Goal: Task Accomplishment & Management: Complete application form

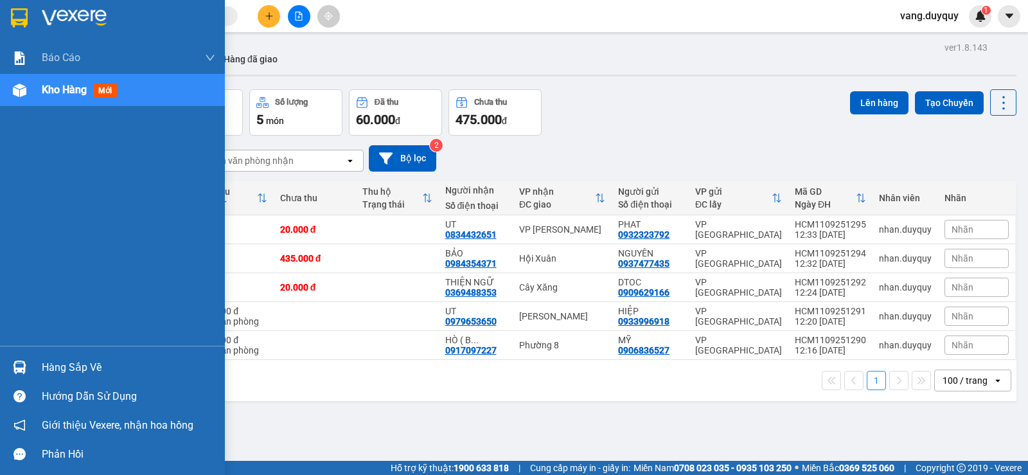
click at [36, 368] on div "Hàng sắp về" at bounding box center [112, 367] width 225 height 29
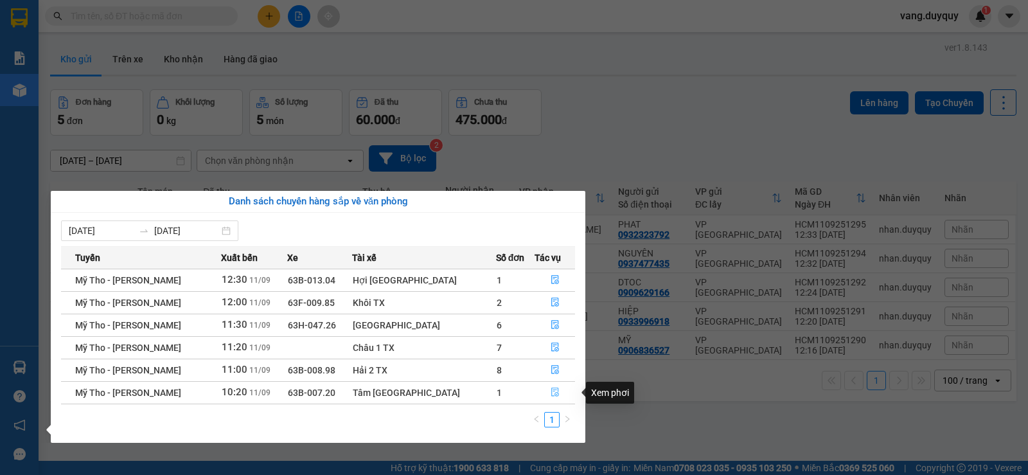
click at [538, 391] on button "button" at bounding box center [554, 392] width 39 height 21
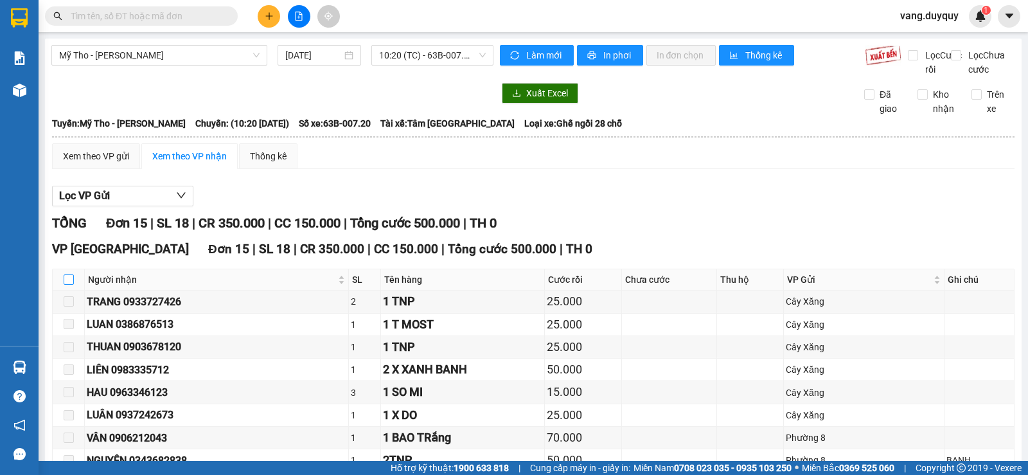
click at [69, 285] on input "checkbox" at bounding box center [69, 279] width 10 height 10
checkbox input "true"
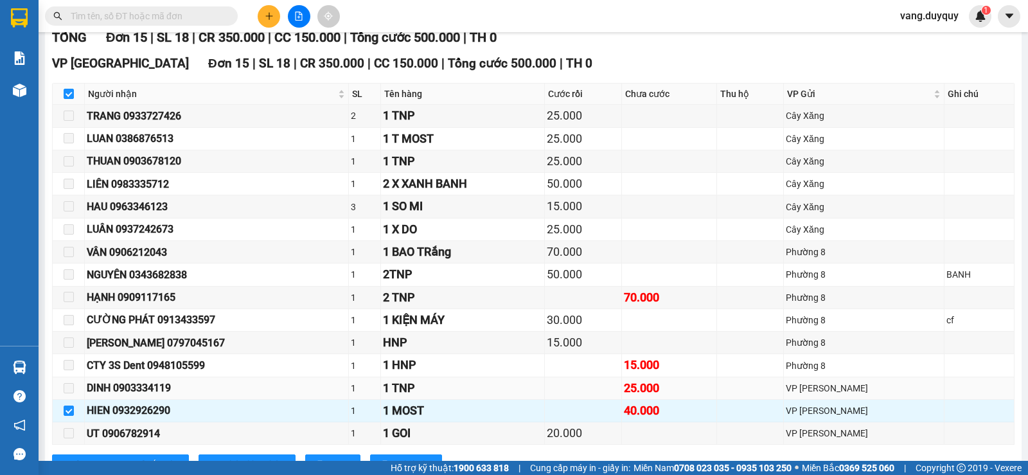
scroll to position [250, 0]
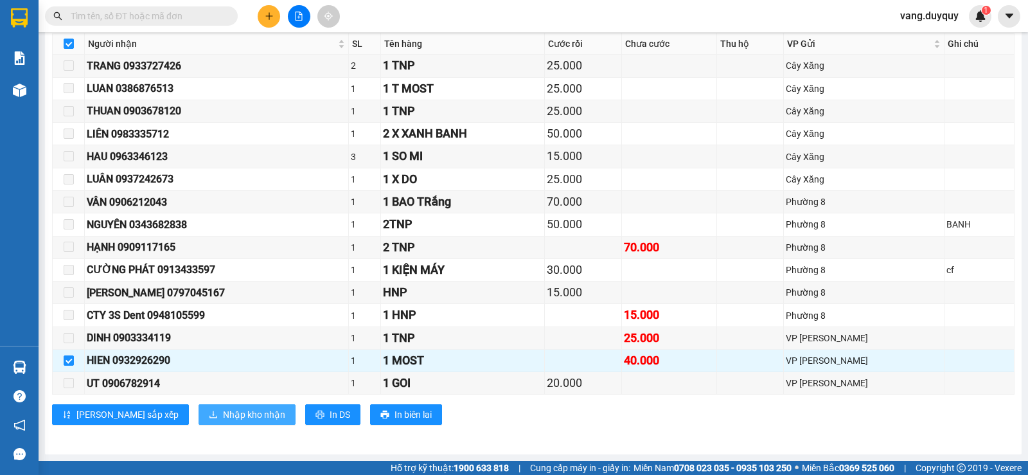
click at [223, 422] on span "Nhập kho nhận" at bounding box center [254, 414] width 62 height 14
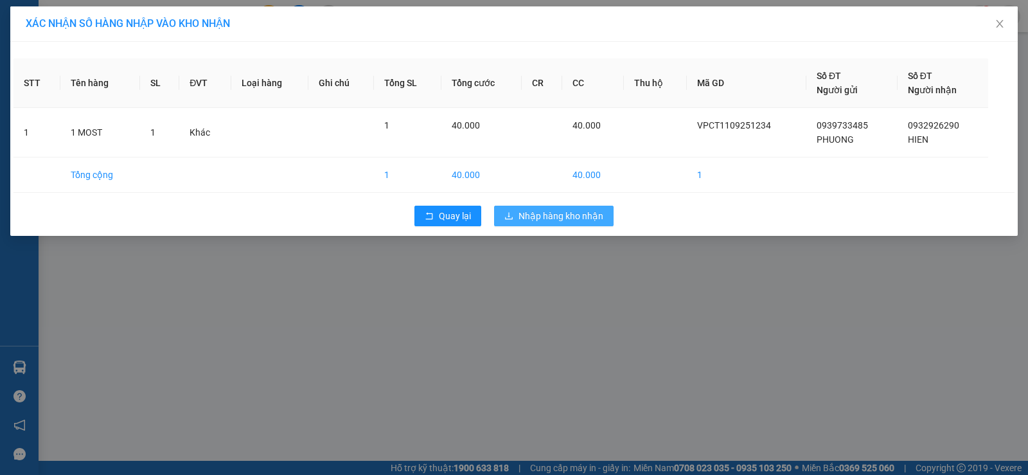
click at [537, 218] on span "Nhập hàng kho nhận" at bounding box center [561, 216] width 85 height 14
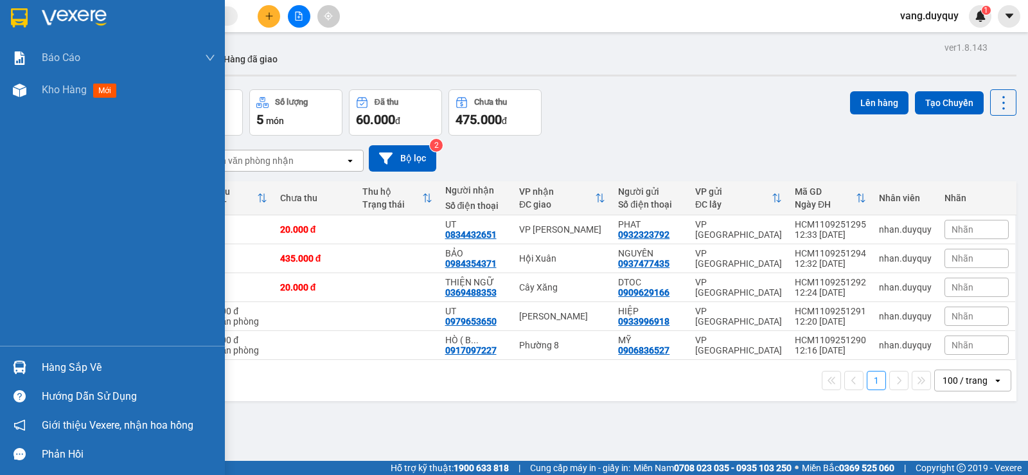
click at [104, 368] on div "Hàng sắp về" at bounding box center [129, 367] width 174 height 19
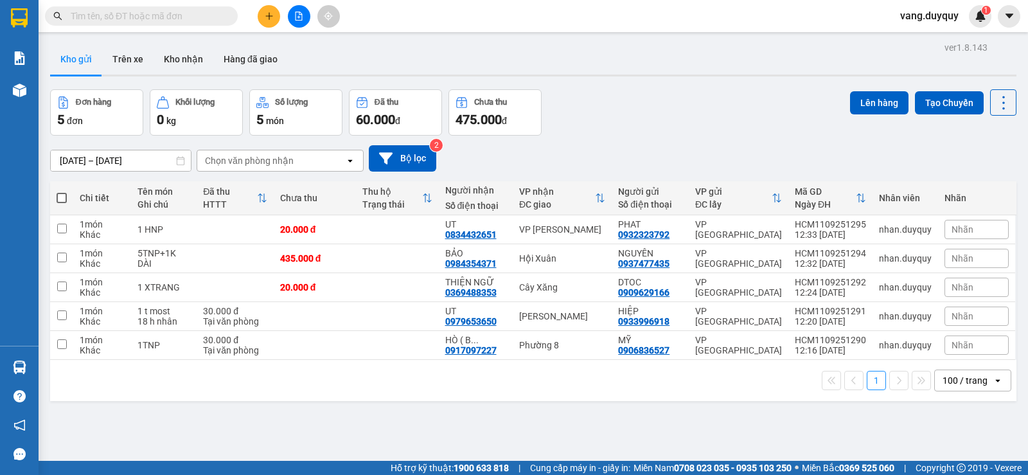
click at [634, 138] on section "Kết quả tìm kiếm ( 0 ) Bộ lọc No Data vang.duyquy 1 Báo cáo 1. Báo cáo dòng tiề…" at bounding box center [514, 237] width 1028 height 475
click at [410, 281] on td at bounding box center [397, 287] width 82 height 29
checkbox input "true"
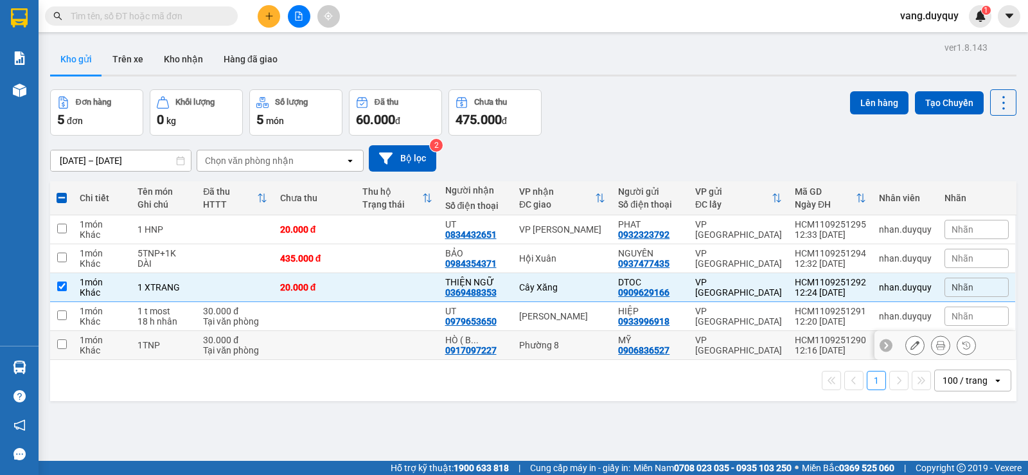
click at [406, 341] on td at bounding box center [397, 345] width 82 height 29
checkbox input "true"
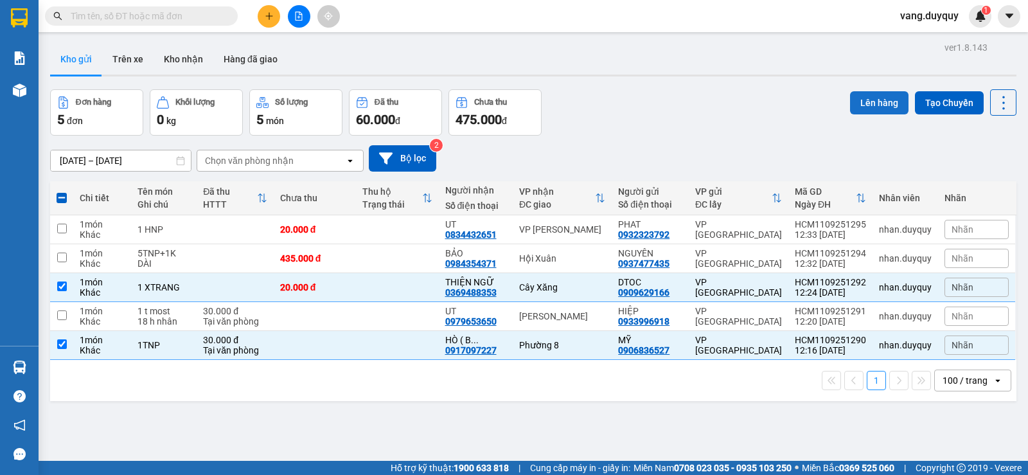
click at [860, 102] on button "Lên hàng" at bounding box center [879, 102] width 58 height 23
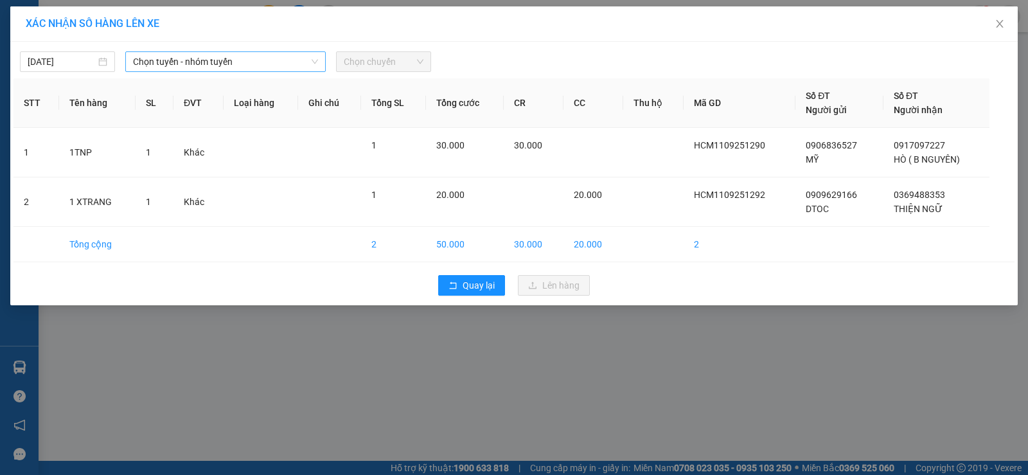
click at [231, 69] on span "Chọn tuyến - nhóm tuyến" at bounding box center [225, 61] width 185 height 19
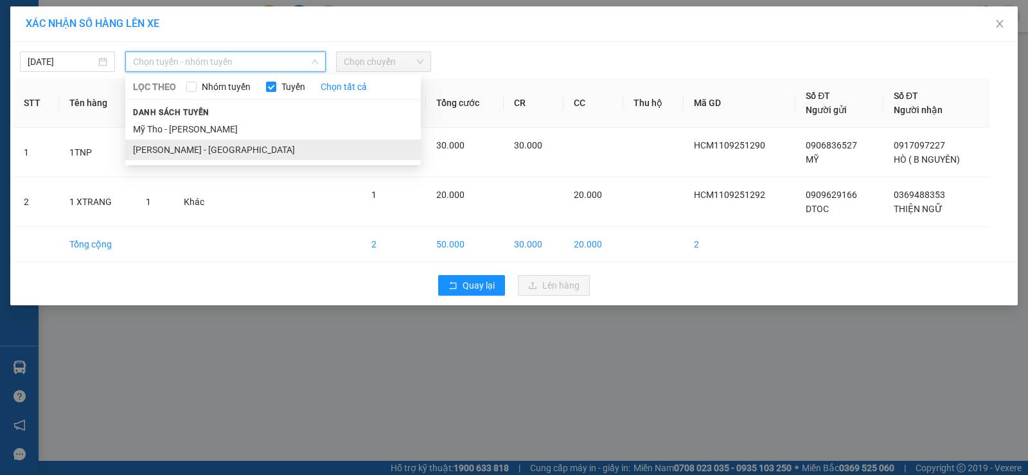
click at [184, 148] on li "[PERSON_NAME] - [GEOGRAPHIC_DATA]" at bounding box center [273, 149] width 296 height 21
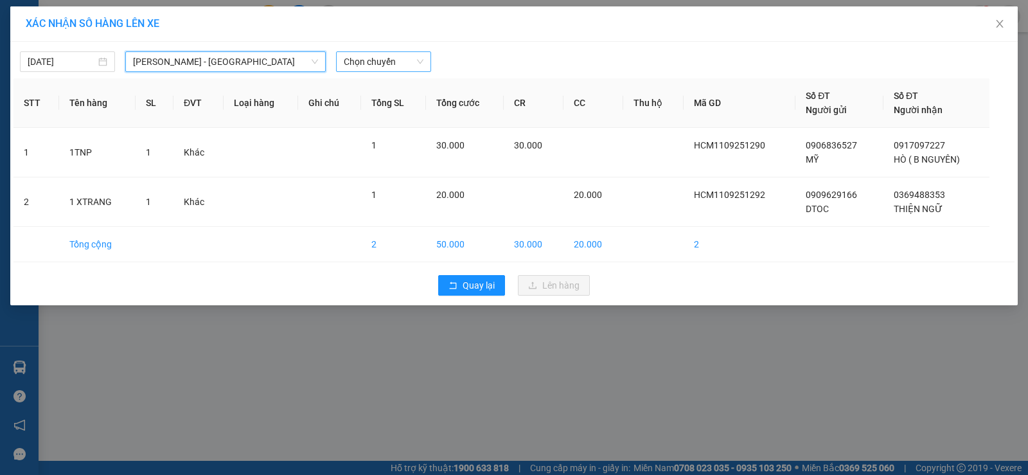
click at [382, 57] on span "Chọn chuyến" at bounding box center [384, 61] width 80 height 19
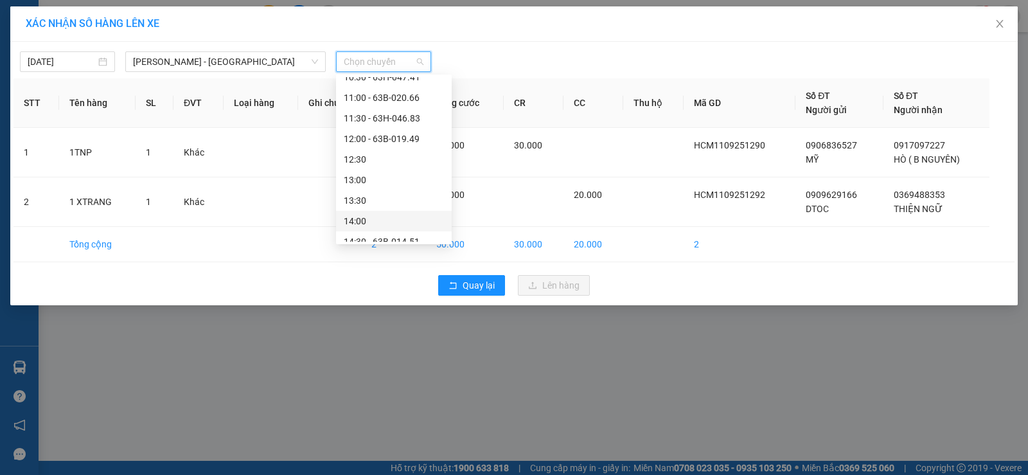
scroll to position [129, 0]
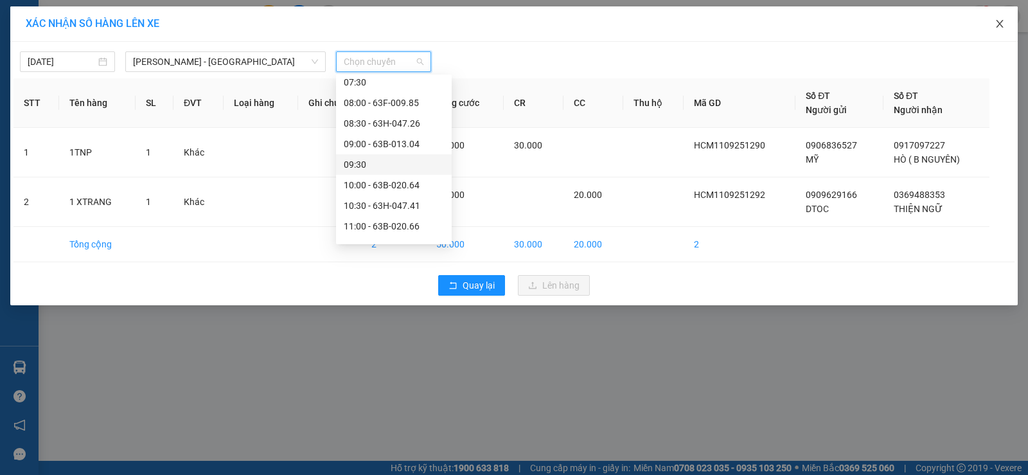
click at [998, 26] on icon "close" at bounding box center [999, 24] width 7 height 8
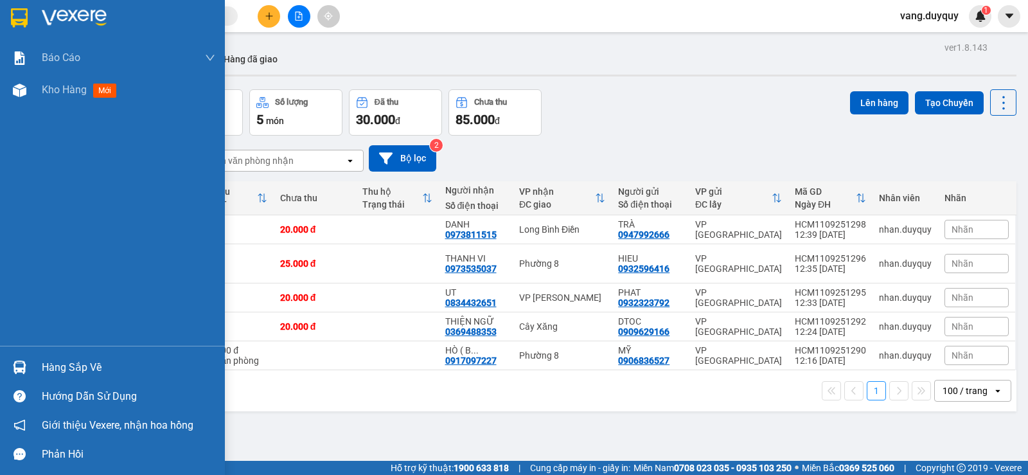
click at [22, 15] on img at bounding box center [19, 17] width 17 height 19
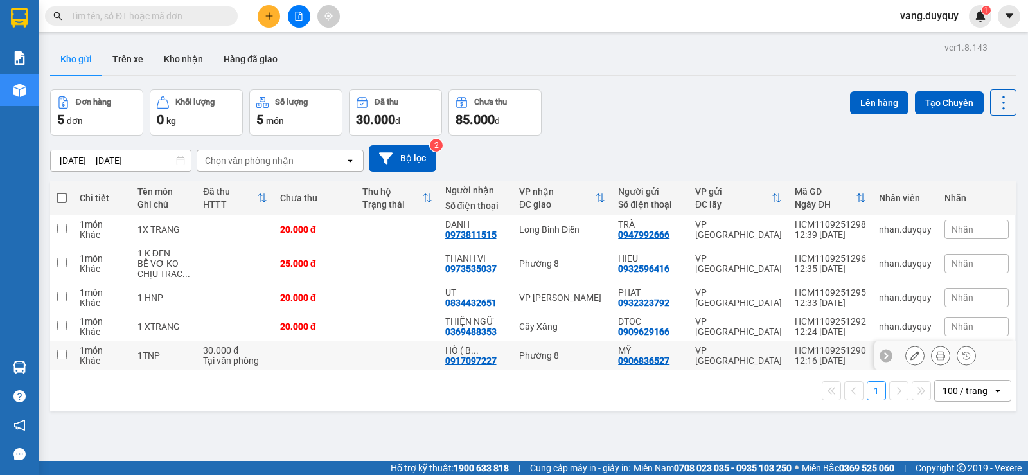
click at [504, 366] on td "HÒ ( B ... 0917097227" at bounding box center [476, 355] width 75 height 29
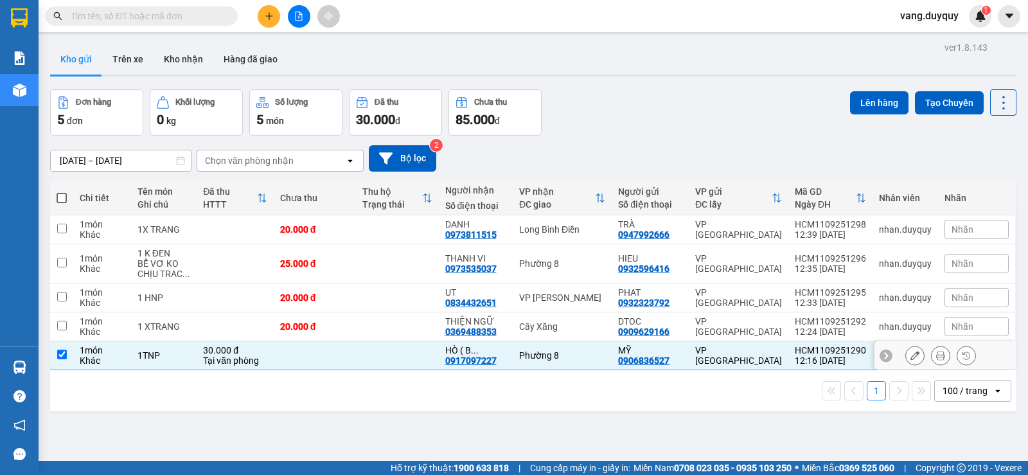
checkbox input "true"
click at [504, 331] on div "THIỆN NGỮ 0369488353" at bounding box center [476, 326] width 62 height 21
checkbox input "true"
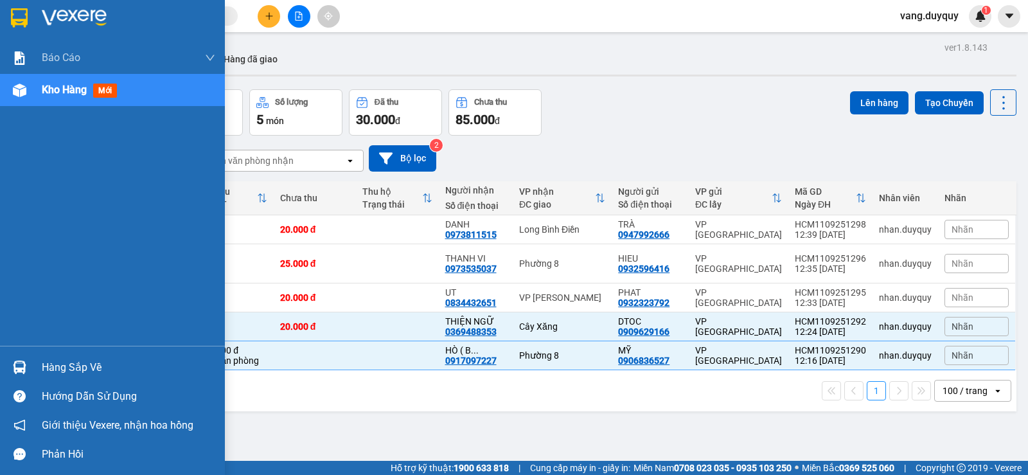
click at [22, 33] on div at bounding box center [112, 21] width 225 height 42
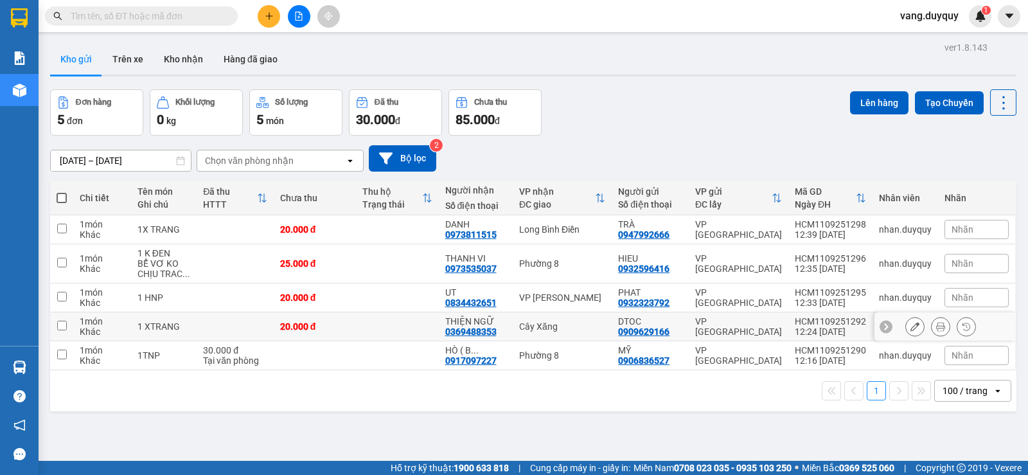
click at [485, 338] on td "THIỆN NGỮ 0369488353" at bounding box center [476, 326] width 75 height 29
checkbox input "true"
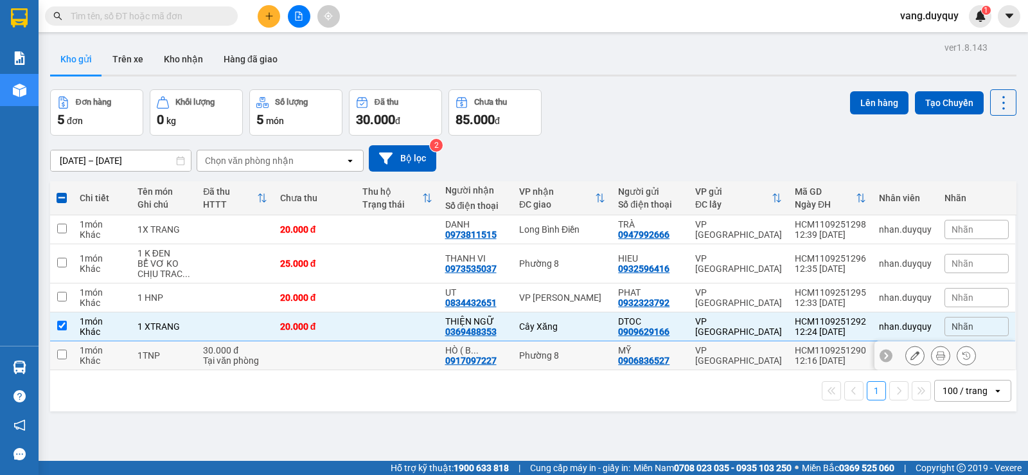
click at [485, 353] on div "HÒ ( B ..." at bounding box center [476, 350] width 62 height 10
checkbox input "true"
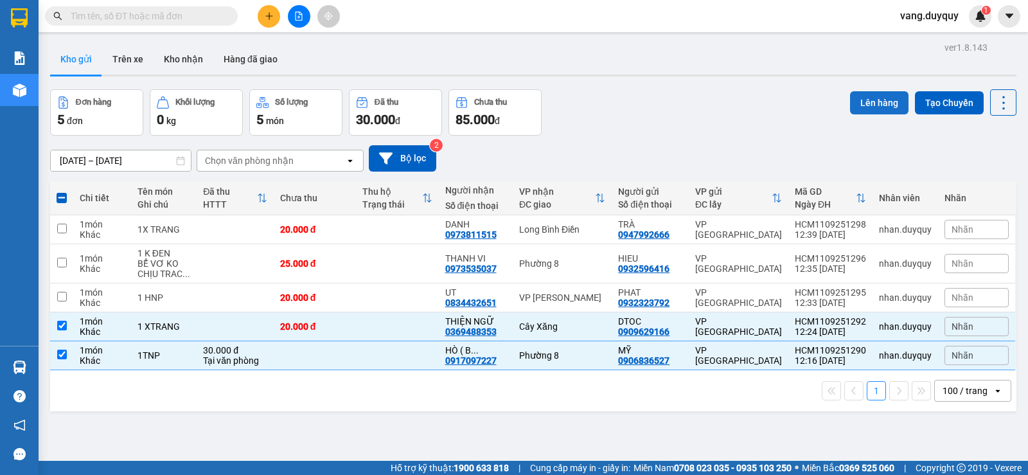
click at [869, 102] on button "Lên hàng" at bounding box center [879, 102] width 58 height 23
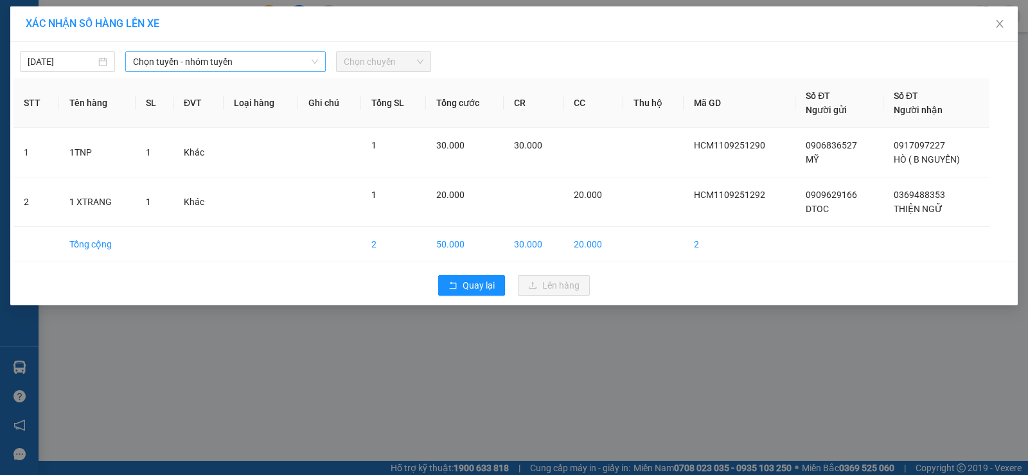
click at [211, 57] on span "Chọn tuyến - nhóm tuyến" at bounding box center [225, 61] width 185 height 19
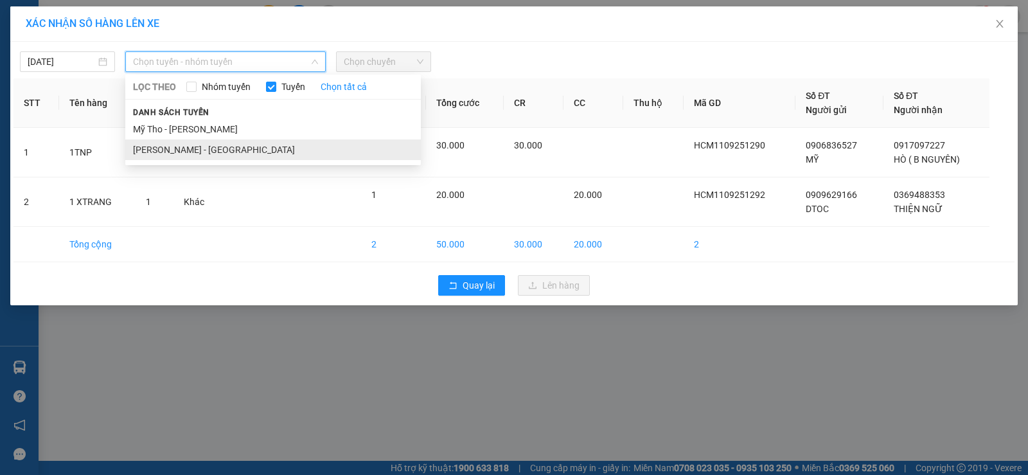
click at [182, 147] on li "[PERSON_NAME] - [GEOGRAPHIC_DATA]" at bounding box center [273, 149] width 296 height 21
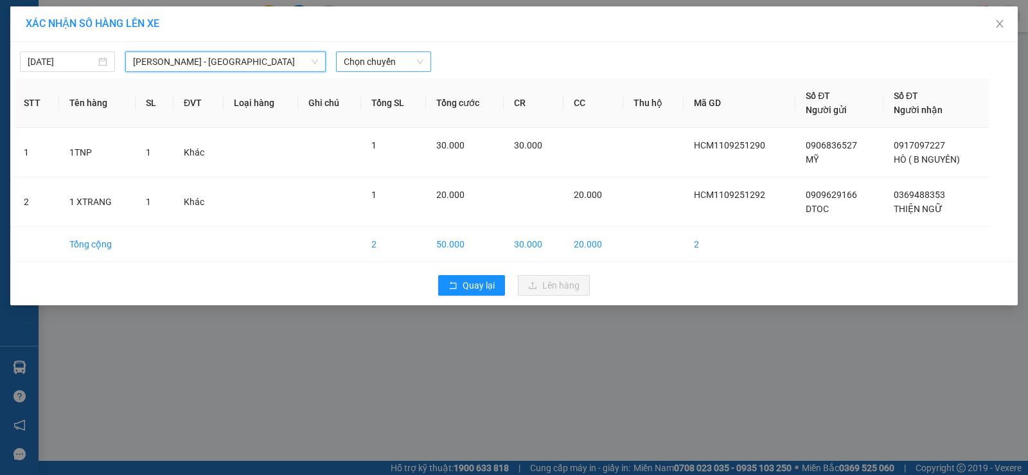
click at [382, 60] on span "Chọn chuyến" at bounding box center [384, 61] width 80 height 19
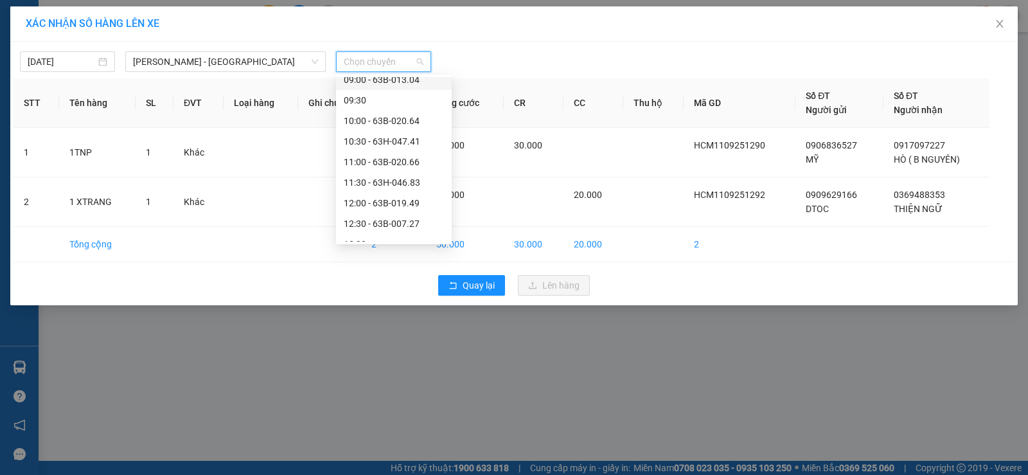
scroll to position [321, 0]
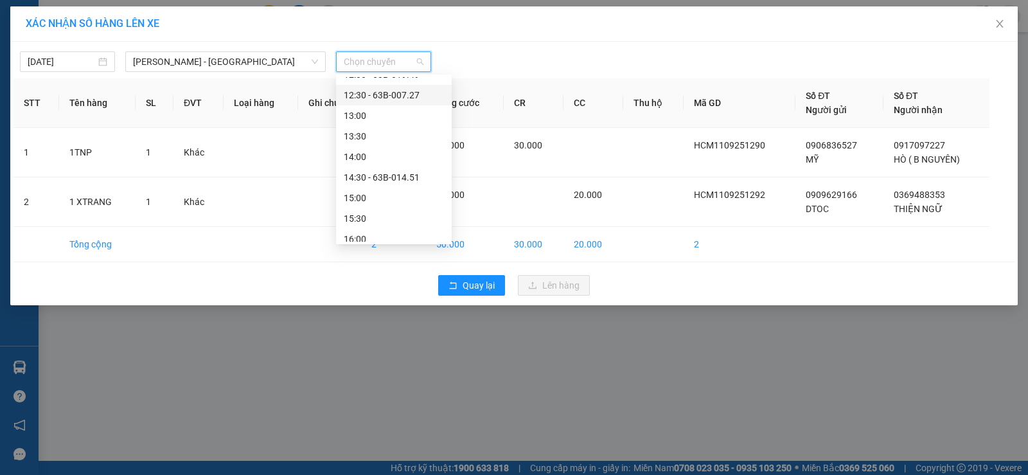
click at [408, 100] on div "12:30 - 63B-007.27" at bounding box center [394, 95] width 100 height 14
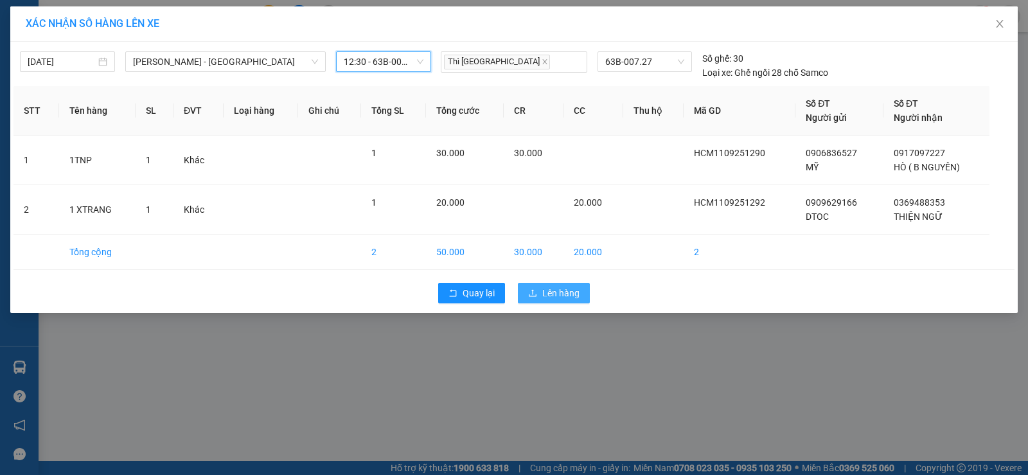
click at [576, 300] on button "Lên hàng" at bounding box center [554, 293] width 72 height 21
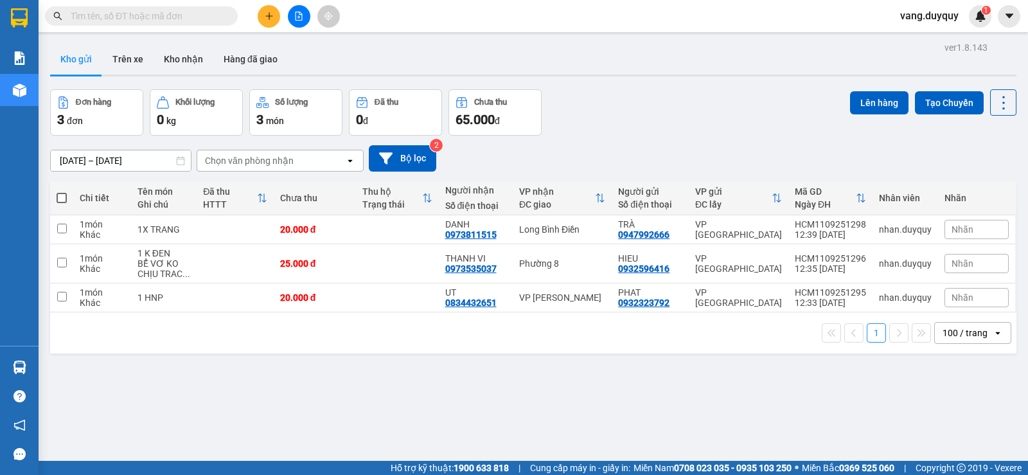
click at [118, 15] on input "text" at bounding box center [147, 16] width 152 height 14
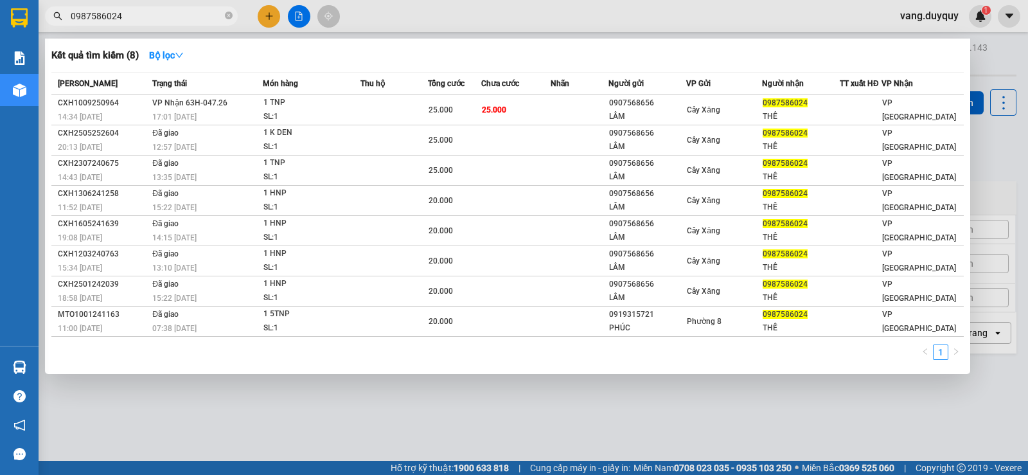
type input "0987586024"
click at [267, 10] on div at bounding box center [514, 237] width 1028 height 475
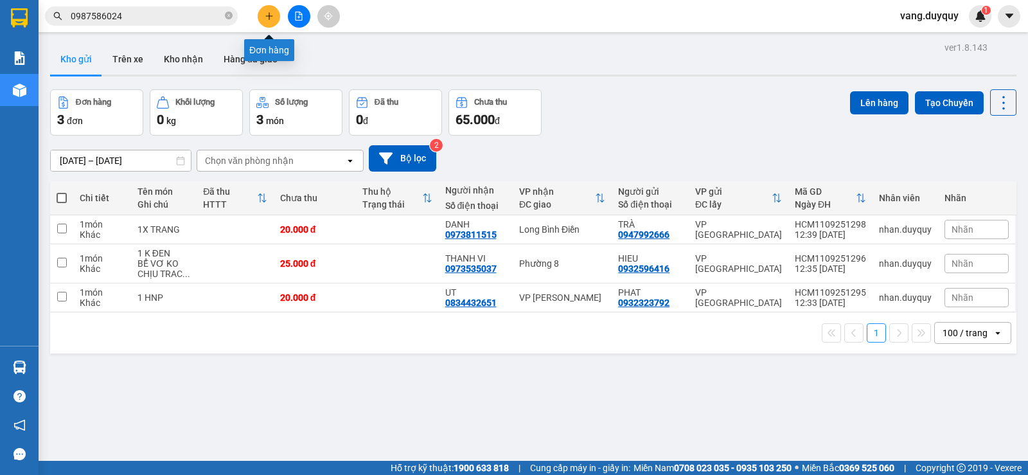
click at [267, 10] on button at bounding box center [269, 16] width 22 height 22
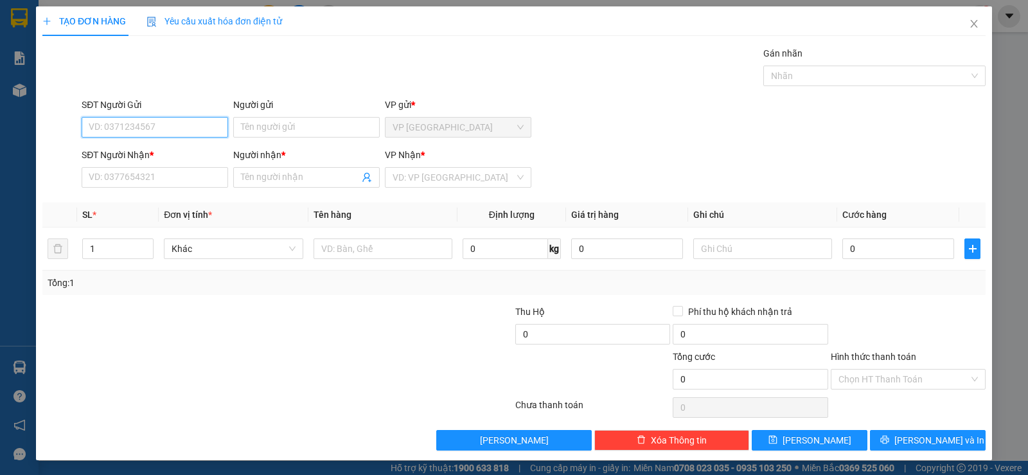
click at [200, 126] on input "SĐT Người Gửi" at bounding box center [155, 127] width 147 height 21
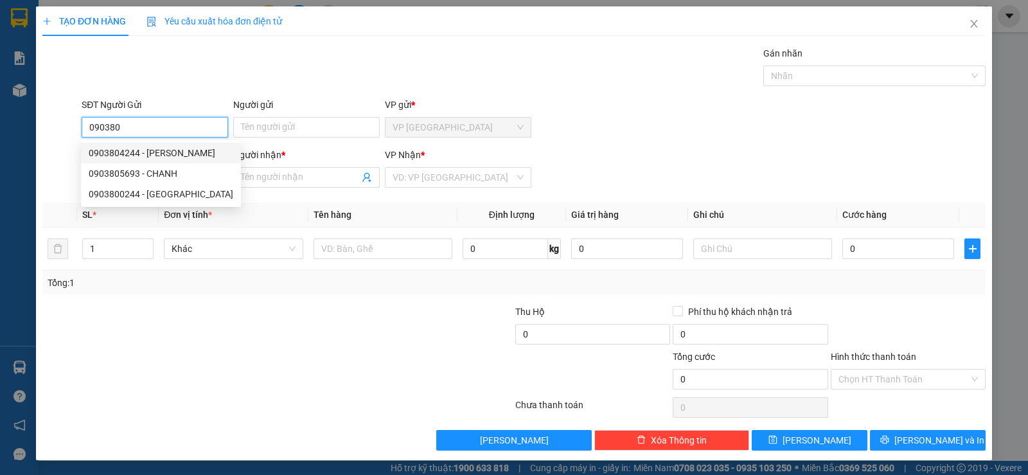
click at [180, 148] on div "0903804244 - [PERSON_NAME]" at bounding box center [161, 153] width 145 height 14
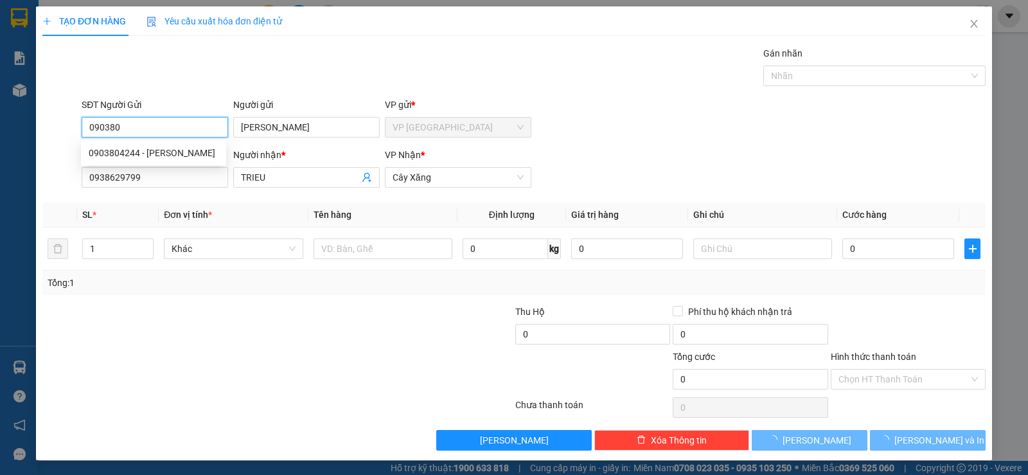
type input "0903804244"
type input "[PERSON_NAME]"
type input "0938629799"
type input "TRIEU"
type input "80.000"
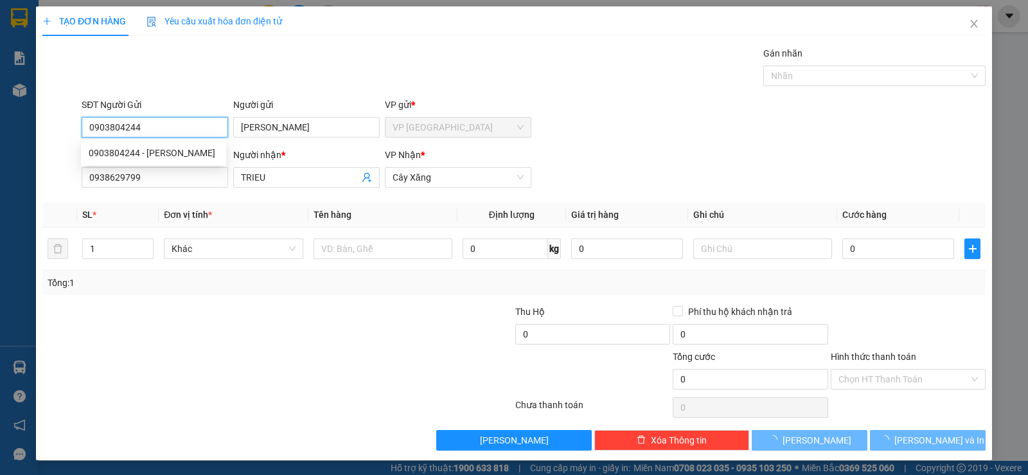
type input "80.000"
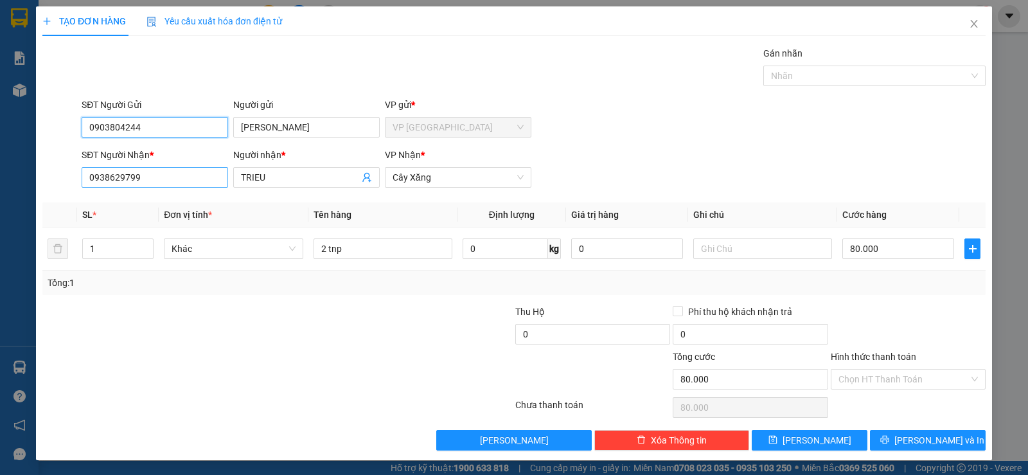
type input "0903804244"
click at [179, 170] on input "0938629799" at bounding box center [155, 177] width 147 height 21
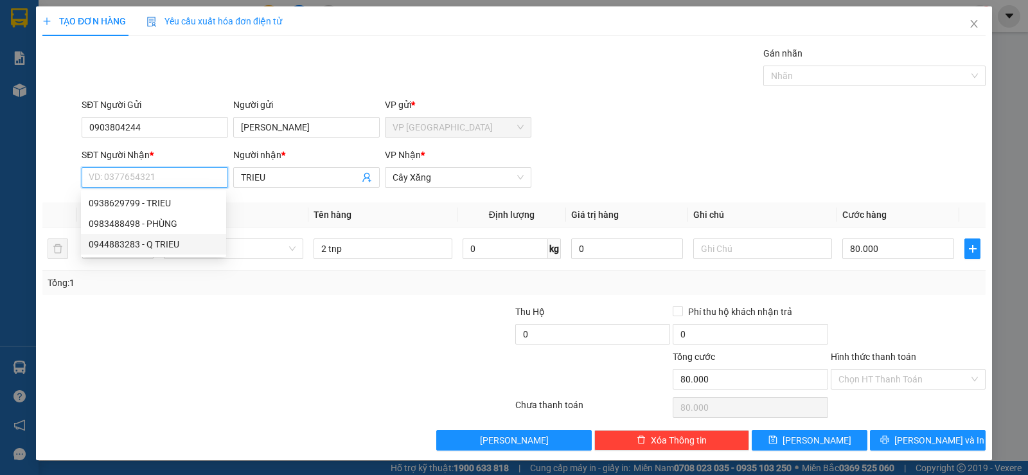
click at [163, 244] on div "0944883283 - Q TRIEU" at bounding box center [154, 244] width 130 height 14
type input "0944883283"
type input "Q TRIEU"
type input "30.000"
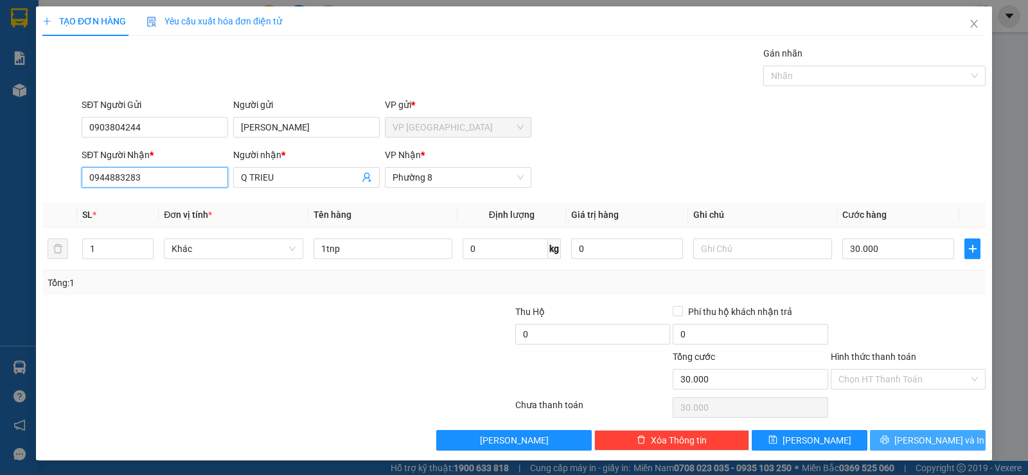
type input "0944883283"
click at [919, 436] on span "[PERSON_NAME] và In" at bounding box center [939, 440] width 90 height 14
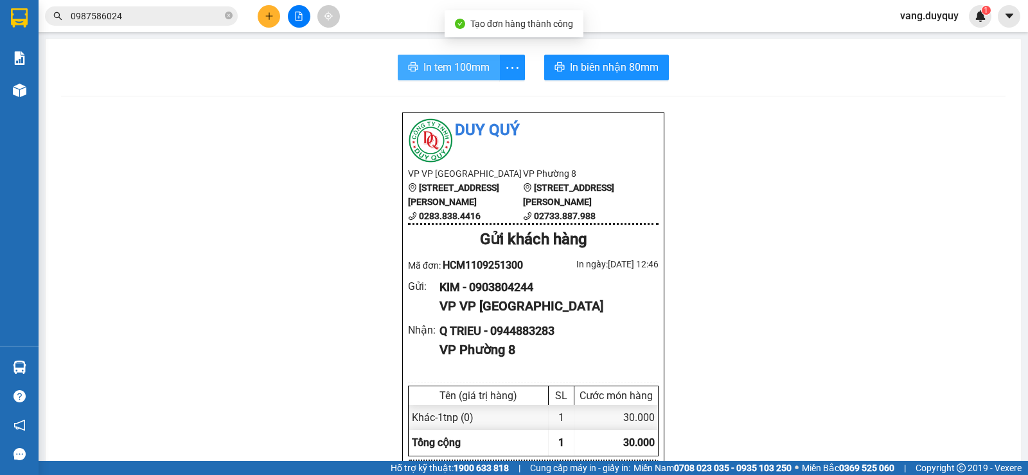
click at [413, 69] on icon "printer" at bounding box center [413, 67] width 10 height 10
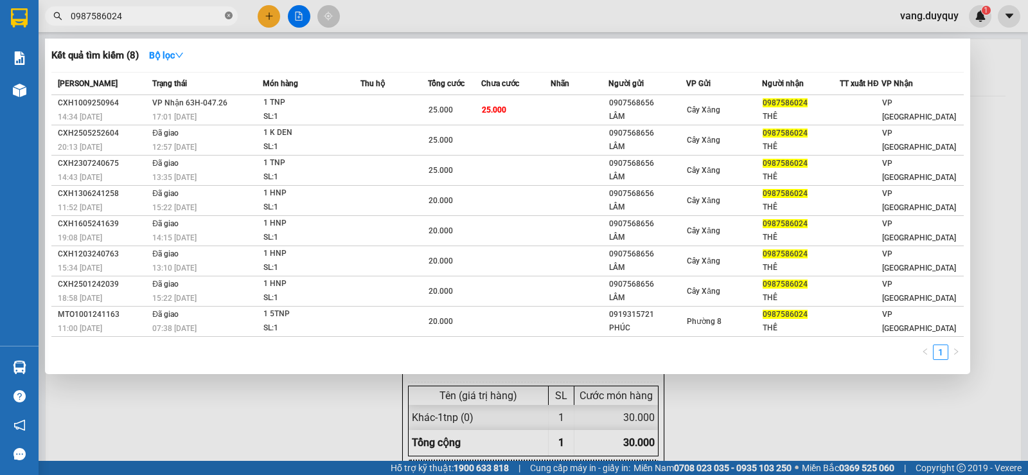
click at [227, 15] on icon "close-circle" at bounding box center [229, 16] width 8 height 8
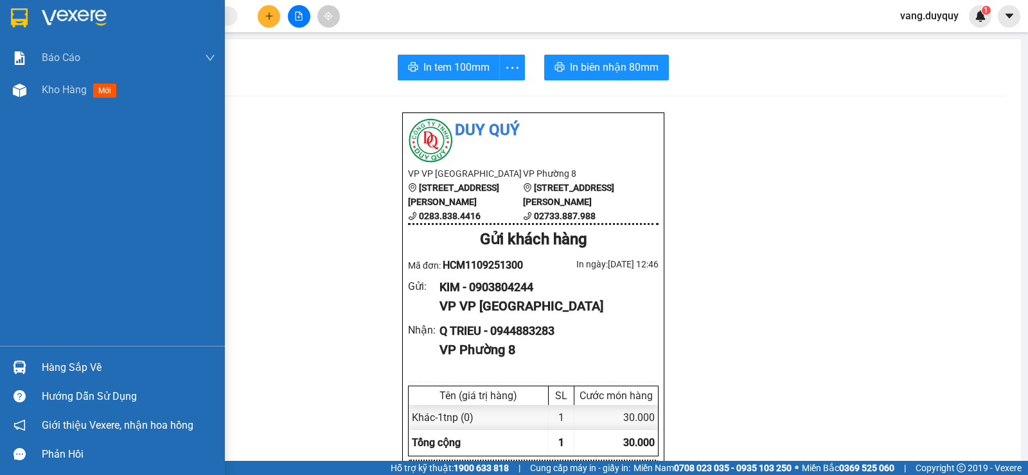
click at [4, 21] on div at bounding box center [112, 21] width 225 height 42
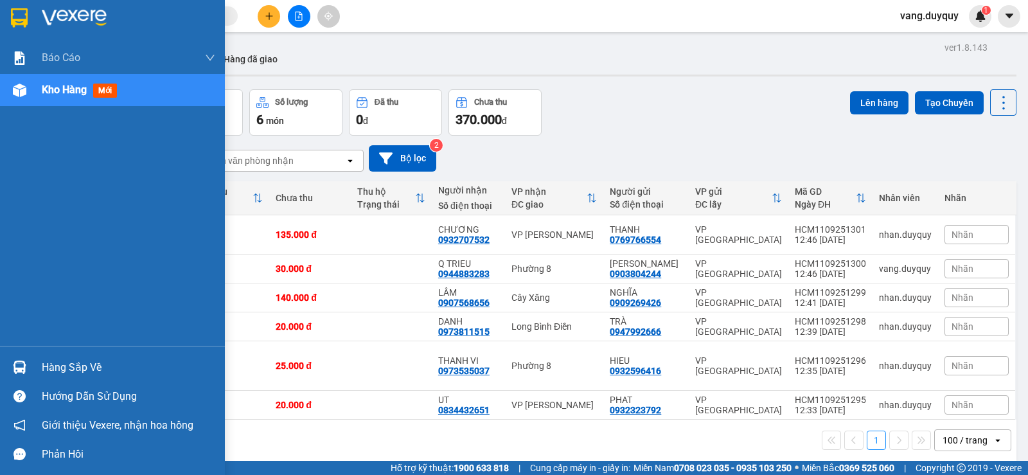
click at [85, 375] on div "Hàng sắp về" at bounding box center [129, 367] width 174 height 19
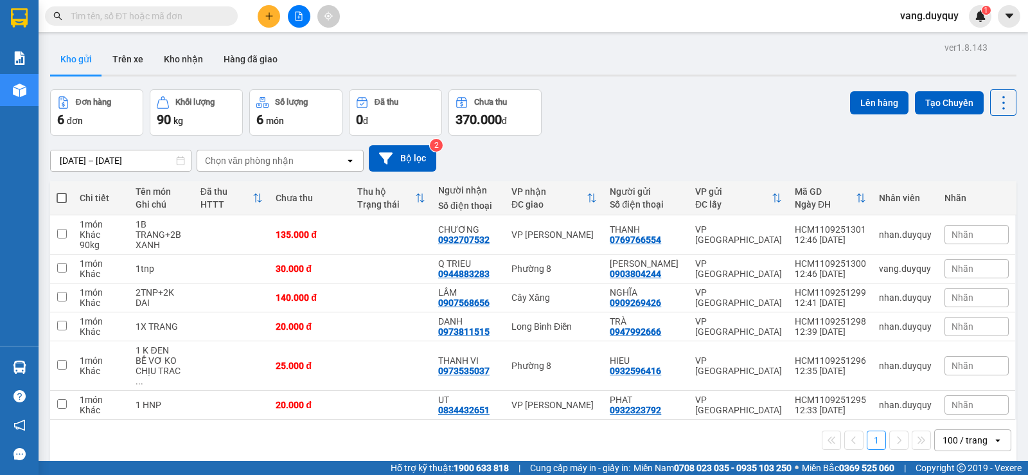
click at [699, 145] on section "Kết quả tìm kiếm ( 8 ) Bộ lọc Mã ĐH Trạng thái Món hàng Thu hộ Tổng cước Chưa c…" at bounding box center [514, 237] width 1028 height 475
click at [261, 19] on button at bounding box center [269, 16] width 22 height 22
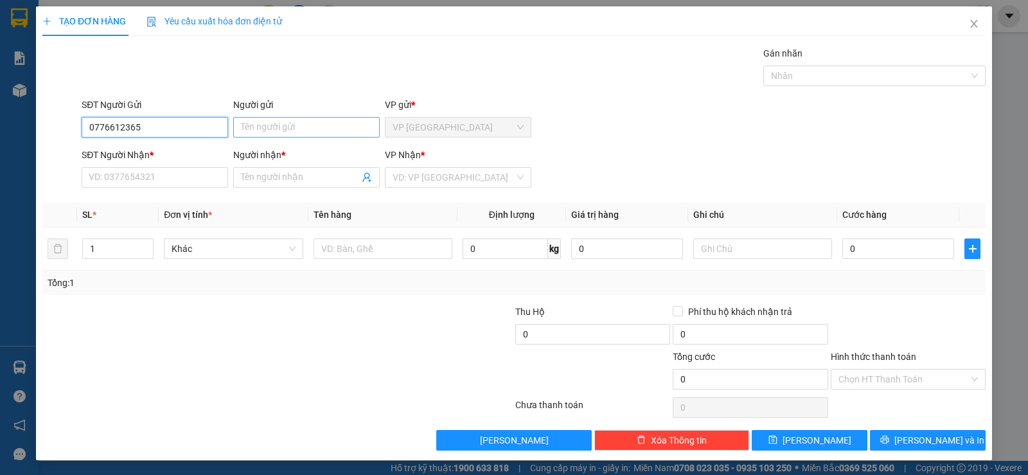
type input "0776612365"
click at [249, 132] on input "Người gửi" at bounding box center [306, 127] width 147 height 21
type input "hiền"
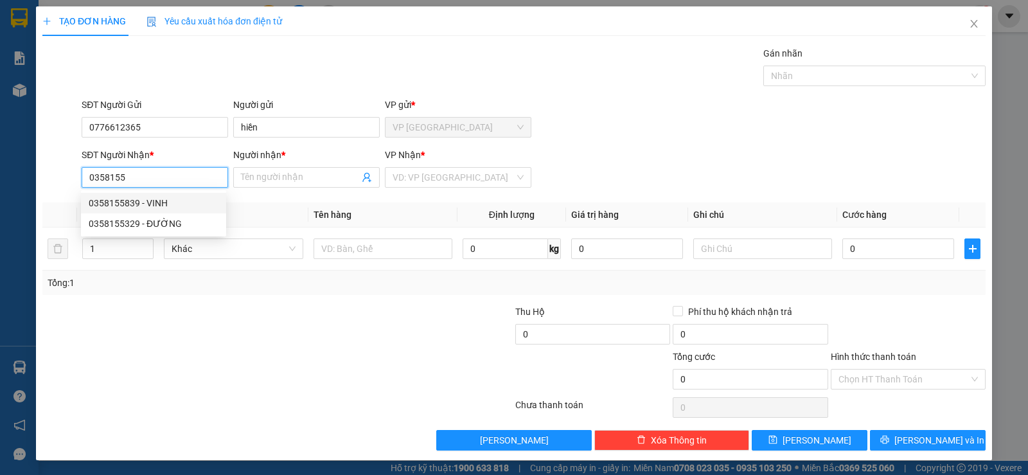
click at [135, 205] on div "0358155839 - VINH" at bounding box center [154, 203] width 130 height 14
type input "0358155839"
type input "VINH"
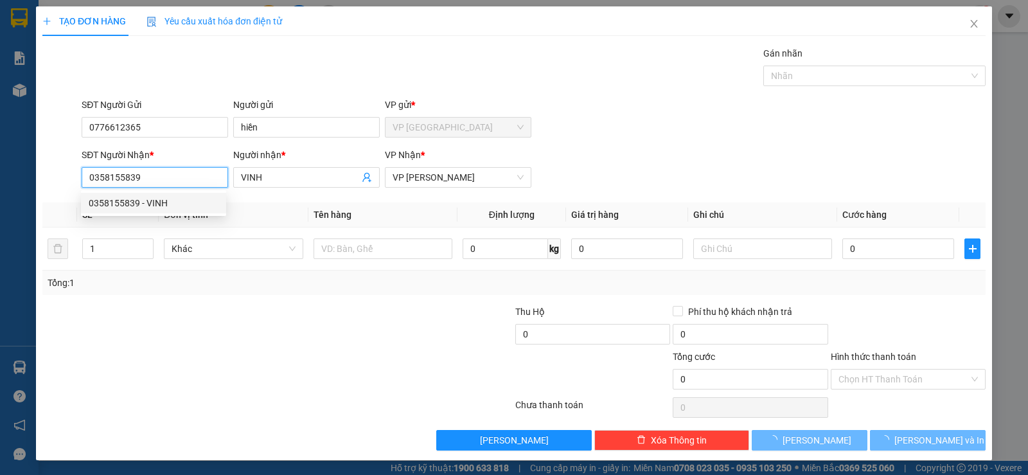
type input "40.000"
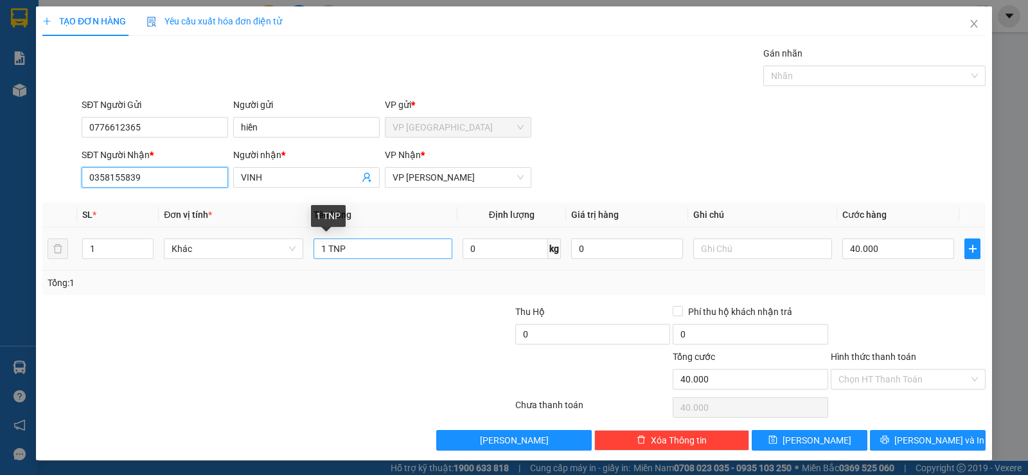
type input "0358155839"
drag, startPoint x: 326, startPoint y: 249, endPoint x: 373, endPoint y: 245, distance: 47.1
click at [373, 245] on input "1 TNP" at bounding box center [383, 248] width 139 height 21
type input "1 bao vàng"
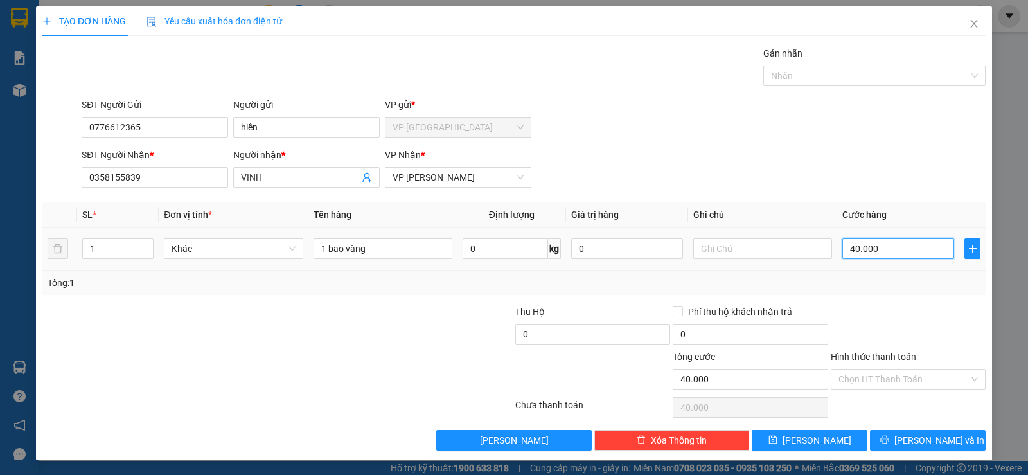
click at [930, 238] on input "40.000" at bounding box center [898, 248] width 112 height 21
type input "2"
type input "25"
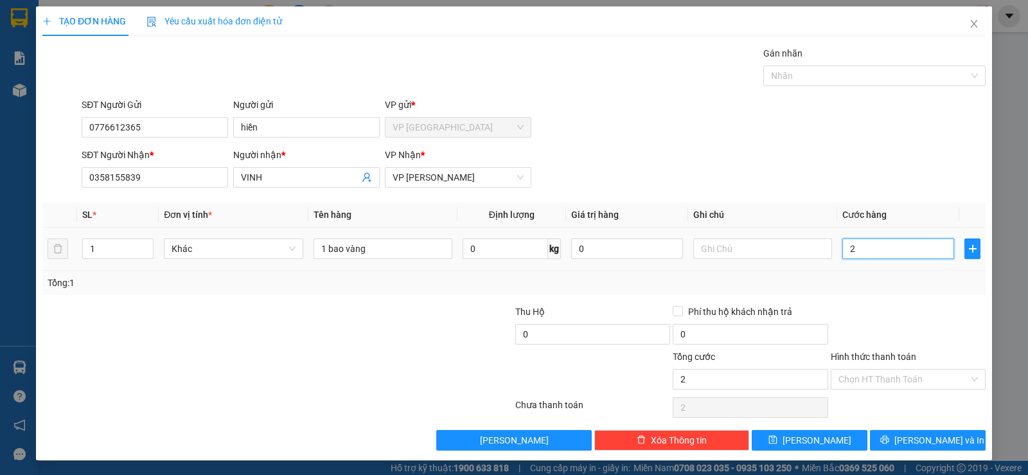
type input "25"
type input "25.000"
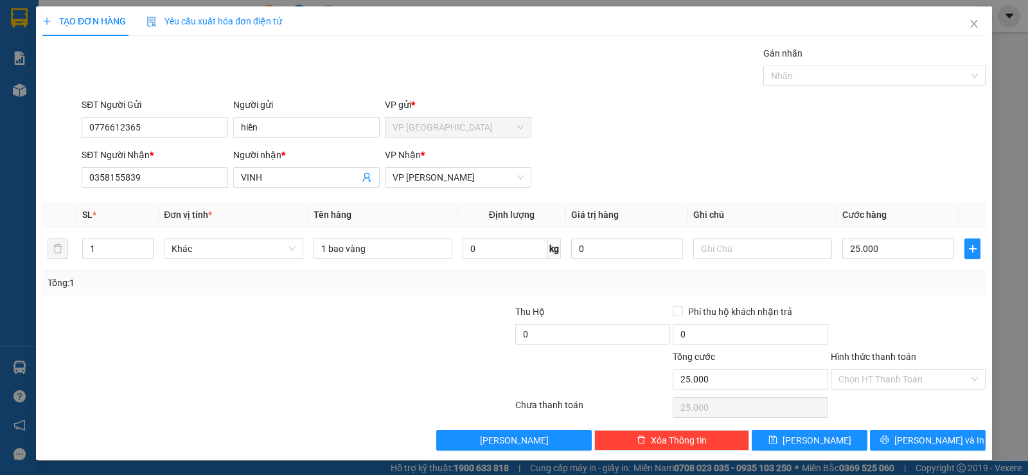
click at [864, 310] on div at bounding box center [908, 327] width 157 height 45
click at [936, 441] on span "[PERSON_NAME] và In" at bounding box center [939, 440] width 90 height 14
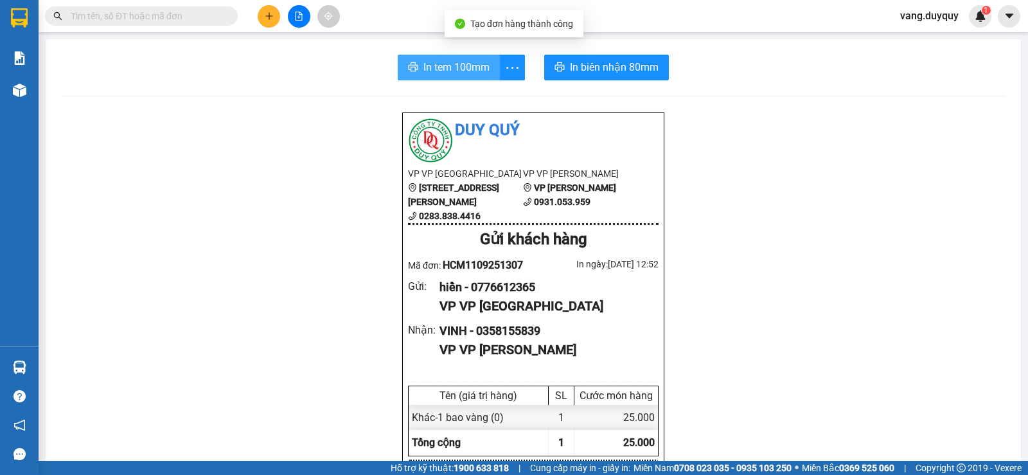
click at [423, 66] on span "In tem 100mm" at bounding box center [456, 67] width 66 height 16
click at [143, 15] on input "text" at bounding box center [147, 16] width 152 height 14
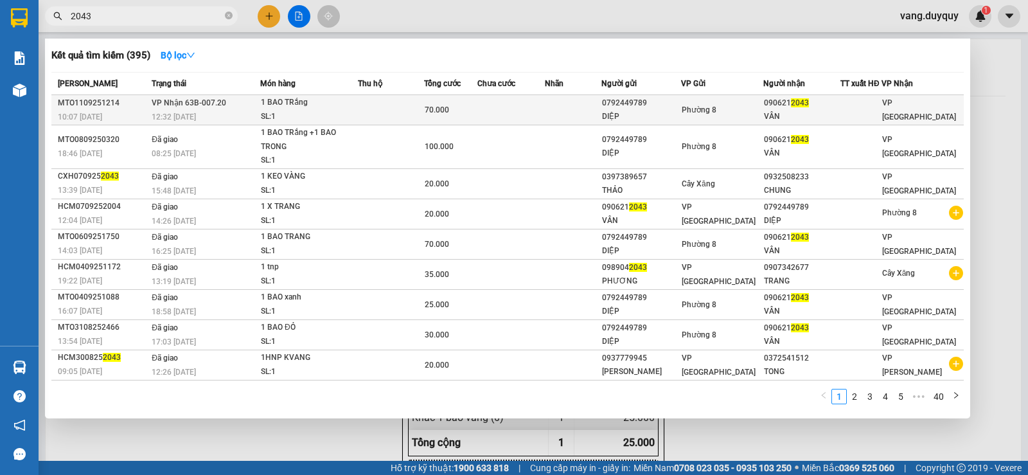
type input "2043"
click at [350, 102] on div "1 BAO TRắng" at bounding box center [309, 103] width 96 height 14
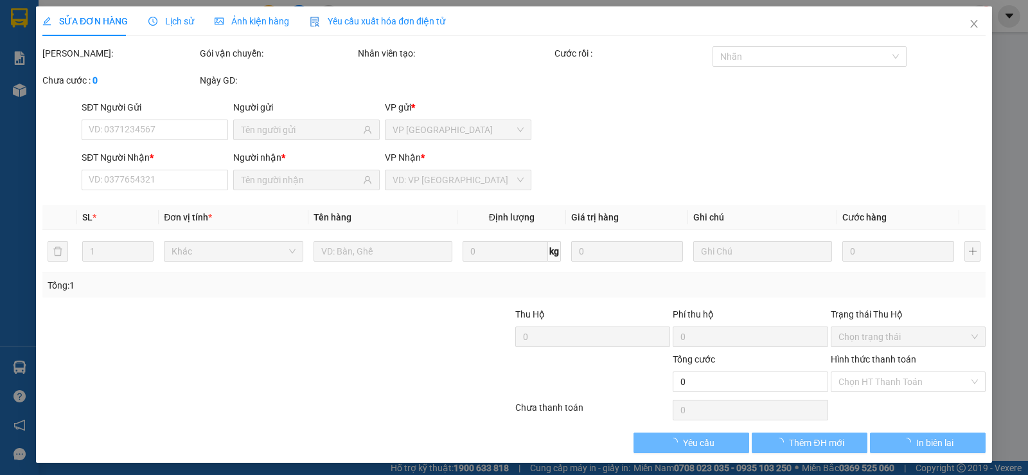
type input "0792449789"
type input "DIỆP"
type input "0906212043"
type input "VÂN"
type input "70.000"
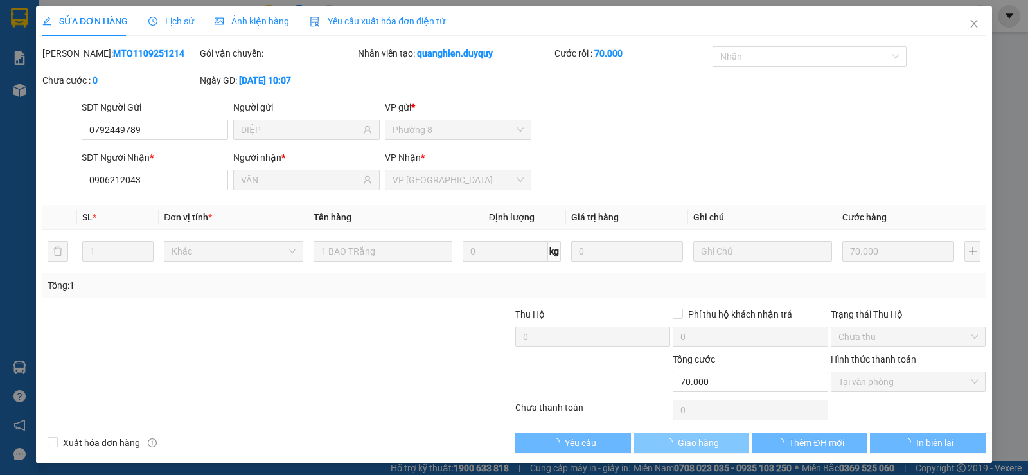
click at [686, 446] on span "Giao hàng" at bounding box center [698, 443] width 41 height 14
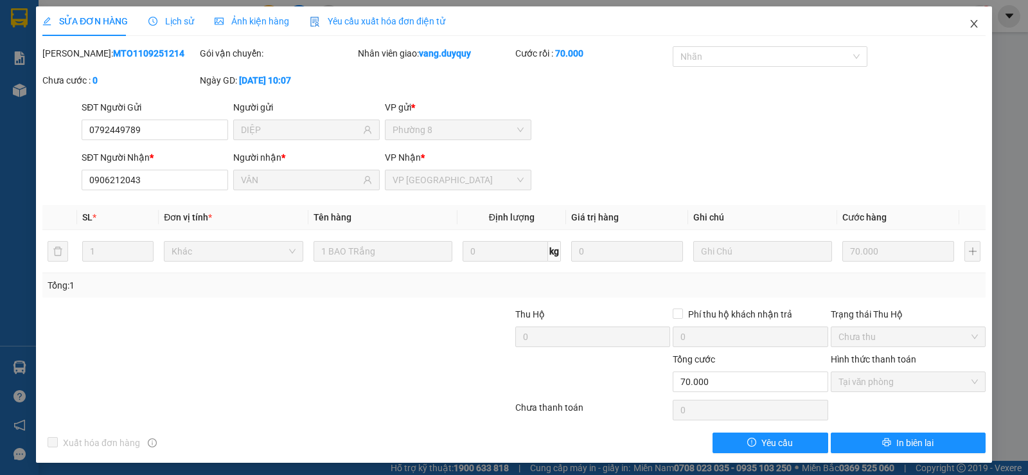
click at [963, 17] on span "Close" at bounding box center [974, 24] width 36 height 36
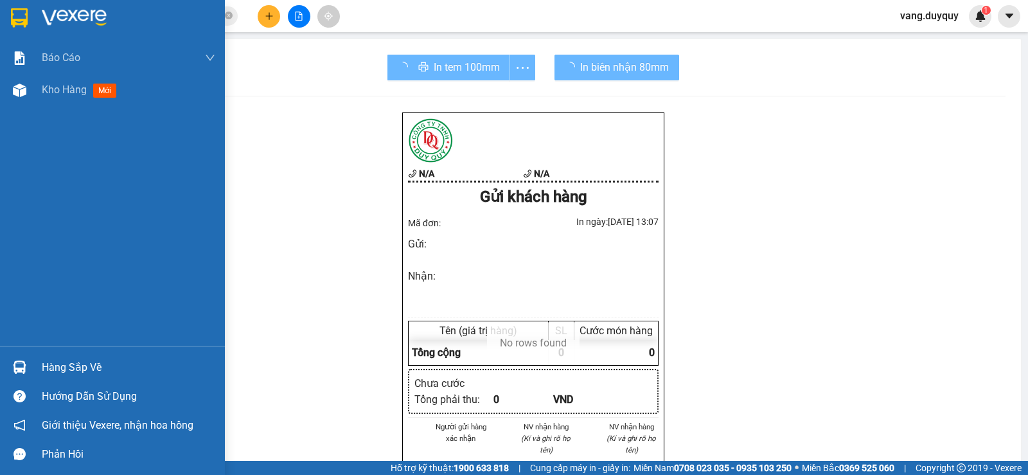
click at [13, 8] on img at bounding box center [19, 17] width 17 height 19
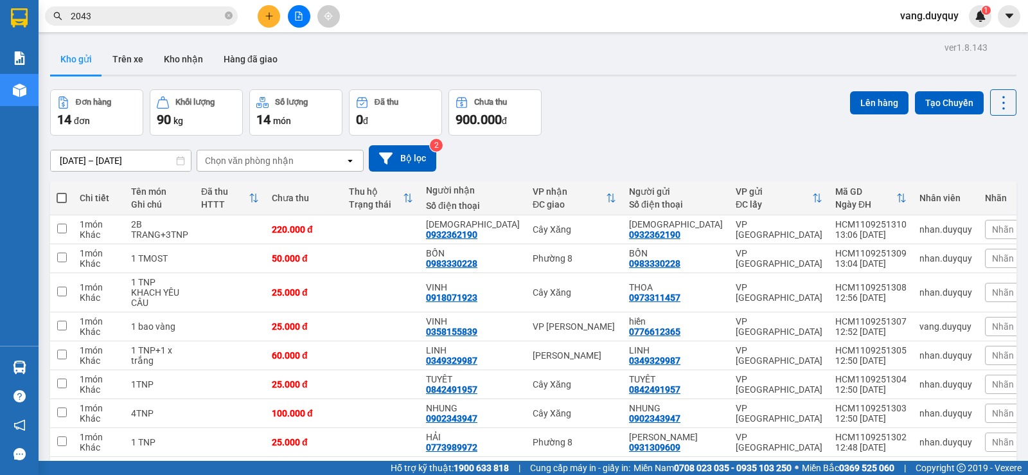
click at [271, 17] on icon "plus" at bounding box center [269, 16] width 9 height 9
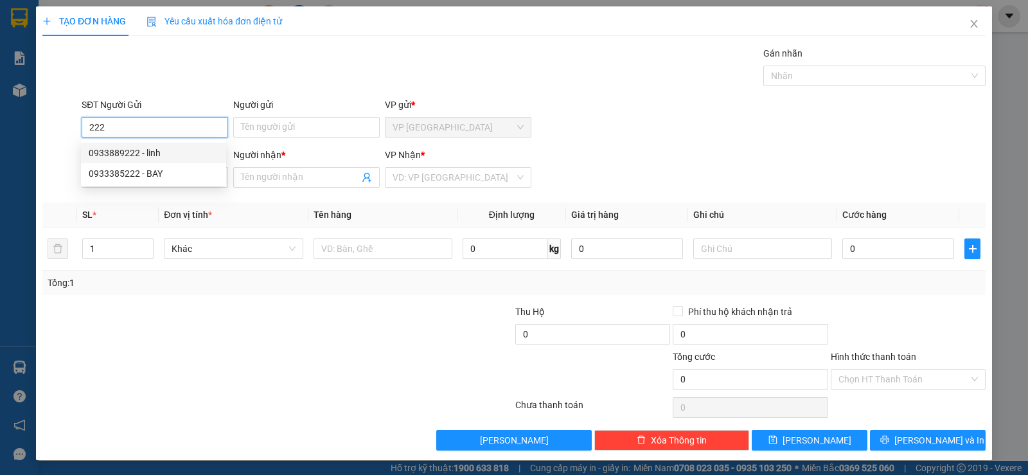
click at [175, 157] on div "0933889222 - linh" at bounding box center [154, 153] width 130 height 14
type input "0933889222"
type input "linh"
type input "0355249049"
type input "HƯNG"
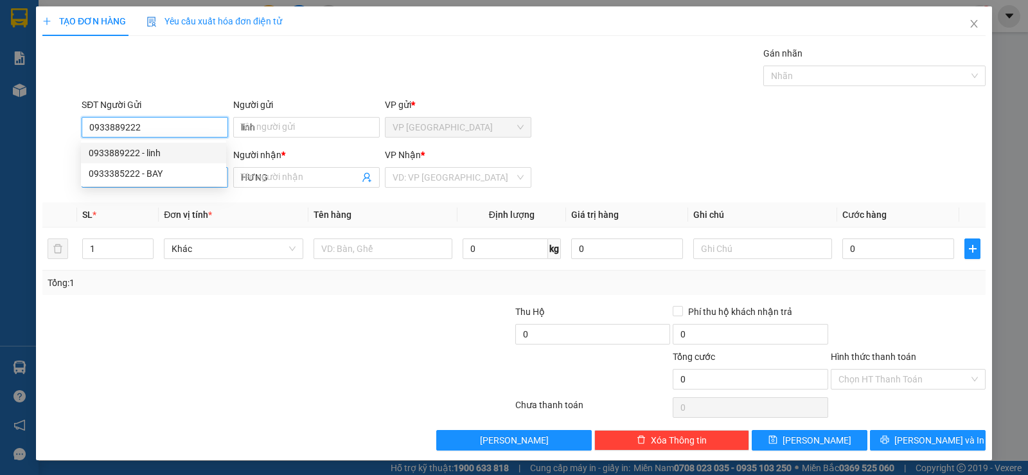
type input "20.000"
type input "0933889222"
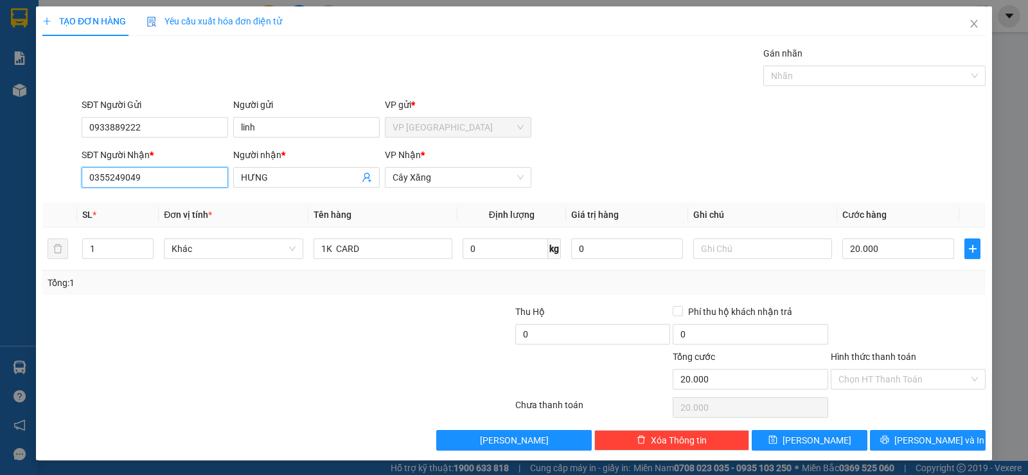
click at [182, 179] on input "0355249049" at bounding box center [155, 177] width 147 height 21
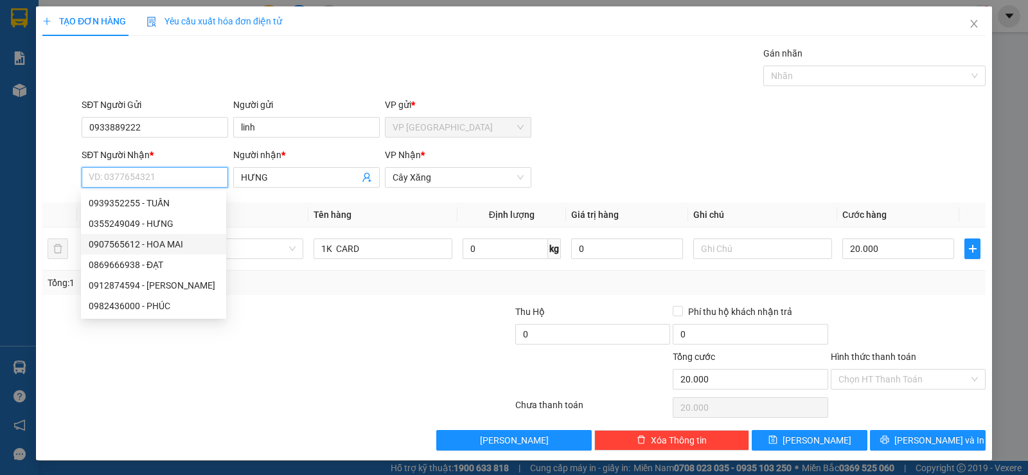
click at [169, 244] on div "0907565612 - HOA MAI" at bounding box center [154, 244] width 130 height 14
type input "0907565612"
type input "HOA MAI"
type input "80.000"
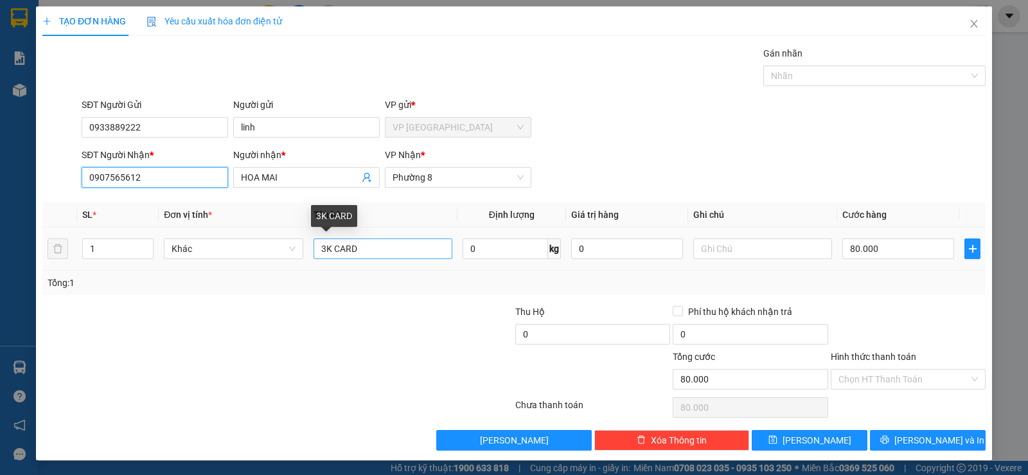
type input "0907565612"
drag, startPoint x: 321, startPoint y: 247, endPoint x: 313, endPoint y: 273, distance: 27.5
click at [313, 273] on div "SL * Đơn vị tính * Tên hàng Định lượng Giá trị hàng Ghi chú Cước hàng 1 Khác 3K…" at bounding box center [513, 248] width 943 height 93
type input "1K CARD"
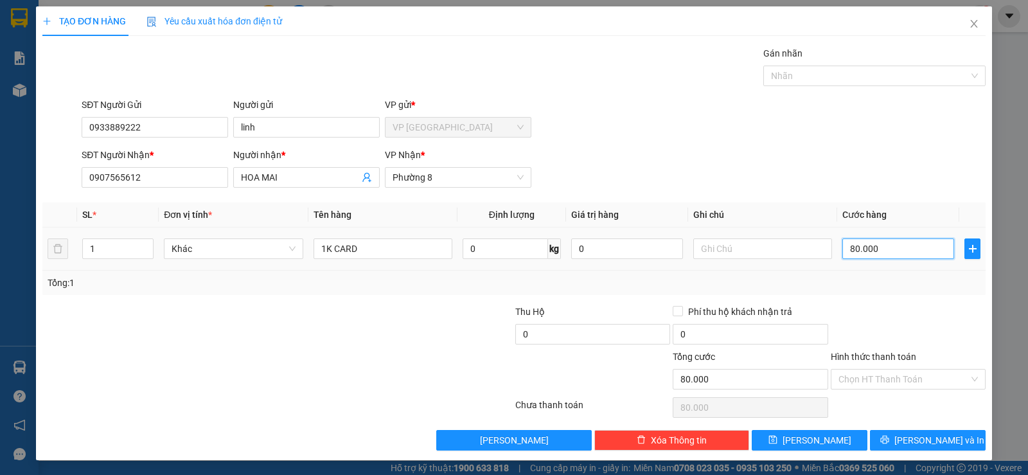
click at [889, 251] on input "80.000" at bounding box center [898, 248] width 112 height 21
type input "2"
type input "20"
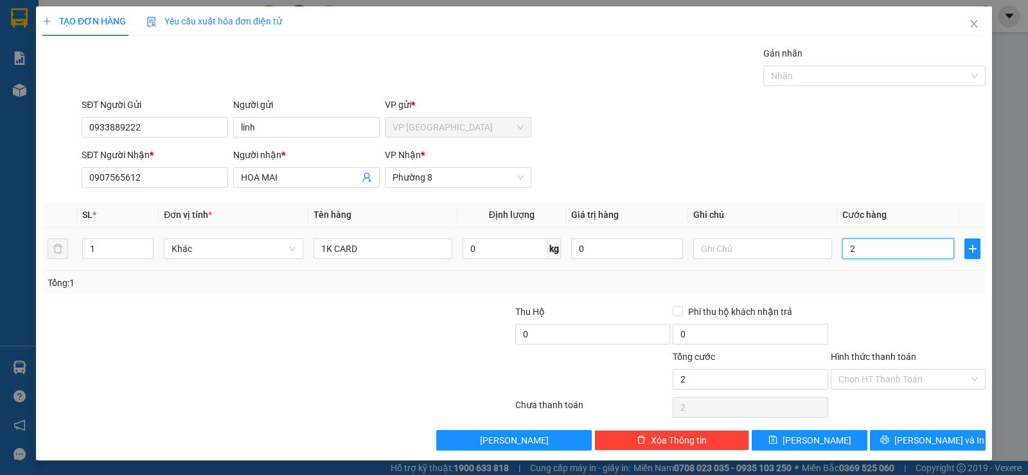
type input "20"
type input "20.000"
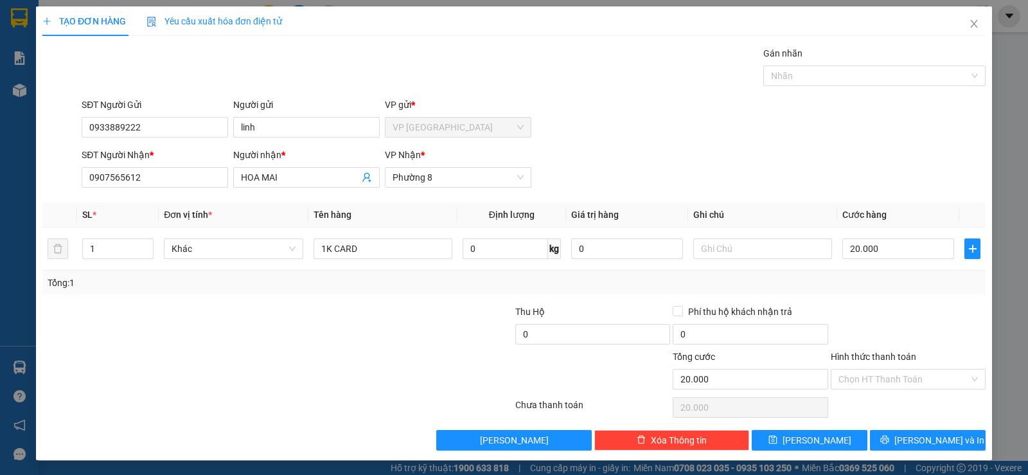
click at [888, 273] on div "Tổng: 1" at bounding box center [513, 283] width 943 height 24
click at [932, 440] on span "[PERSON_NAME] và In" at bounding box center [939, 440] width 90 height 14
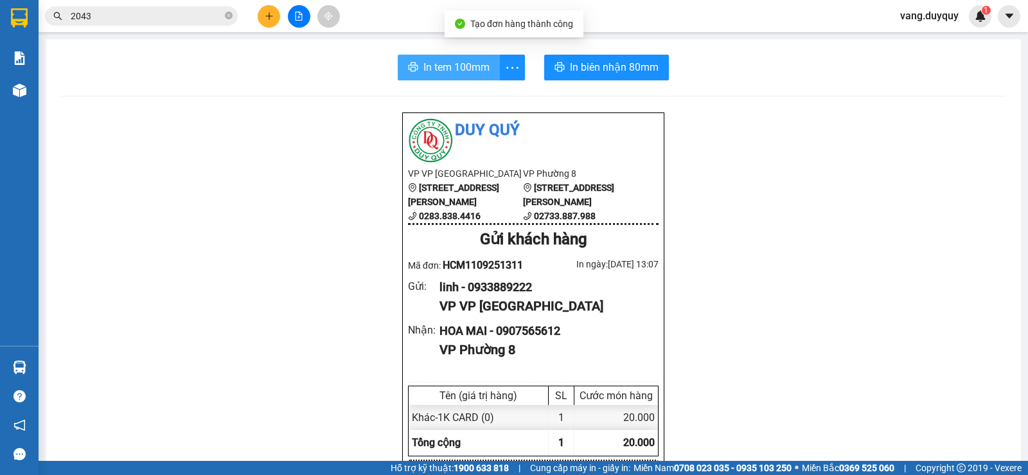
click at [453, 78] on button "In tem 100mm" at bounding box center [449, 68] width 102 height 26
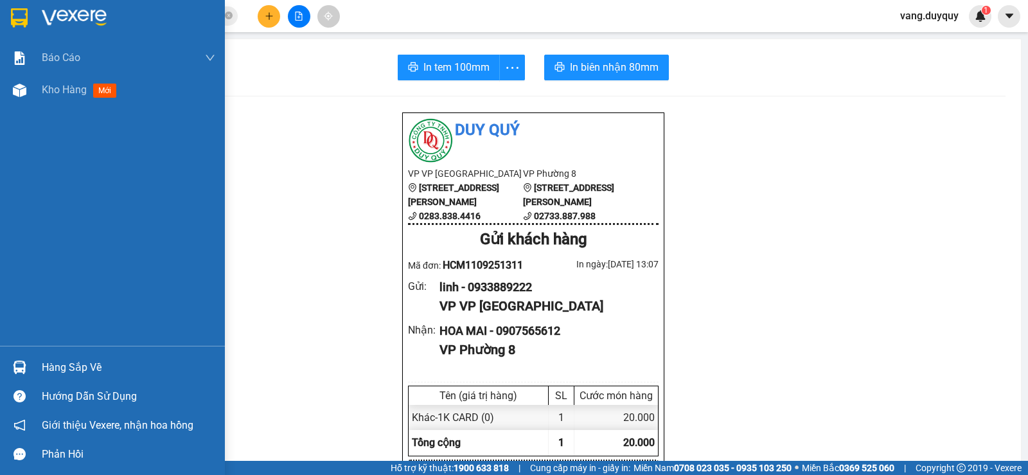
click at [24, 30] on div at bounding box center [112, 21] width 225 height 42
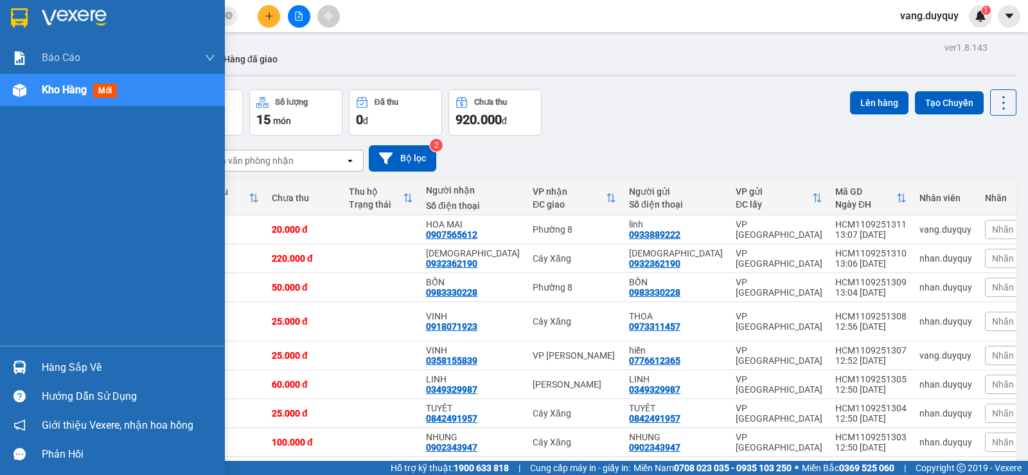
click at [96, 354] on div "Hàng sắp về" at bounding box center [112, 367] width 225 height 29
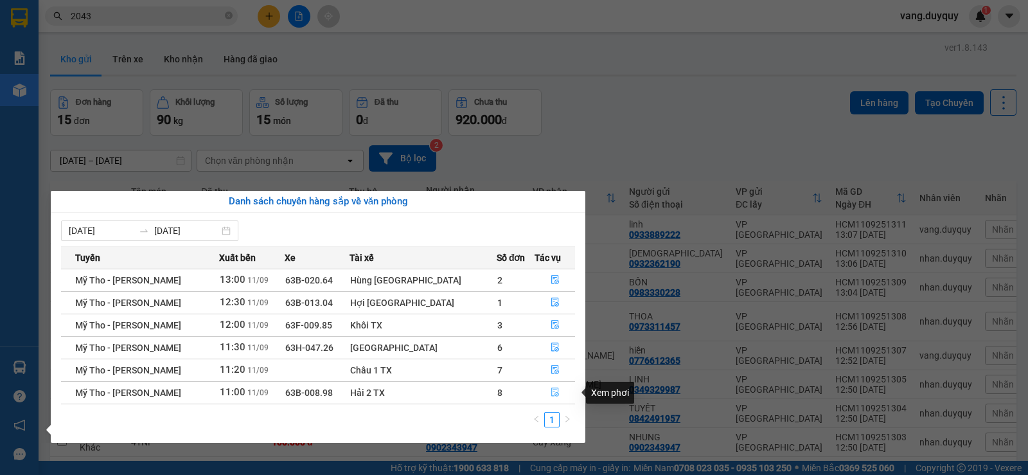
click at [541, 390] on button "button" at bounding box center [554, 392] width 39 height 21
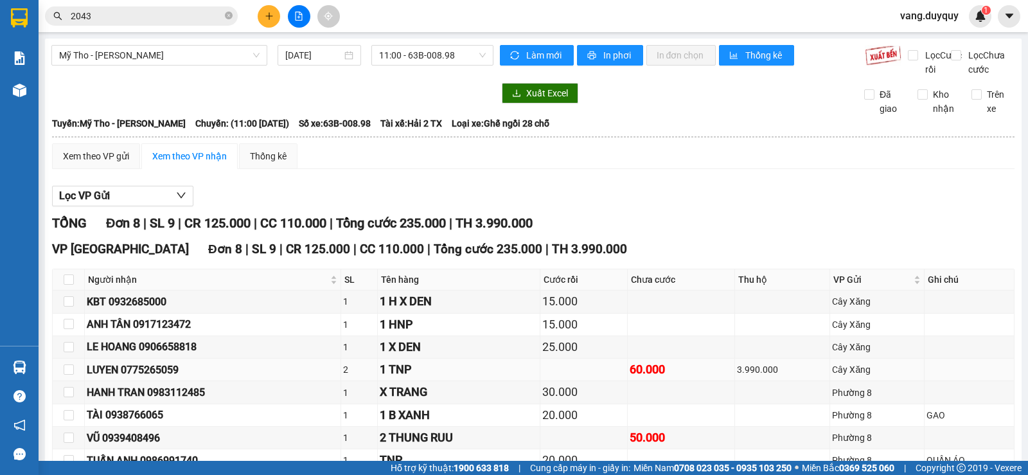
scroll to position [92, 0]
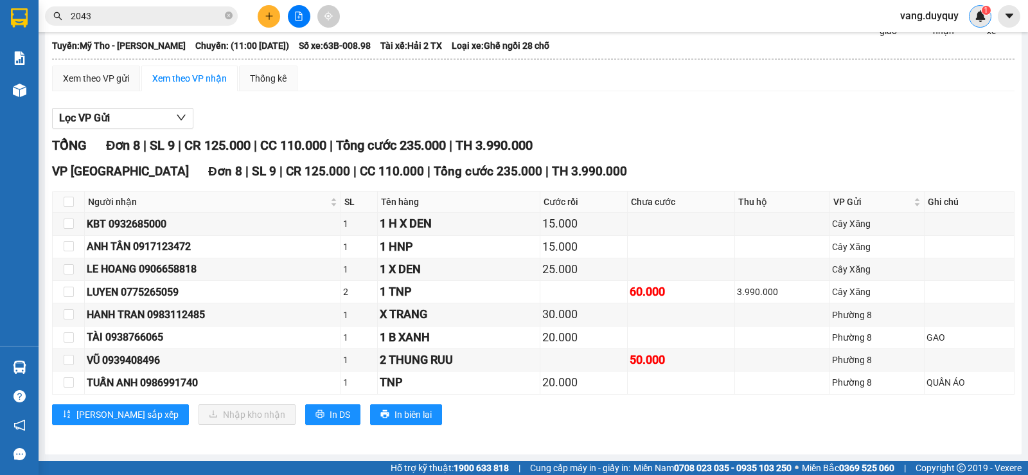
click at [983, 8] on sup "1" at bounding box center [986, 10] width 9 height 9
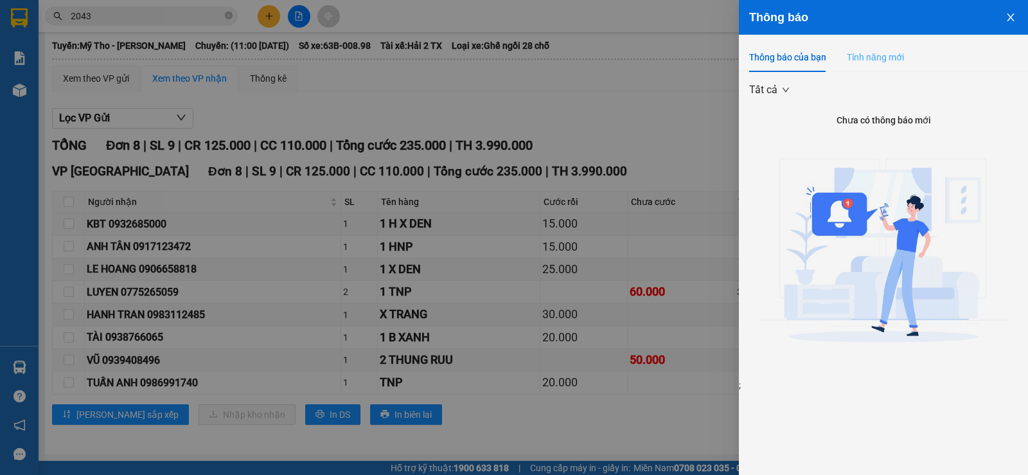
click at [898, 48] on div "Tính năng mới" at bounding box center [875, 57] width 57 height 30
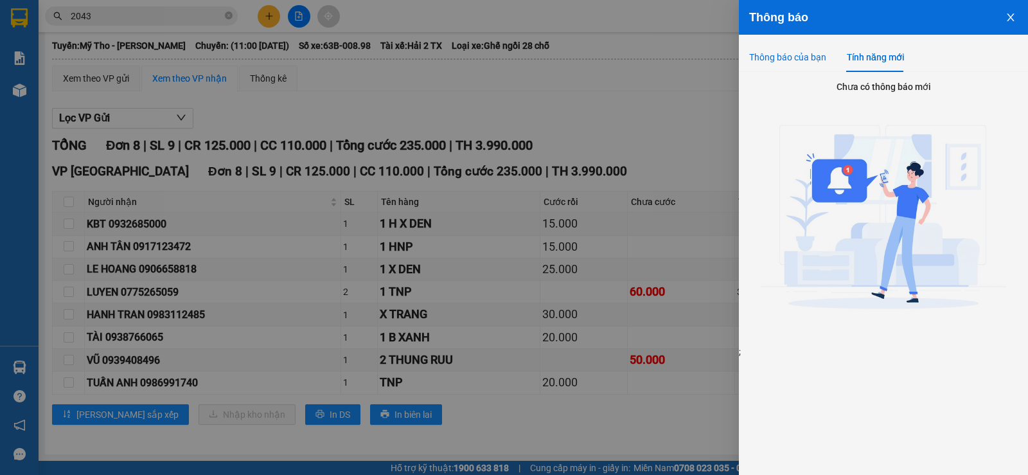
click at [809, 55] on div "Thông báo của bạn" at bounding box center [787, 57] width 77 height 14
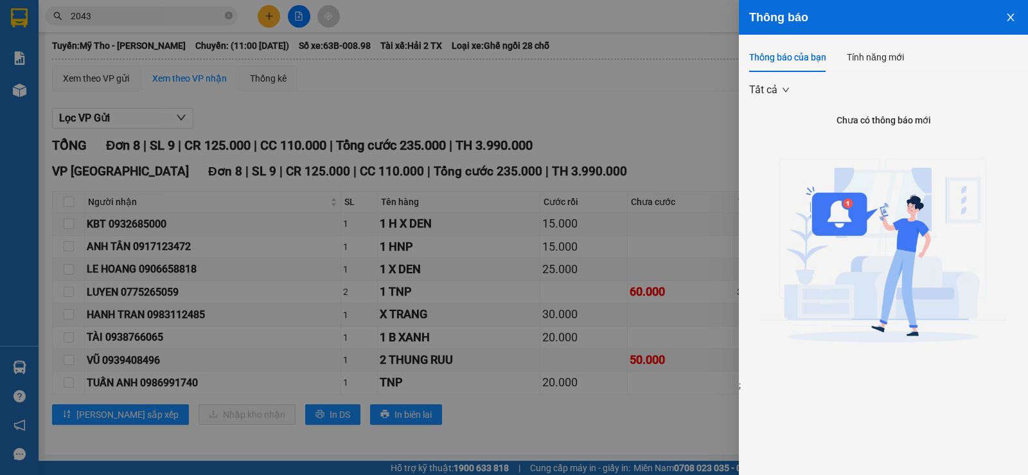
click at [589, 121] on div at bounding box center [514, 237] width 1028 height 475
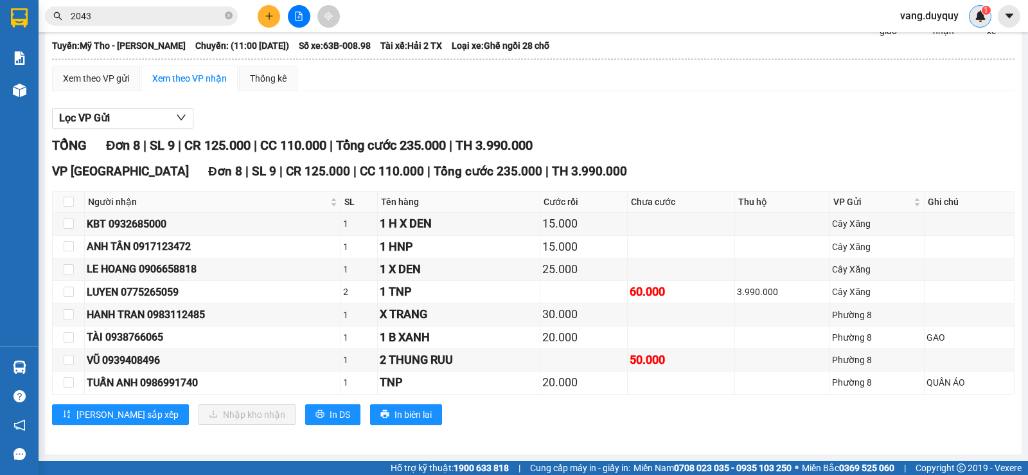
click at [976, 17] on img at bounding box center [981, 16] width 12 height 12
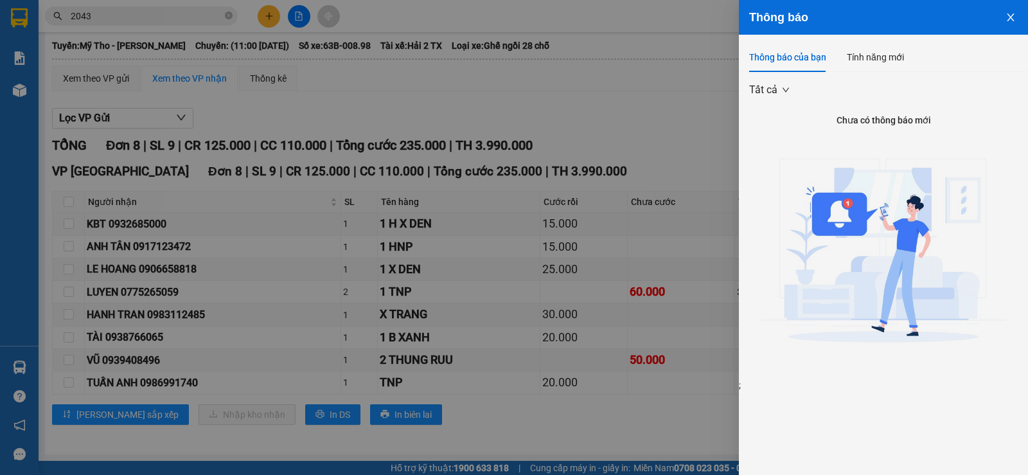
click at [782, 96] on span "Tất cả" at bounding box center [769, 89] width 40 height 19
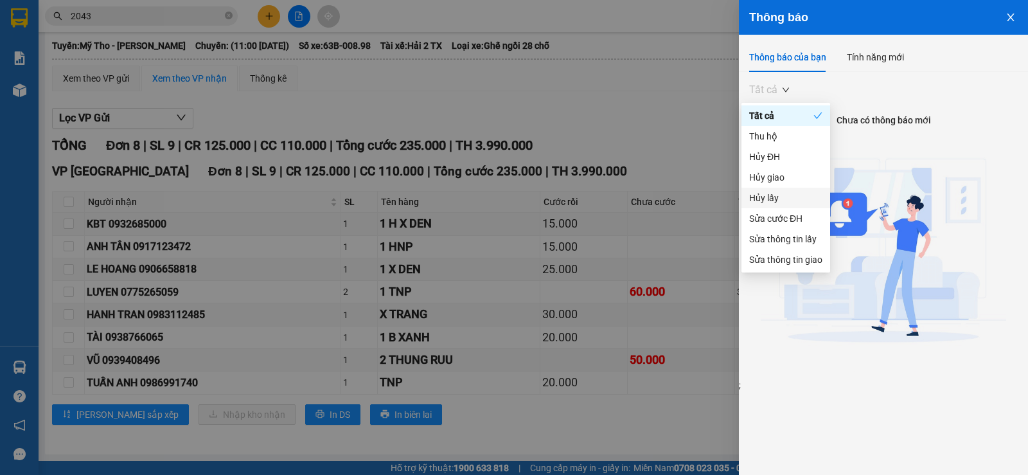
click at [772, 201] on div "Hủy lấy" at bounding box center [785, 198] width 73 height 14
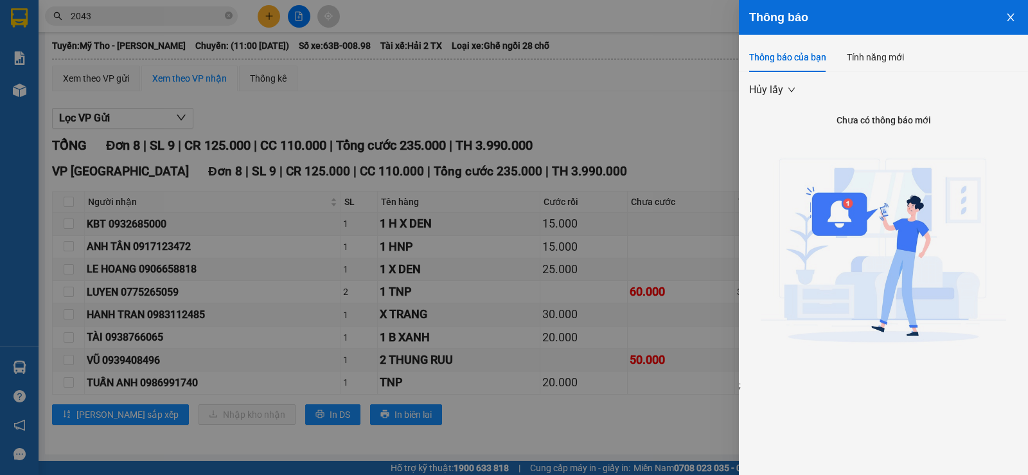
click at [788, 86] on span "Hủy lấy" at bounding box center [772, 89] width 46 height 19
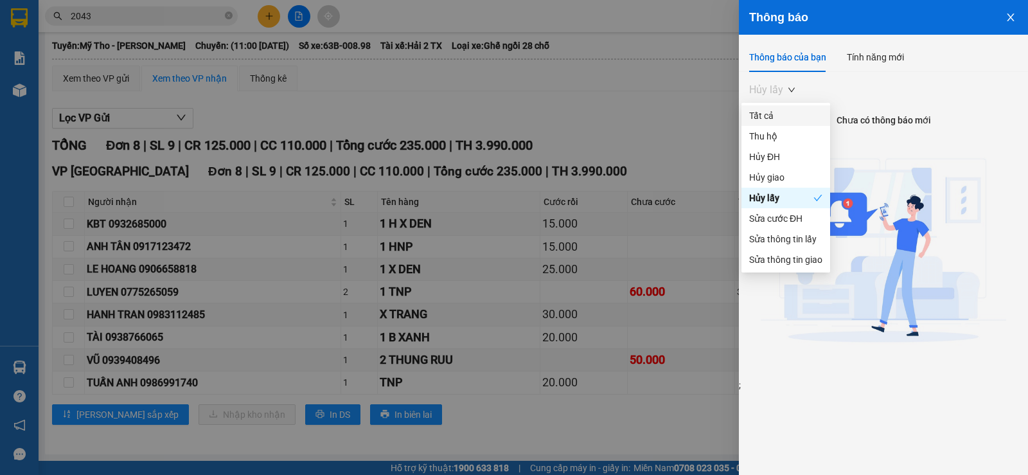
click at [776, 109] on div "Tất cả" at bounding box center [785, 116] width 73 height 14
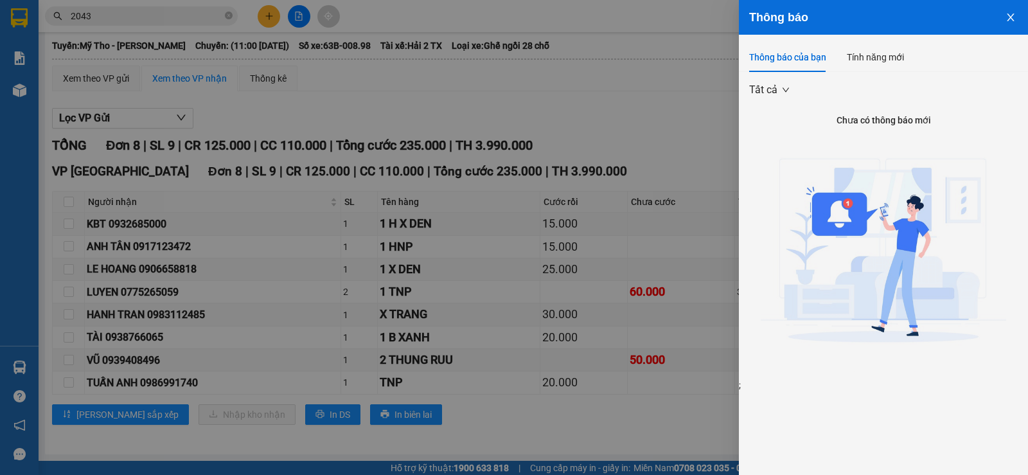
click at [1017, 16] on button "Close" at bounding box center [1010, 16] width 35 height 33
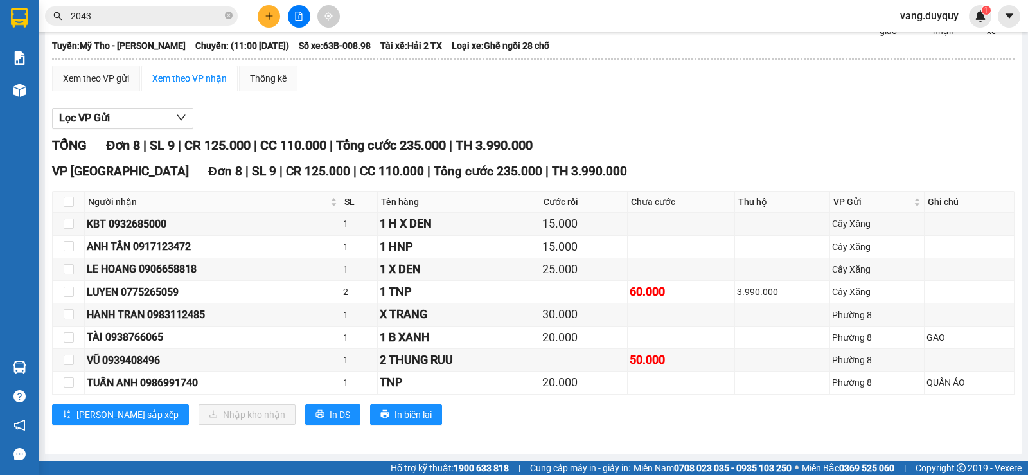
click at [209, 19] on input "2043" at bounding box center [147, 16] width 152 height 14
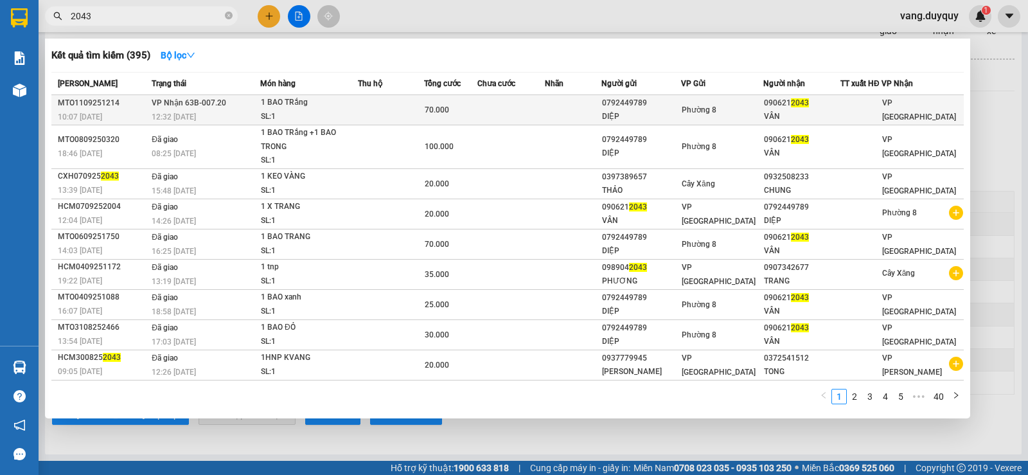
click at [204, 98] on span "VP Nhận 63B-007.20" at bounding box center [189, 102] width 75 height 9
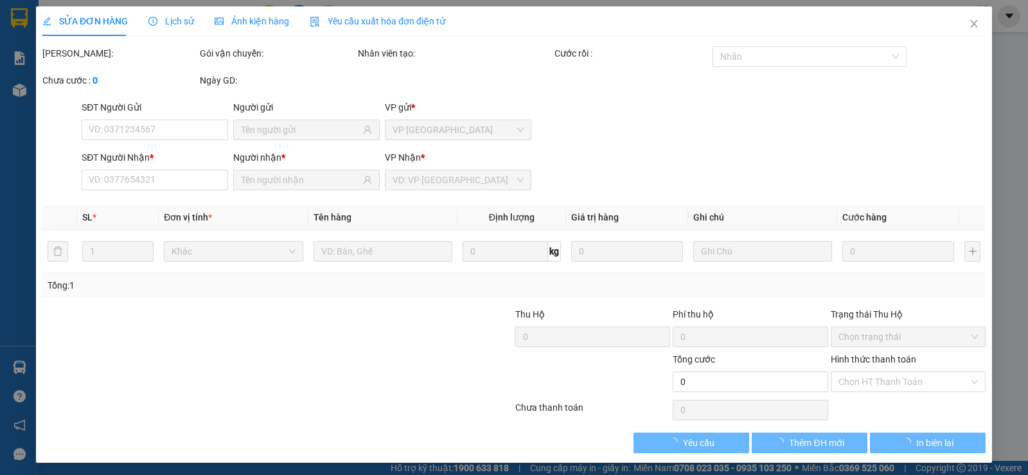
type input "0792449789"
type input "DIỆP"
type input "0906212043"
type input "VÂN"
type input "70.000"
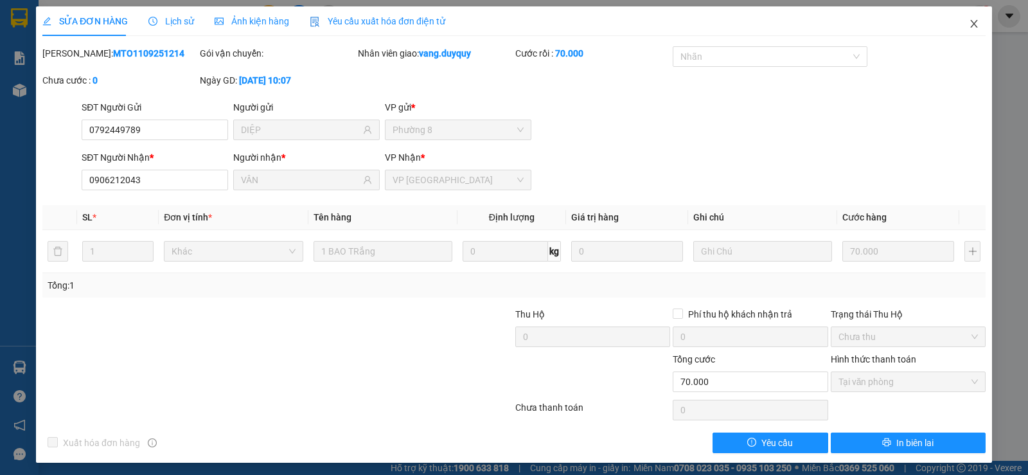
click at [969, 28] on icon "close" at bounding box center [974, 24] width 10 height 10
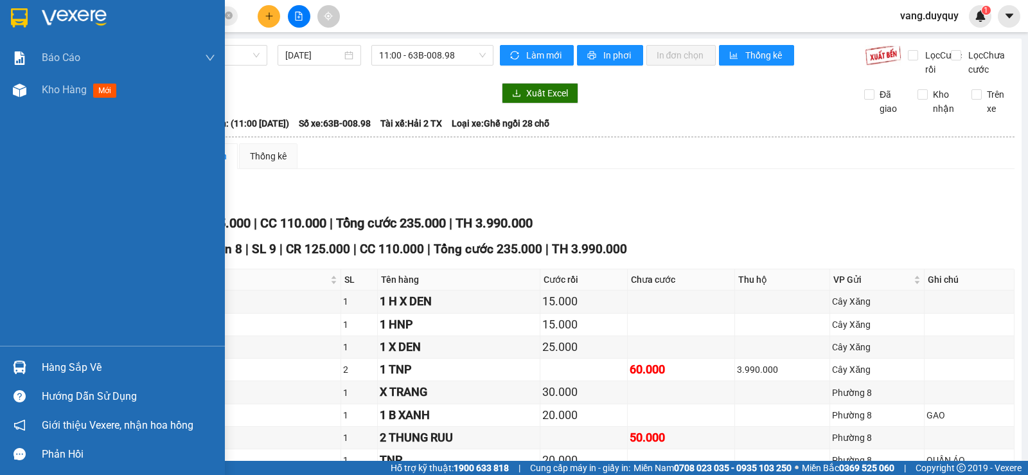
click at [21, 22] on img at bounding box center [19, 17] width 17 height 19
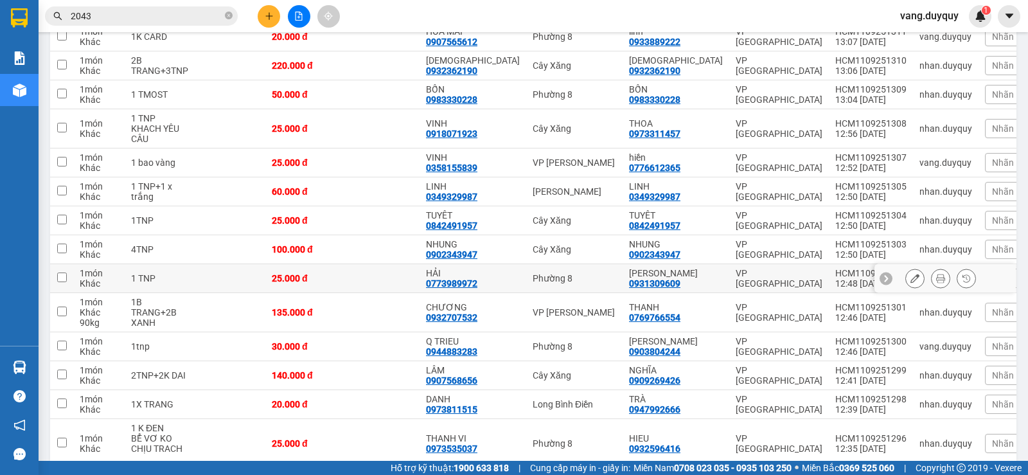
scroll to position [272, 0]
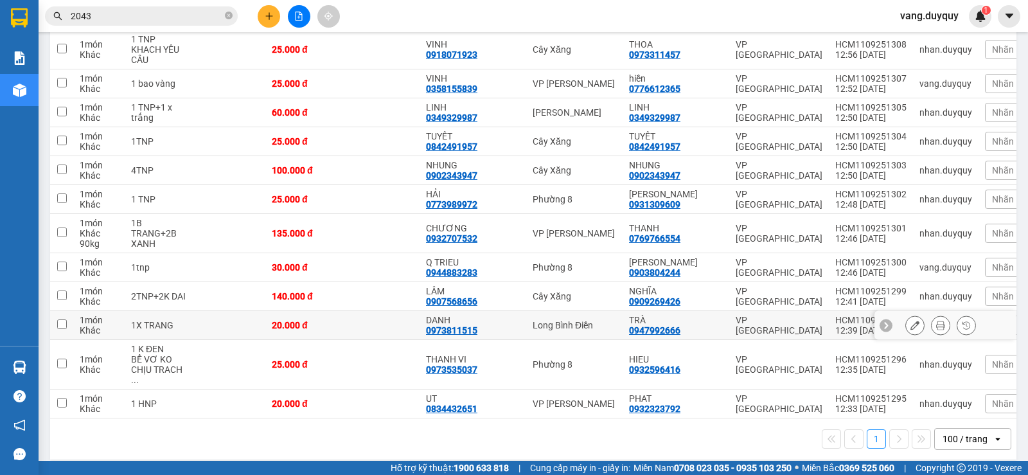
click at [563, 322] on div "Long Bình Điền" at bounding box center [575, 325] width 84 height 10
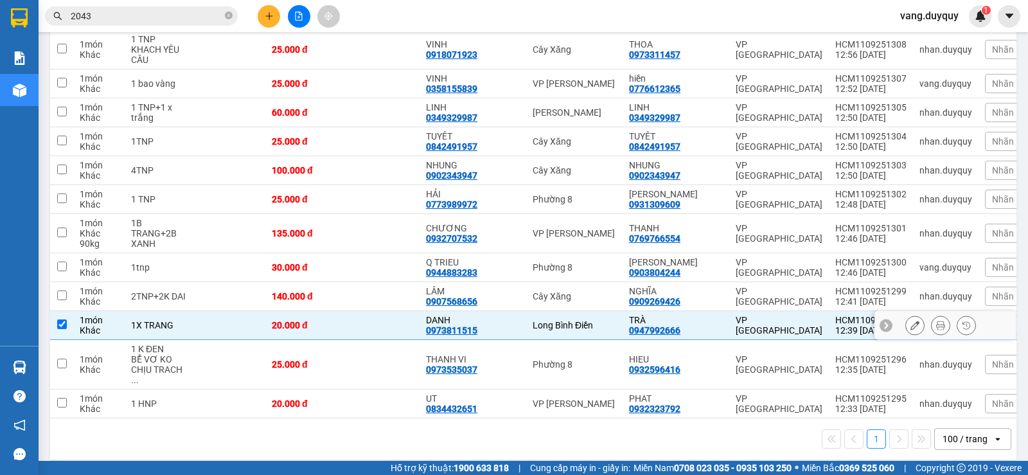
scroll to position [0, 0]
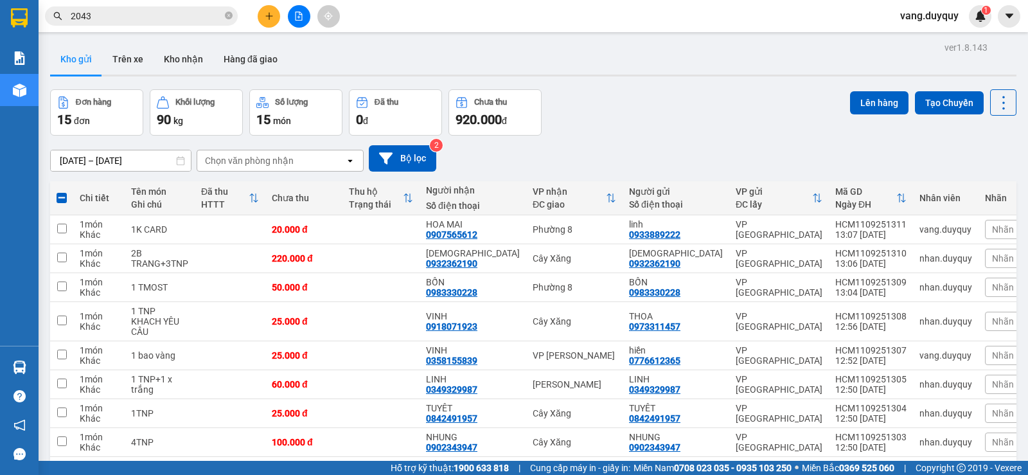
click at [280, 163] on div "Chọn văn phòng nhận" at bounding box center [249, 160] width 89 height 13
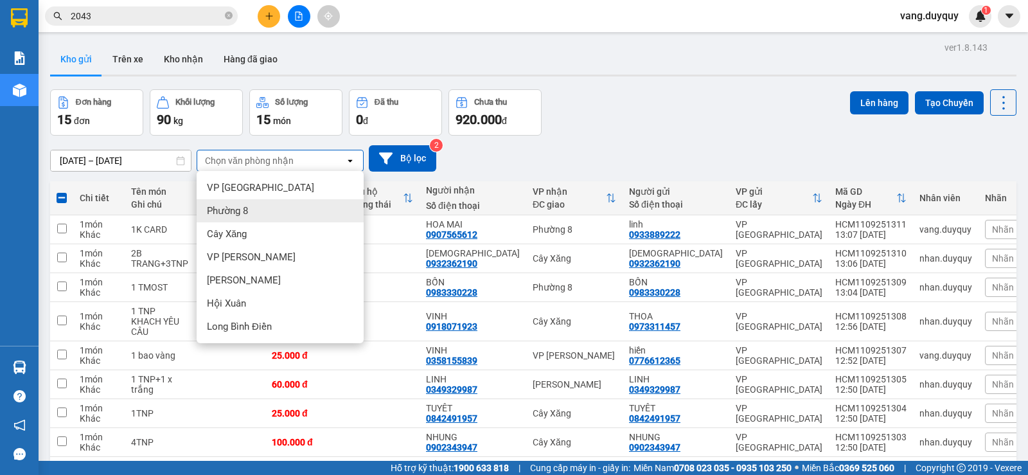
click at [258, 218] on div "Phường 8" at bounding box center [280, 210] width 167 height 23
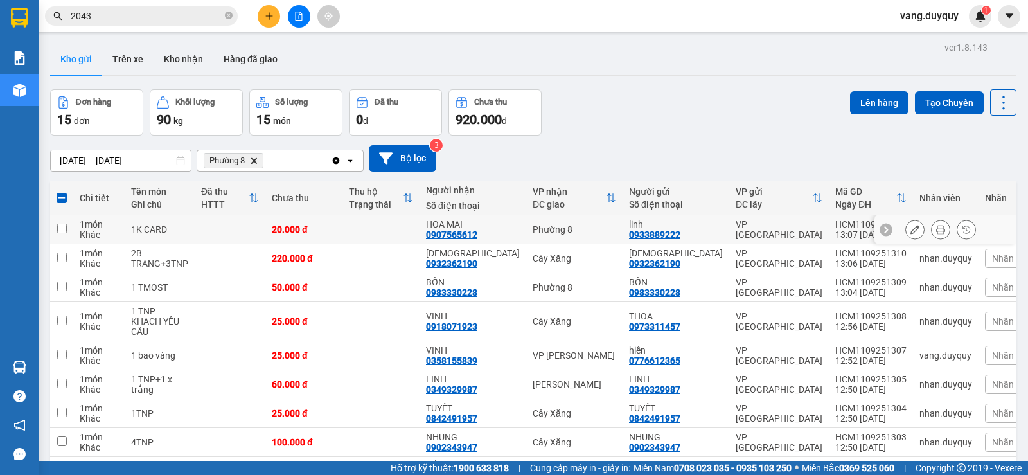
checkbox input "false"
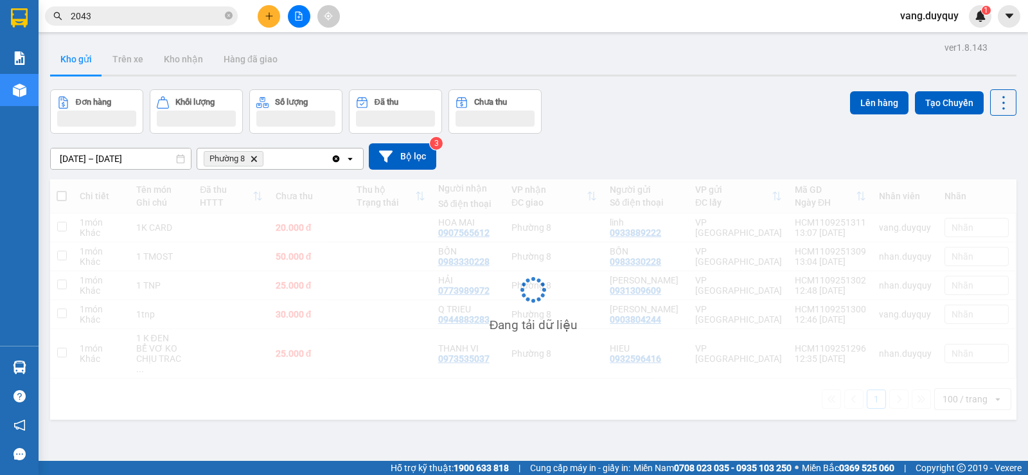
click at [301, 166] on div "Phường 8 Delete" at bounding box center [264, 158] width 134 height 21
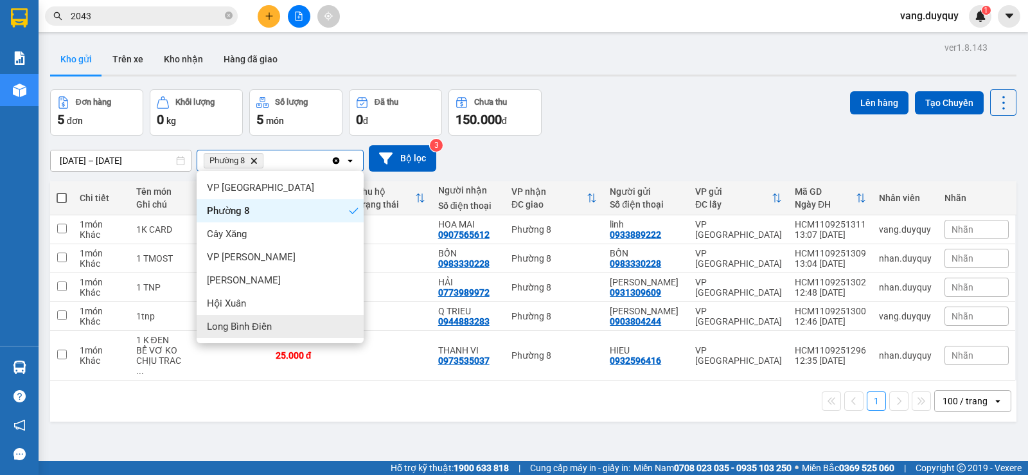
click at [255, 323] on span "Long Bình Điền" at bounding box center [239, 326] width 65 height 13
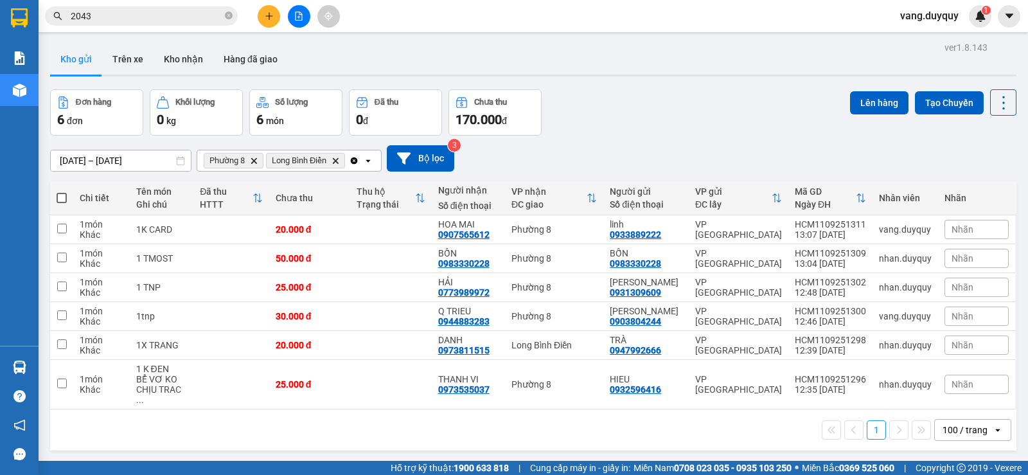
click at [357, 161] on icon "Clear all" at bounding box center [354, 161] width 10 height 10
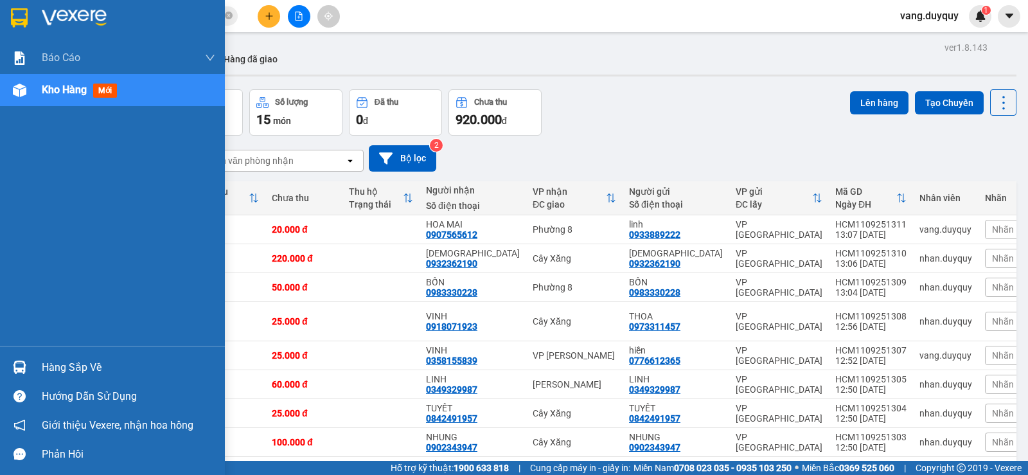
click at [55, 373] on div "Hàng sắp về" at bounding box center [129, 367] width 174 height 19
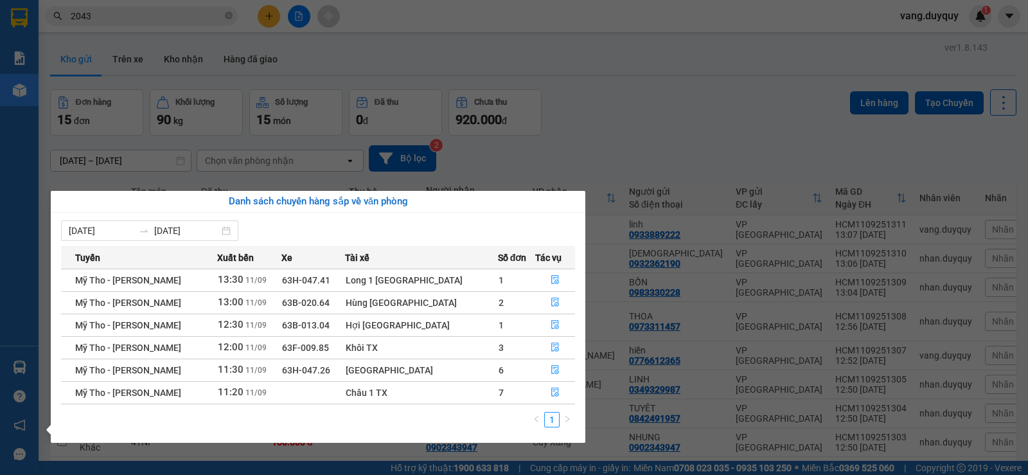
click at [637, 117] on section "Kết quả tìm kiếm ( 395 ) Bộ lọc Mã ĐH Trạng thái Món hàng Thu hộ Tổng cước Chưa…" at bounding box center [514, 237] width 1028 height 475
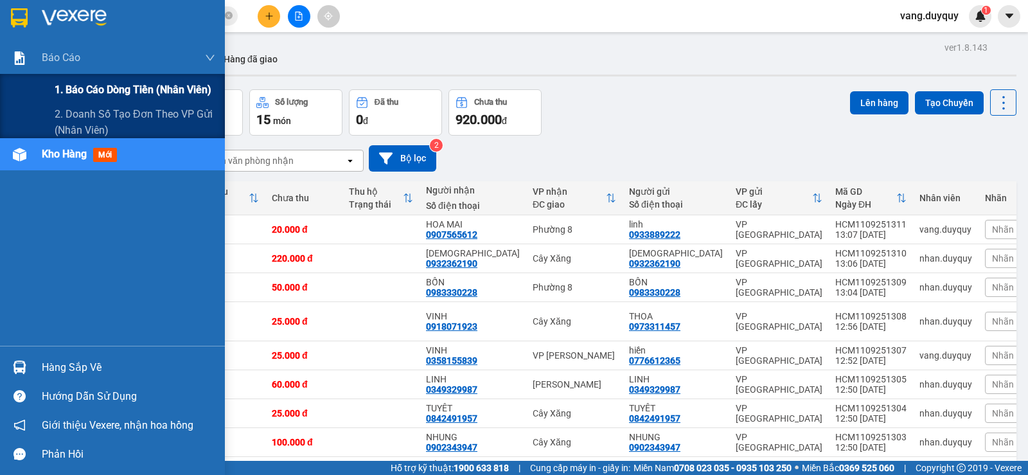
click at [42, 82] on div "1. Báo cáo dòng tiền (nhân viên)" at bounding box center [112, 90] width 225 height 32
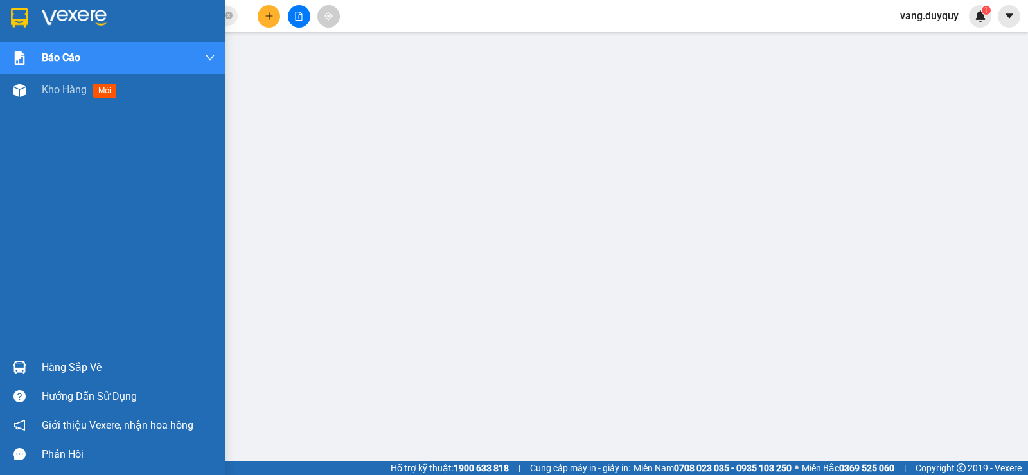
click at [35, 368] on div "Hàng sắp về" at bounding box center [112, 367] width 225 height 29
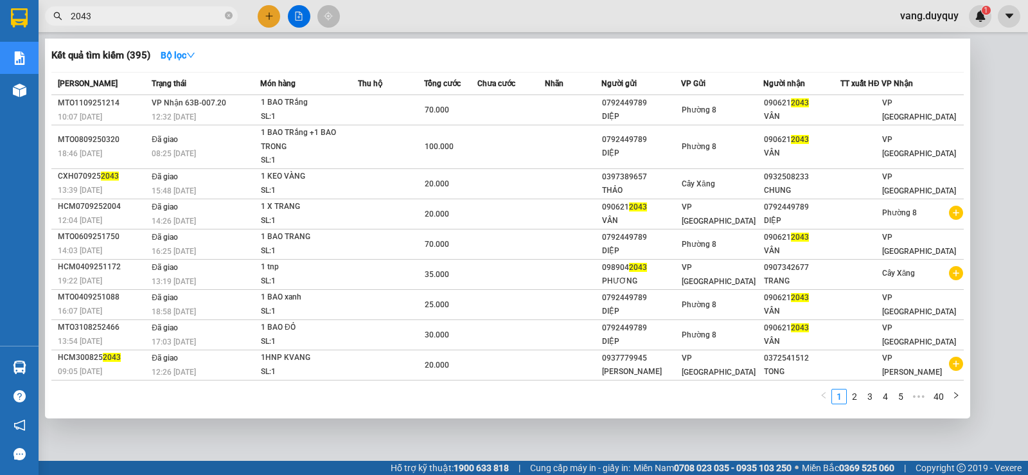
click at [220, 12] on input "2043" at bounding box center [147, 16] width 152 height 14
click at [228, 12] on span at bounding box center [229, 16] width 8 height 12
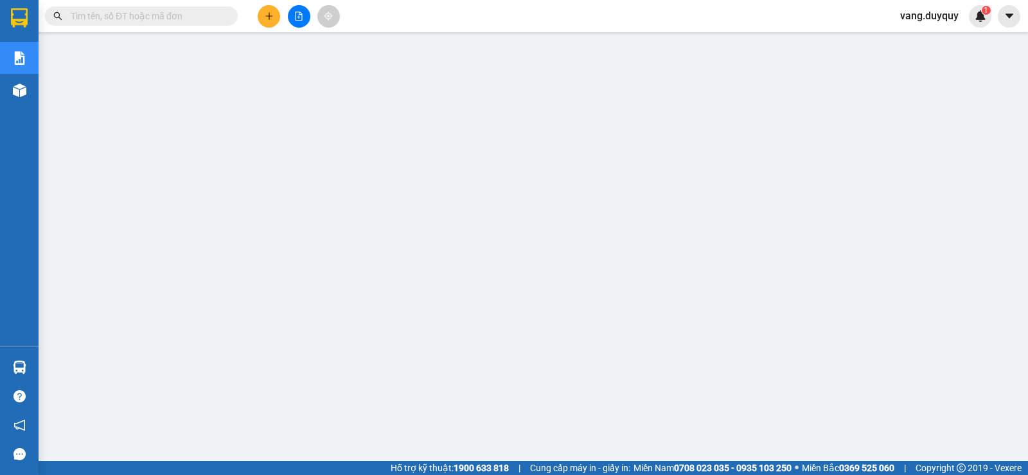
click at [211, 13] on input "text" at bounding box center [147, 16] width 152 height 14
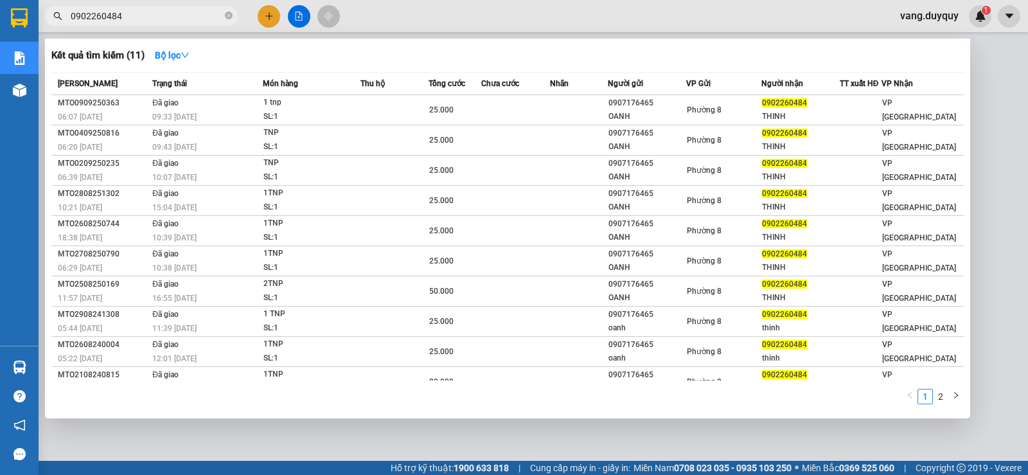
type input "0902260484"
click at [441, 10] on div at bounding box center [514, 237] width 1028 height 475
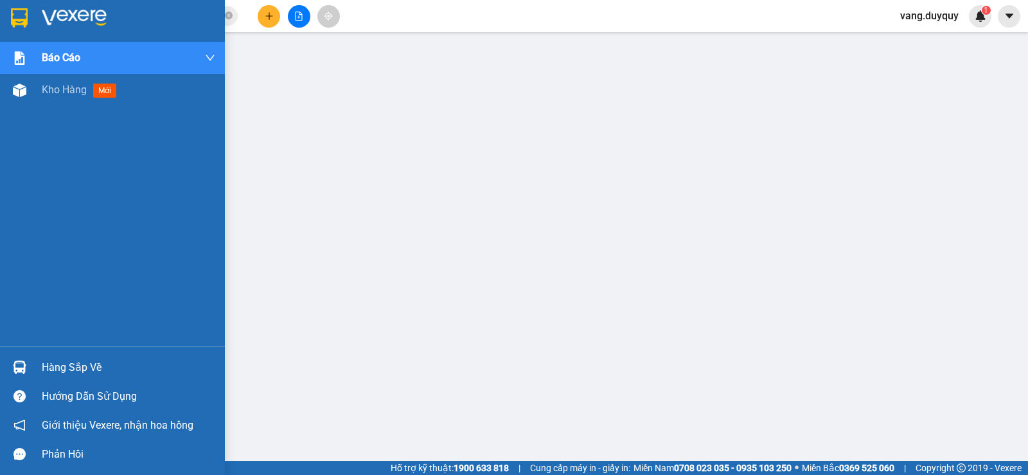
click at [115, 24] on div at bounding box center [129, 17] width 174 height 19
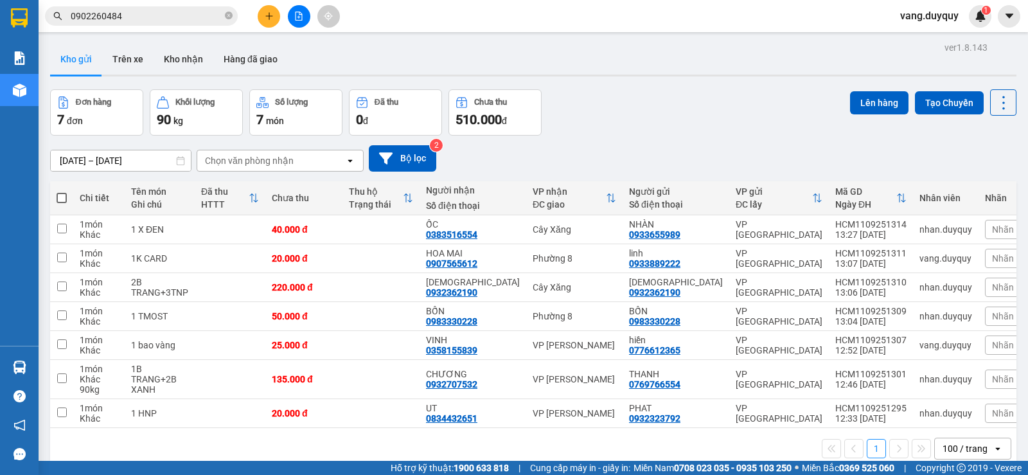
click at [301, 151] on div "Chọn văn phòng nhận" at bounding box center [271, 160] width 148 height 21
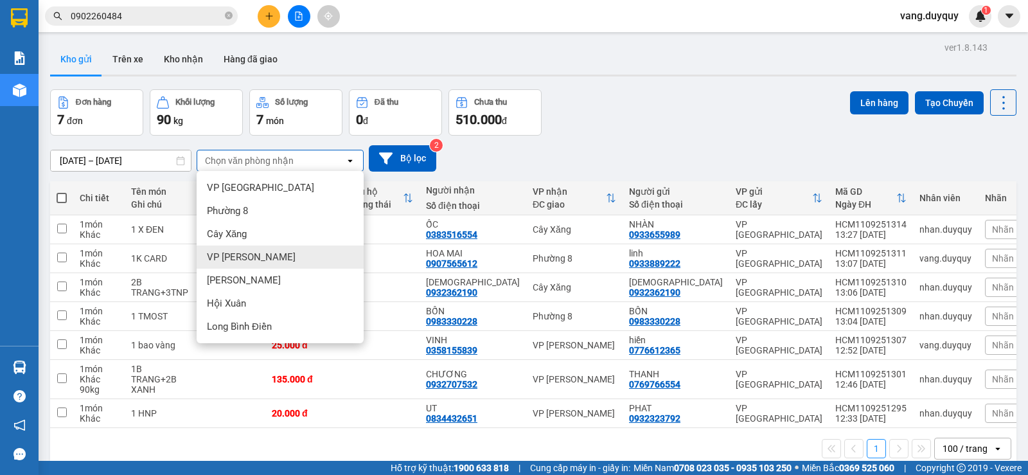
click at [252, 253] on span "VP [PERSON_NAME]" at bounding box center [251, 257] width 89 height 13
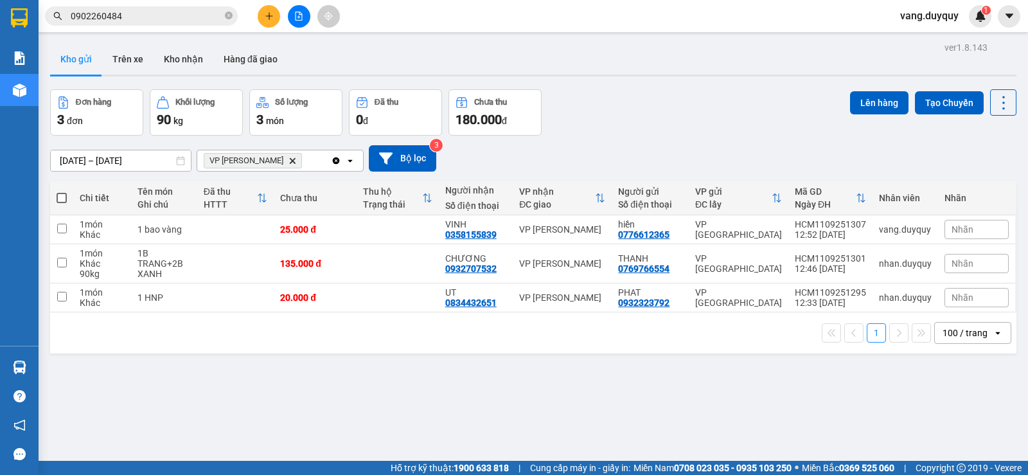
click at [62, 196] on span at bounding box center [62, 198] width 10 height 10
click at [62, 191] on input "checkbox" at bounding box center [62, 191] width 0 height 0
checkbox input "true"
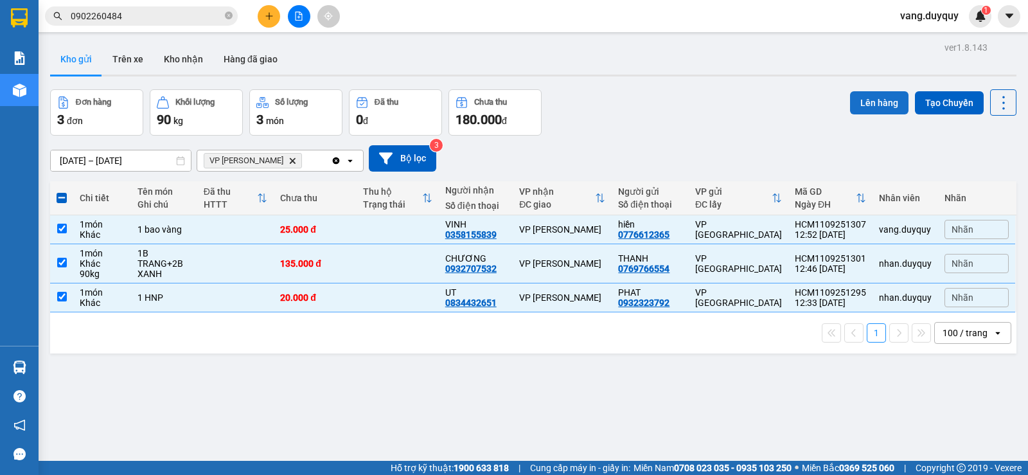
click at [882, 108] on button "Lên hàng" at bounding box center [879, 102] width 58 height 23
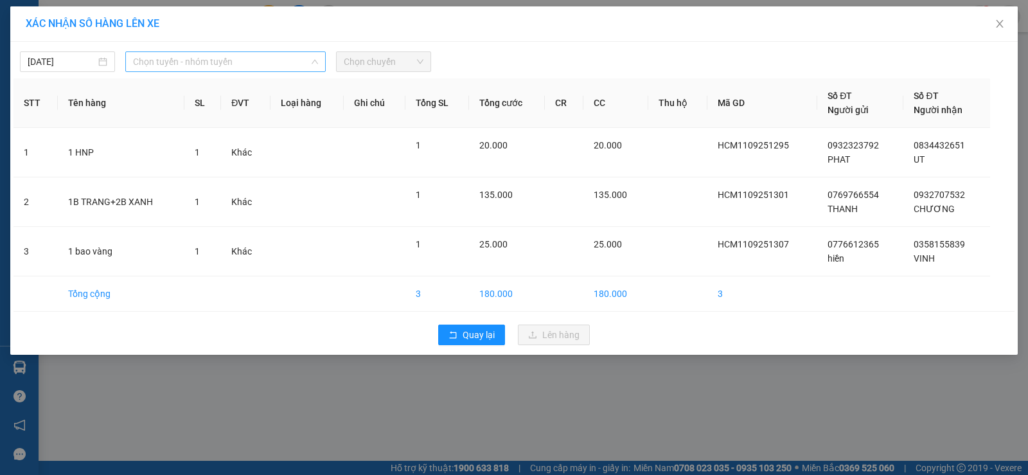
click at [190, 69] on span "Chọn tuyến - nhóm tuyến" at bounding box center [225, 61] width 185 height 19
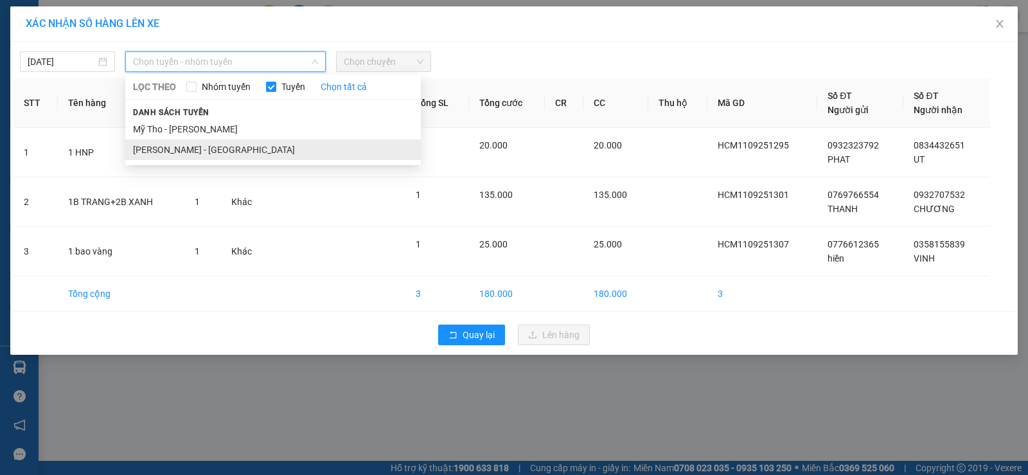
click at [190, 147] on li "[PERSON_NAME] - [GEOGRAPHIC_DATA]" at bounding box center [273, 149] width 296 height 21
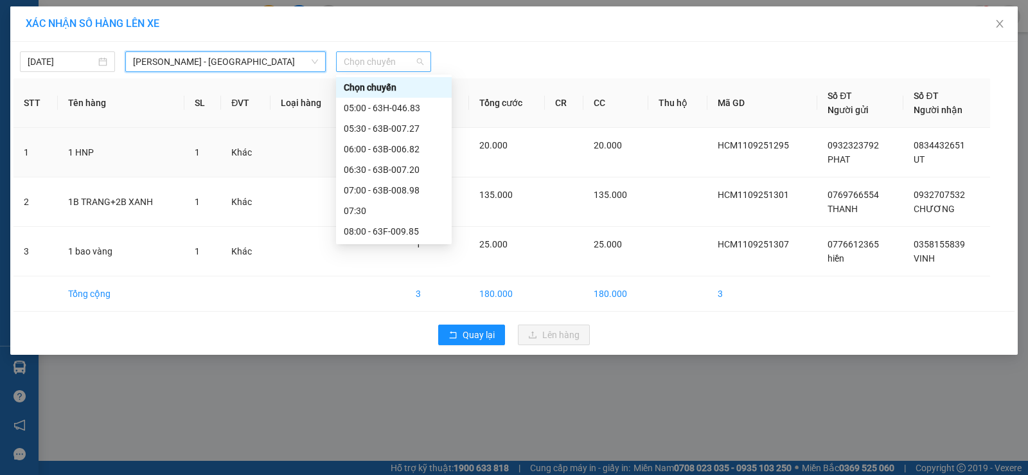
click at [388, 65] on span "Chọn chuyến" at bounding box center [384, 61] width 80 height 19
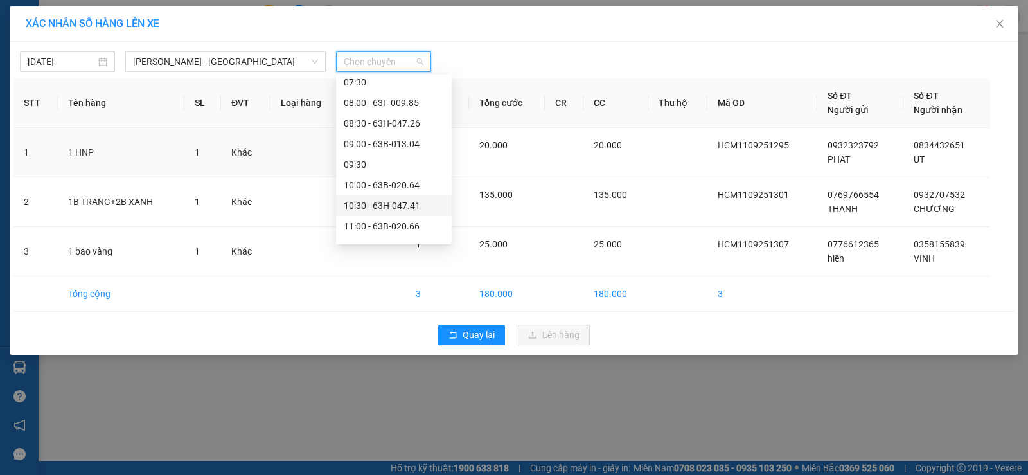
scroll to position [257, 0]
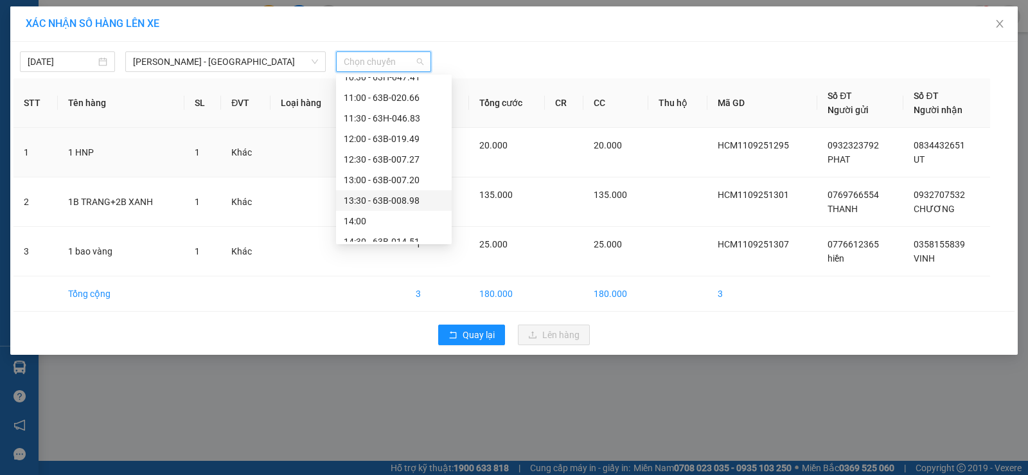
click at [409, 202] on div "13:30 - 63B-008.98" at bounding box center [394, 200] width 100 height 14
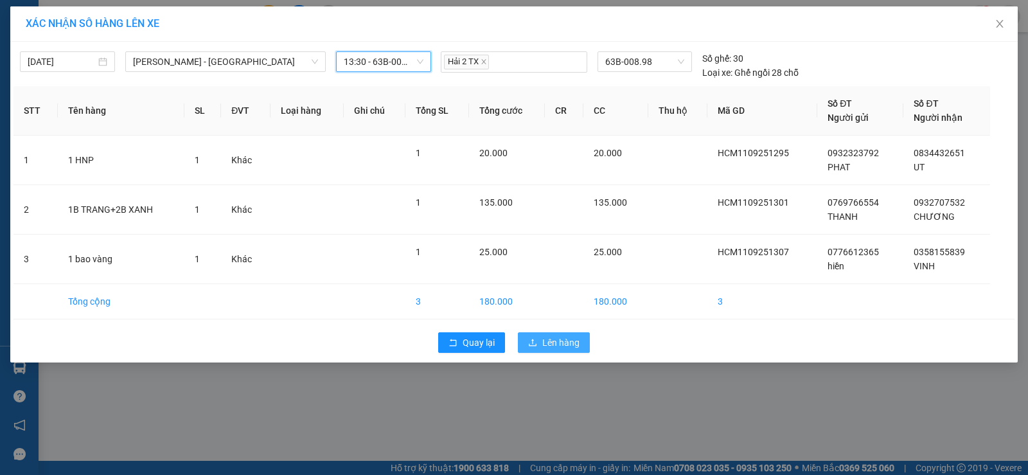
click at [558, 339] on span "Lên hàng" at bounding box center [560, 342] width 37 height 14
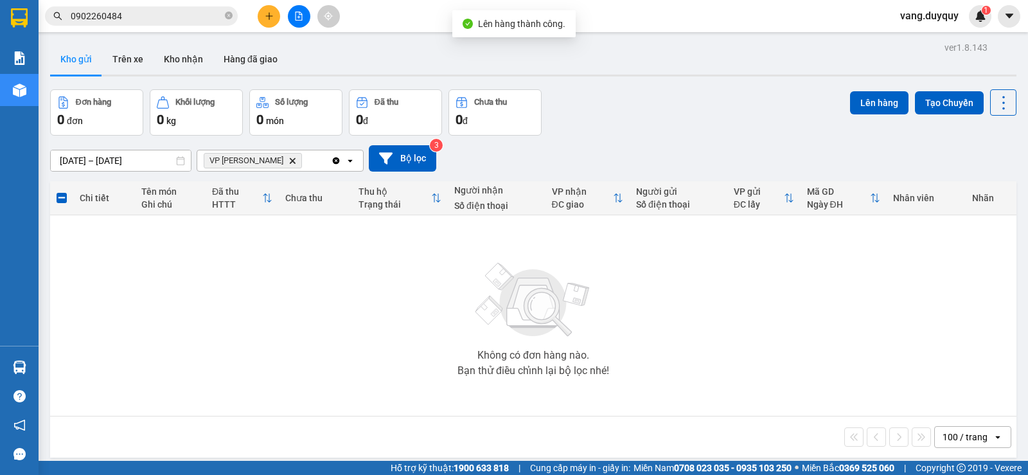
click at [334, 159] on icon "Clear all" at bounding box center [336, 160] width 7 height 7
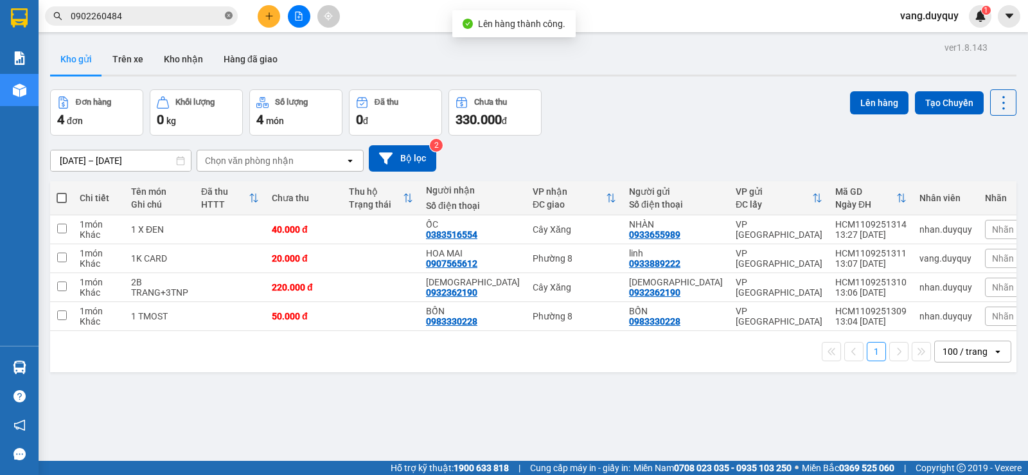
click at [226, 13] on icon "close-circle" at bounding box center [229, 16] width 8 height 8
click at [174, 12] on input "text" at bounding box center [147, 16] width 152 height 14
click at [274, 15] on button at bounding box center [269, 16] width 22 height 22
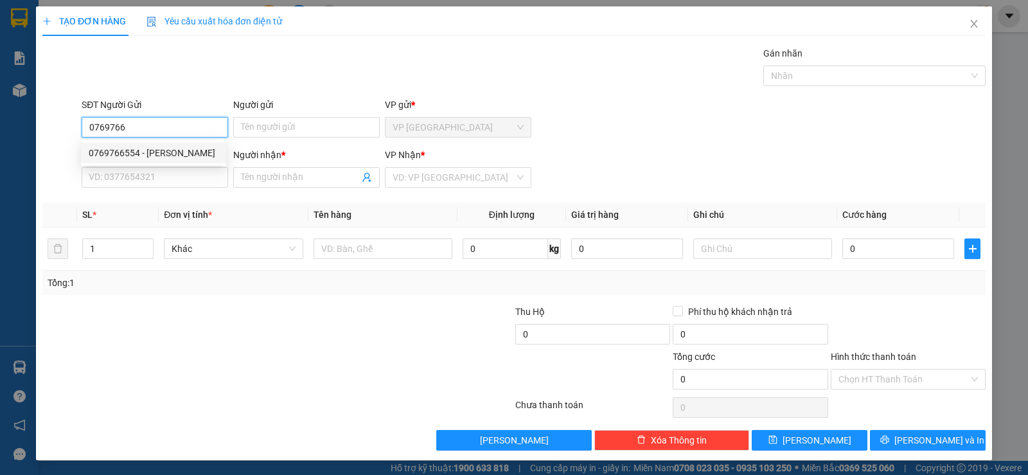
click at [160, 154] on div "0769766554 - [PERSON_NAME]" at bounding box center [154, 153] width 130 height 14
type input "0769766554"
type input "THANH"
type input "0932707532"
type input "CHƯƠNG"
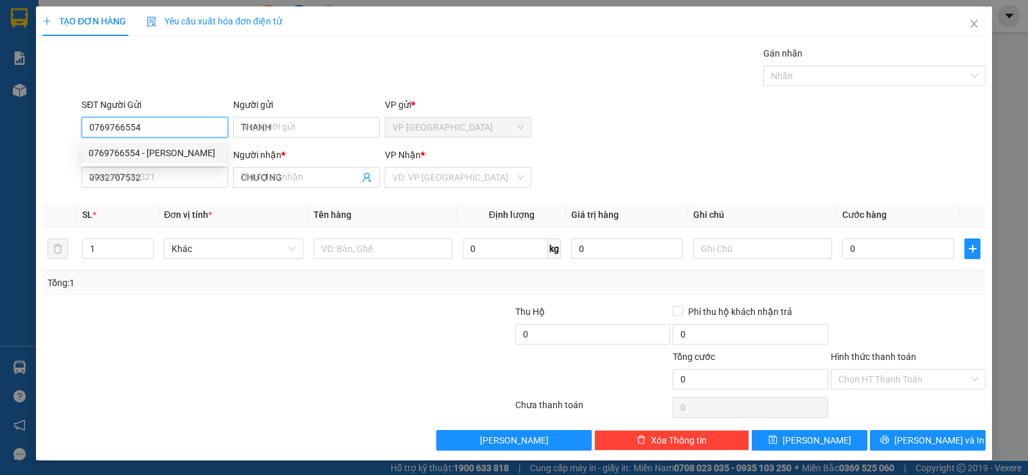
type input "135.000"
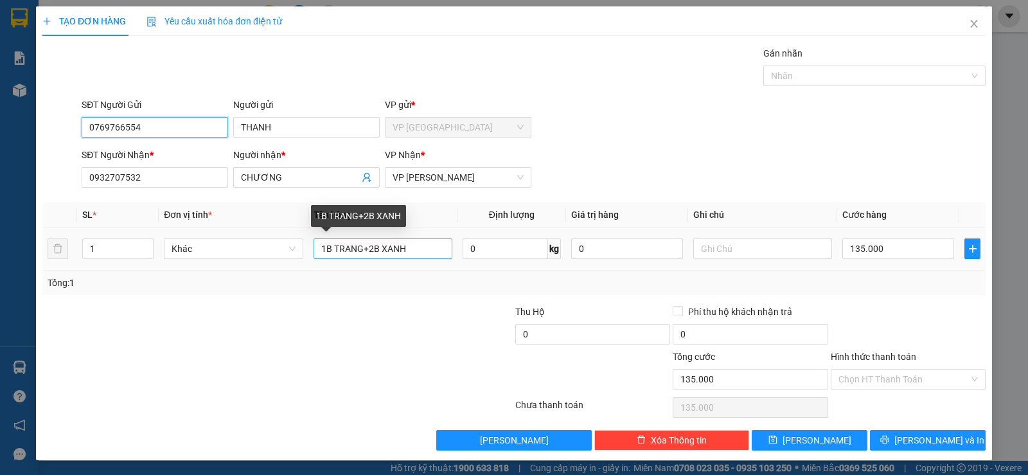
type input "0769766554"
drag, startPoint x: 416, startPoint y: 251, endPoint x: 55, endPoint y: 287, distance: 362.9
click at [55, 287] on div "SL * Đơn vị tính * Tên hàng Định lượng Giá trị hàng Ghi chú Cước hàng 1 Khác 1B…" at bounding box center [513, 248] width 943 height 93
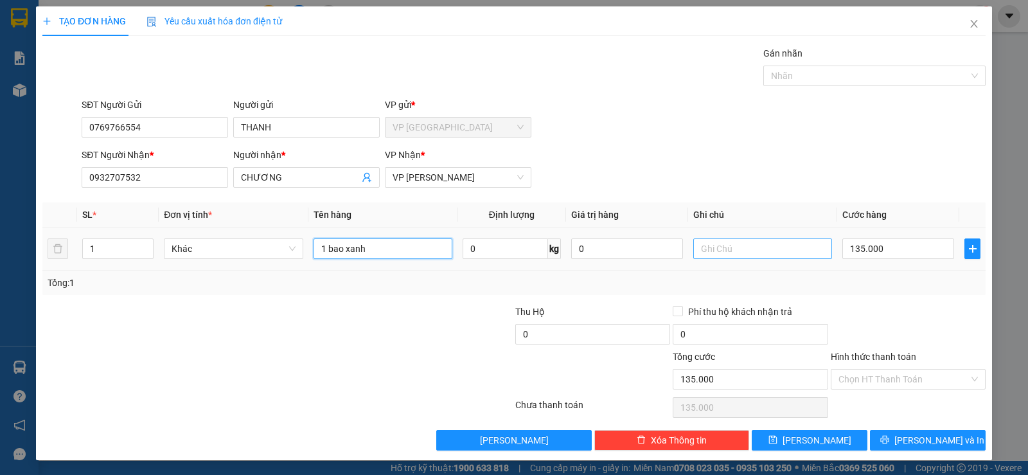
type input "1 bao xanh"
click at [731, 251] on input "text" at bounding box center [762, 248] width 139 height 21
type input "22k"
click at [890, 242] on input "135.000" at bounding box center [898, 248] width 112 height 21
type input "4"
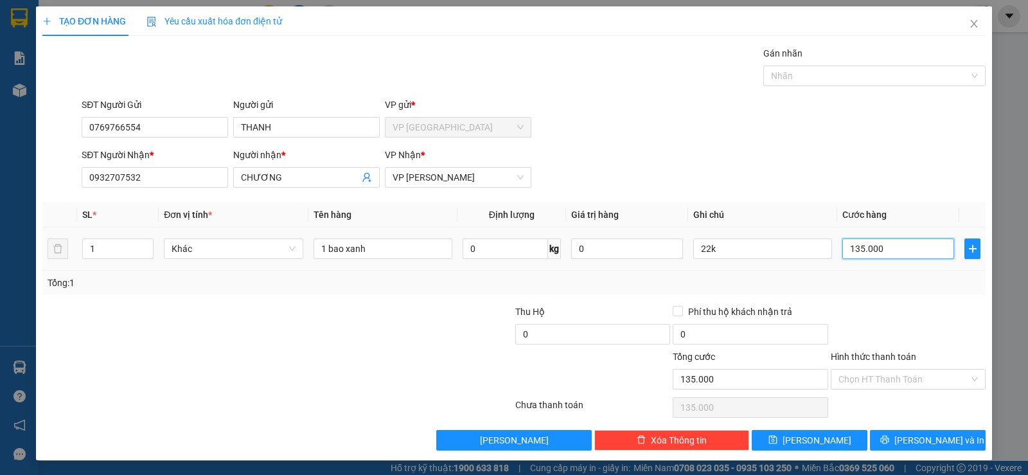
type input "4"
type input "40"
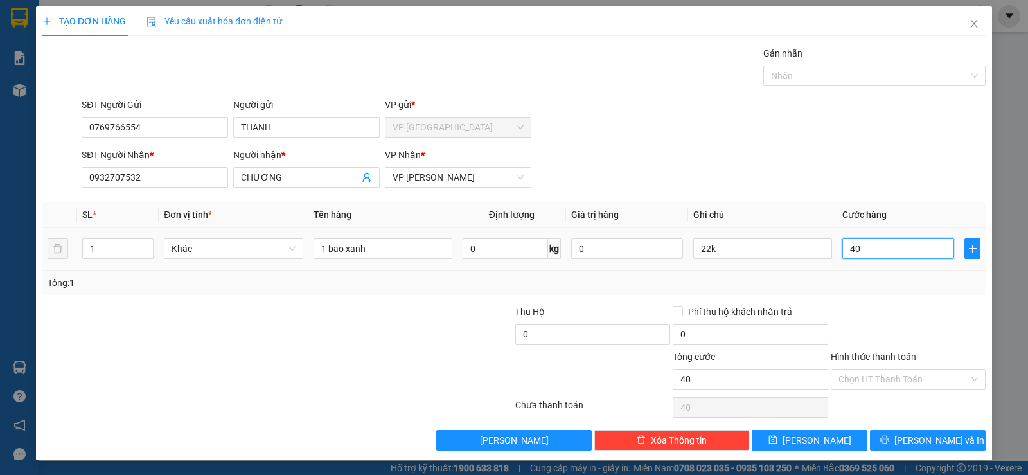
type input "4"
type input "0"
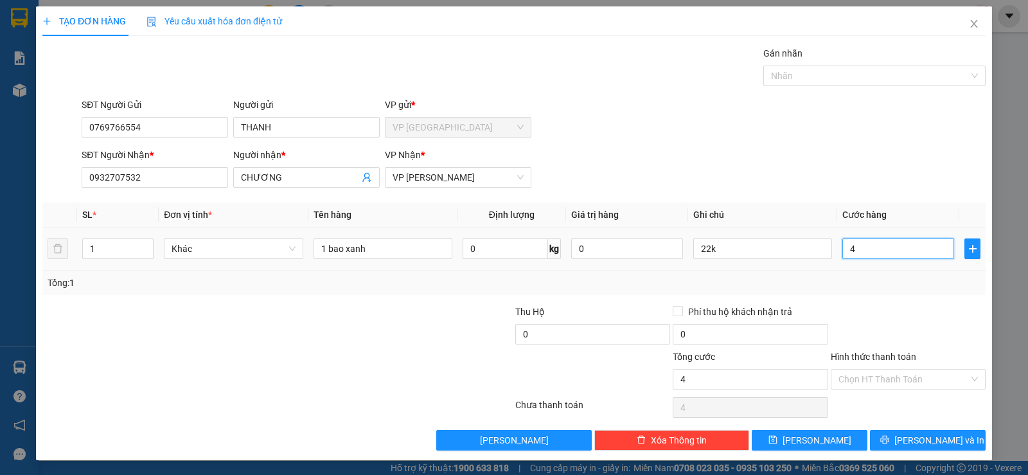
type input "0"
type input "3"
type input "03"
type input "35"
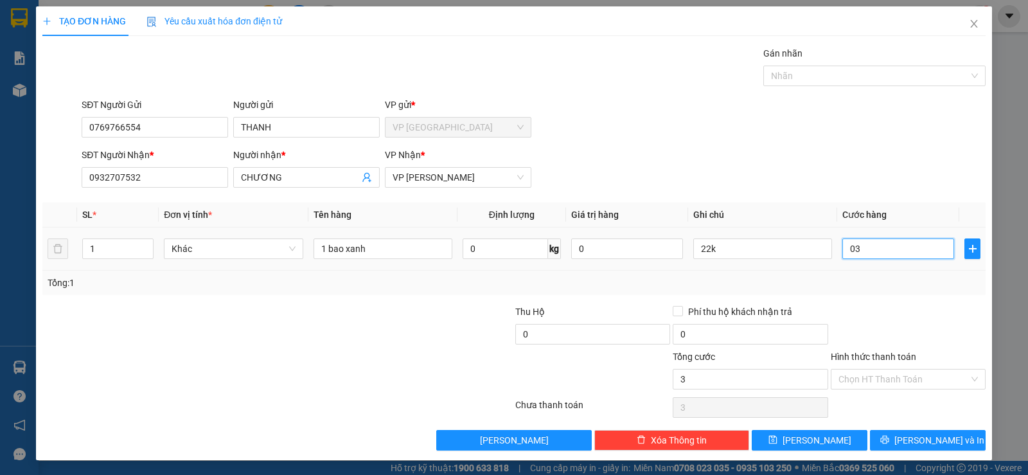
type input "35"
type input "035"
type input "35.000"
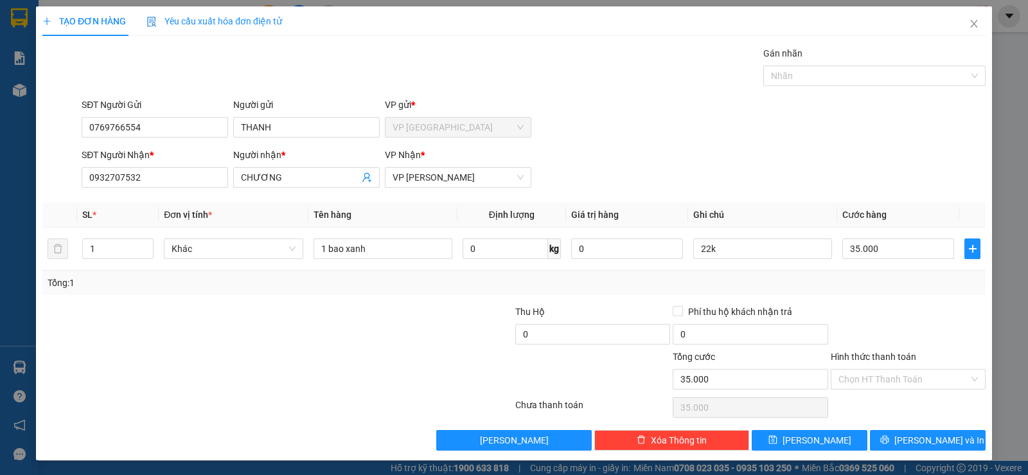
click at [900, 306] on div at bounding box center [908, 327] width 157 height 45
click at [908, 435] on span "[PERSON_NAME] và In" at bounding box center [939, 440] width 90 height 14
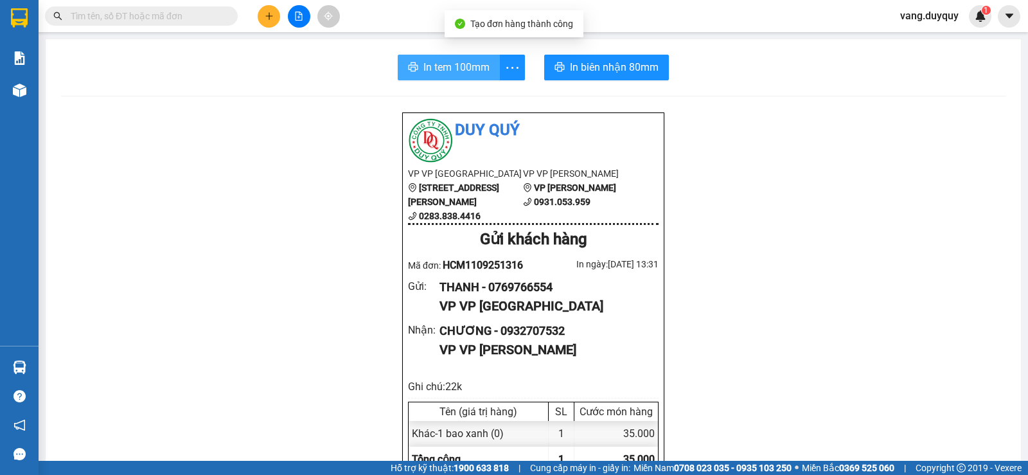
click at [460, 71] on span "In tem 100mm" at bounding box center [456, 67] width 66 height 16
click at [270, 16] on icon "plus" at bounding box center [268, 15] width 7 height 1
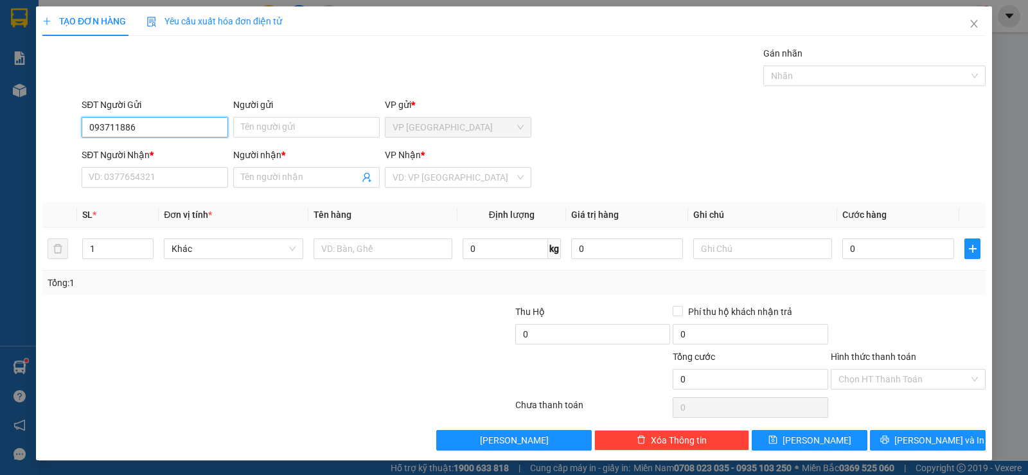
type input "0937118860"
click at [181, 148] on div "0937118860 - [GEOGRAPHIC_DATA]" at bounding box center [161, 153] width 145 height 14
type input "ĐỨC"
type input "0775624854"
type input "THỊNH"
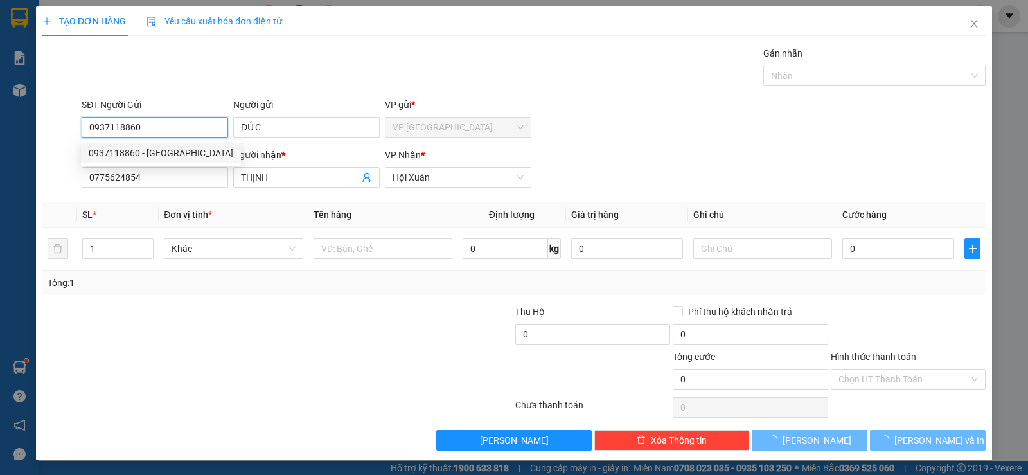
type input "110.000"
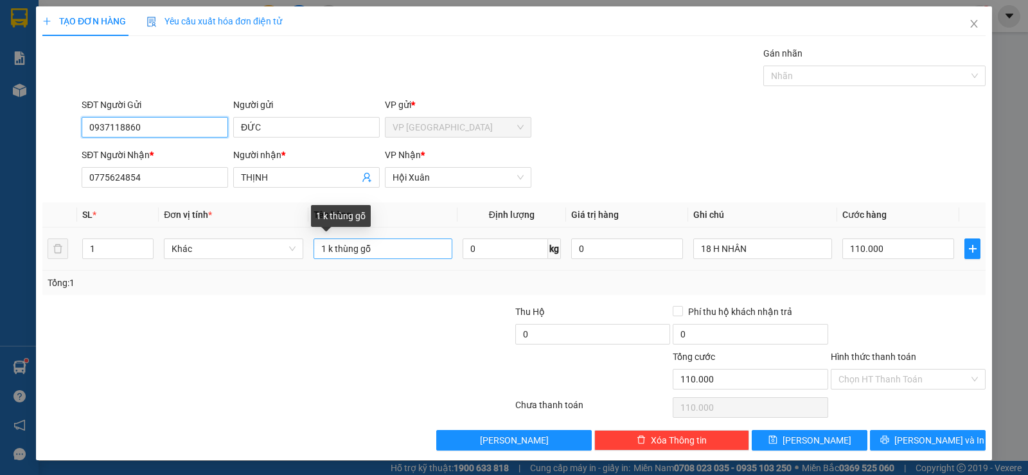
type input "0937118860"
drag, startPoint x: 379, startPoint y: 249, endPoint x: 127, endPoint y: 337, distance: 266.8
click at [127, 337] on div "Transit Pickup Surcharge Ids Transit Deliver Surcharge Ids Transit Deliver Surc…" at bounding box center [513, 248] width 943 height 404
type input "1 k dài"
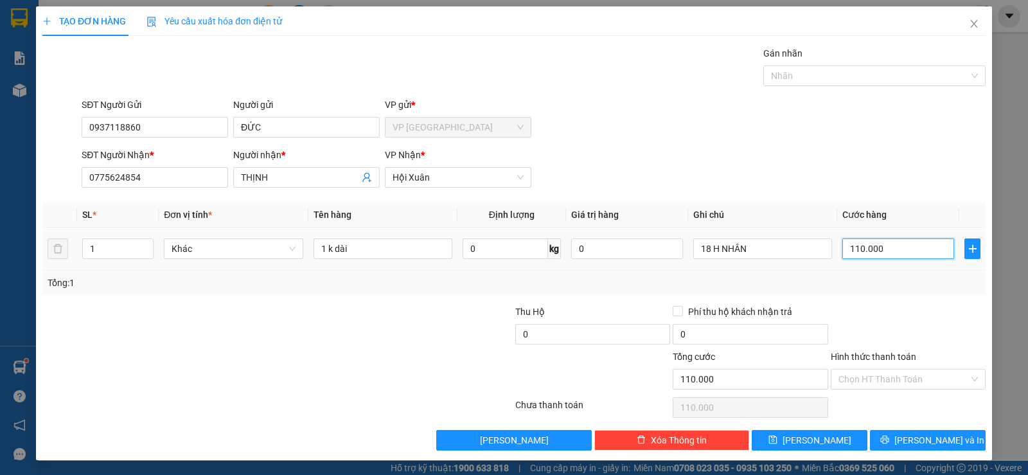
click at [902, 257] on input "110.000" at bounding box center [898, 248] width 112 height 21
type input "2"
type input "25"
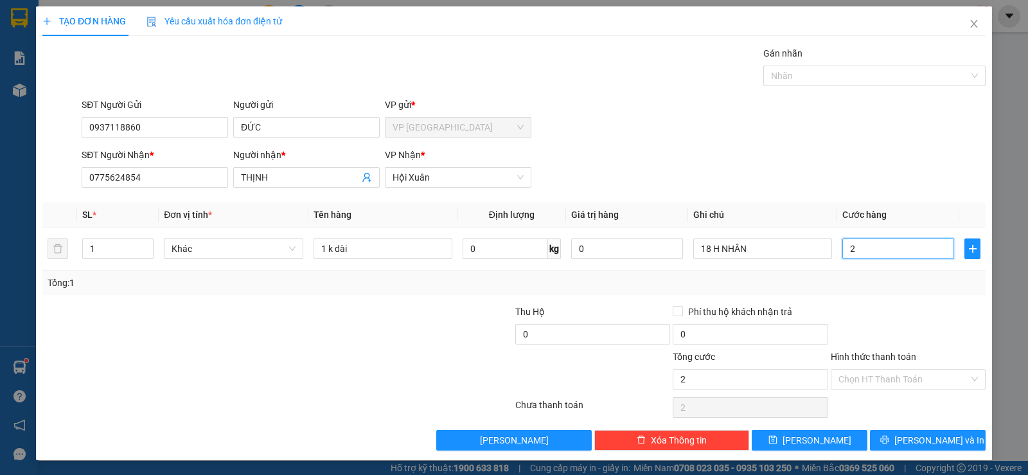
type input "25"
type input "25.000"
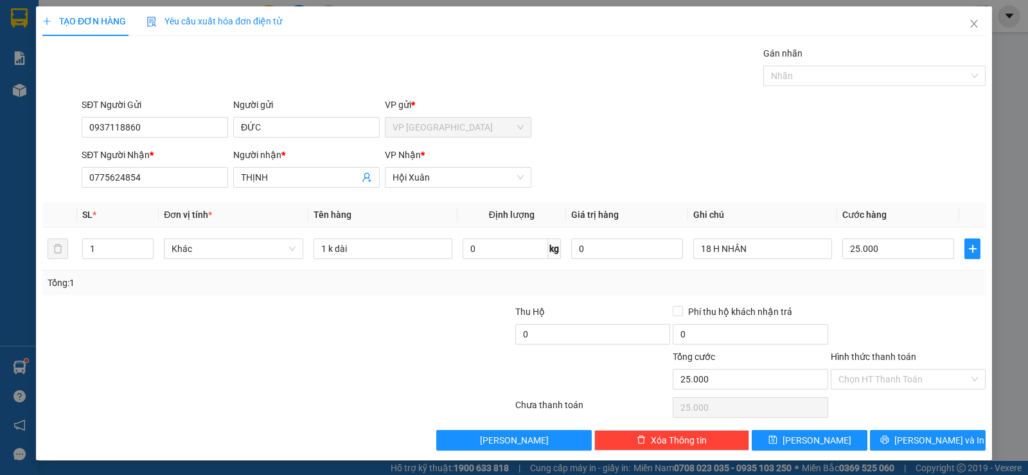
click at [1012, 20] on div "TẠO ĐƠN HÀNG Yêu cầu xuất hóa đơn điện tử Transit Pickup Surcharge Ids Transit …" at bounding box center [514, 237] width 1028 height 475
click at [903, 449] on button "[PERSON_NAME] và In" at bounding box center [928, 440] width 116 height 21
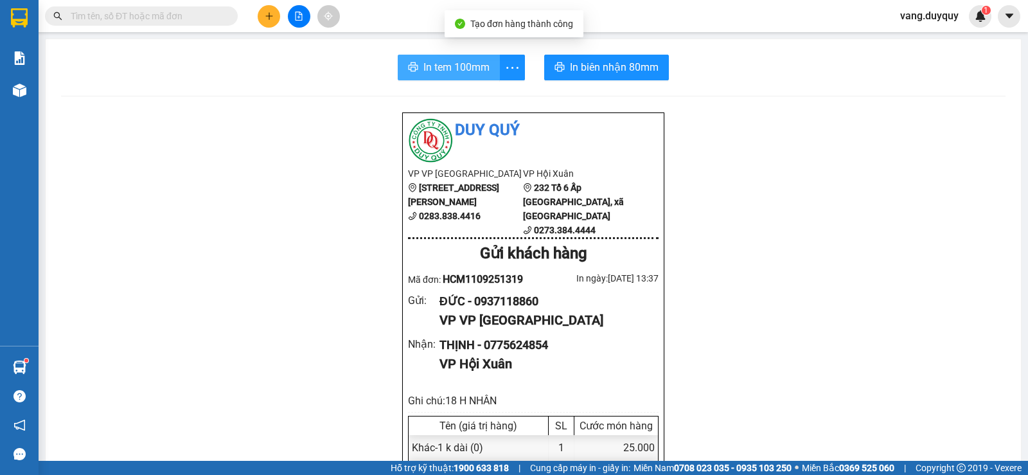
click at [423, 73] on span "In tem 100mm" at bounding box center [456, 67] width 66 height 16
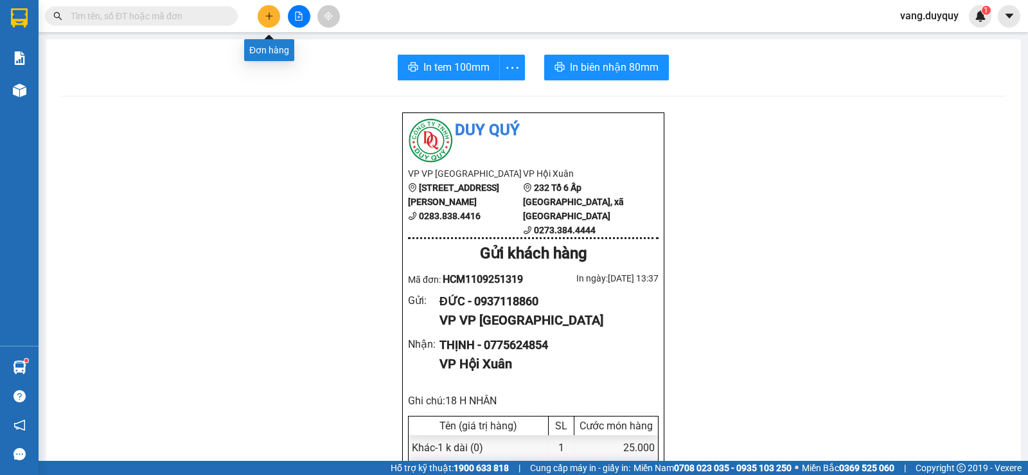
click at [265, 17] on icon "plus" at bounding box center [269, 16] width 9 height 9
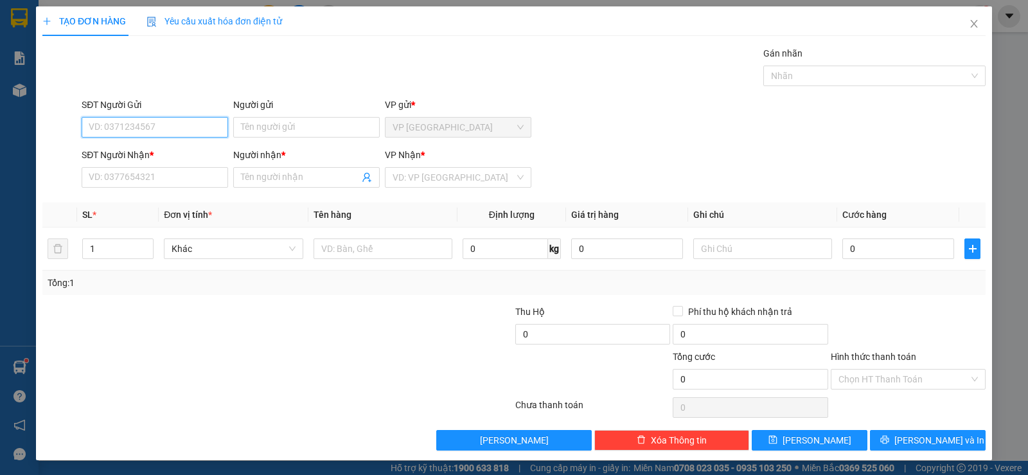
click at [172, 132] on input "SĐT Người Gửi" at bounding box center [155, 127] width 147 height 21
type input "0933617215"
click at [130, 153] on div "0933617215 - NAM" at bounding box center [154, 153] width 130 height 14
type input "NAM"
type input "0944418928"
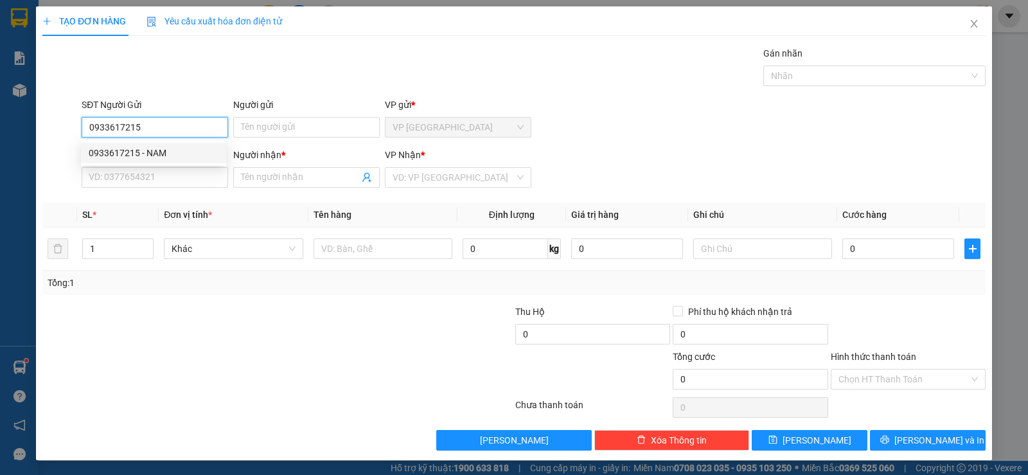
type input "XUÂN"
type input "570.000"
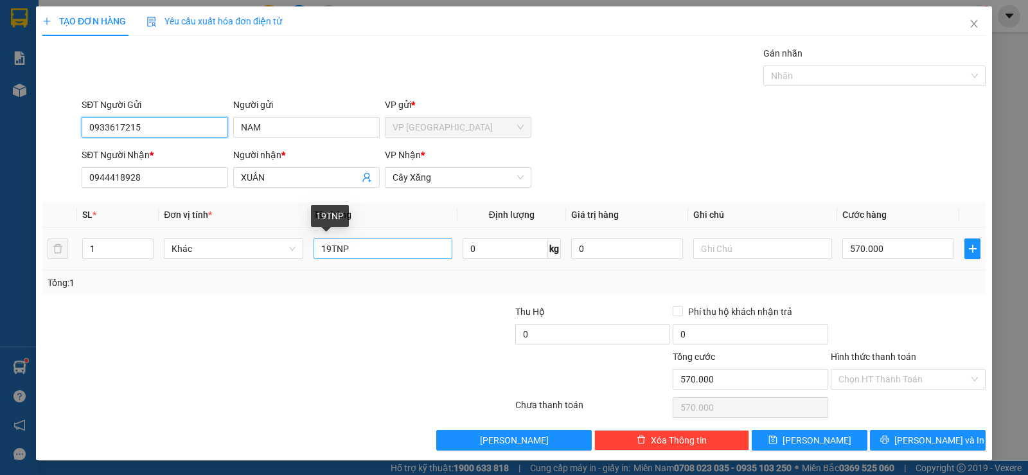
type input "0933617215"
drag, startPoint x: 328, startPoint y: 253, endPoint x: 243, endPoint y: 308, distance: 101.6
click at [251, 307] on div "Transit Pickup Surcharge Ids Transit Deliver Surcharge Ids Transit Deliver Surc…" at bounding box center [513, 248] width 943 height 404
type input "1 hnp x trắng"
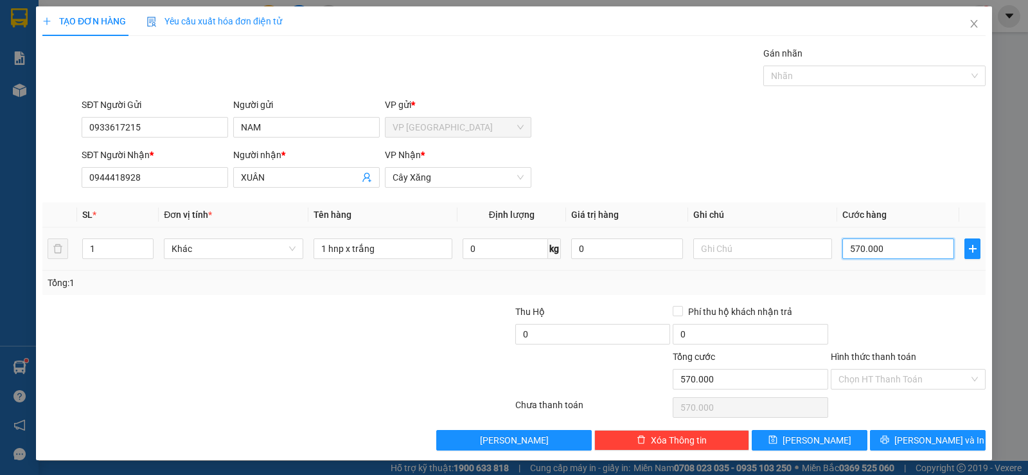
click at [936, 251] on input "570.000" at bounding box center [898, 248] width 112 height 21
type input "2"
type input "20"
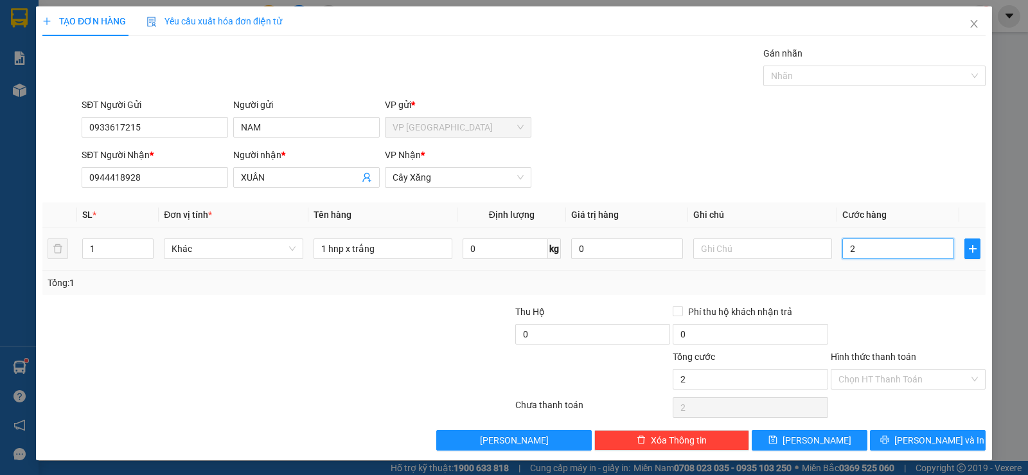
type input "20"
type input "20.000"
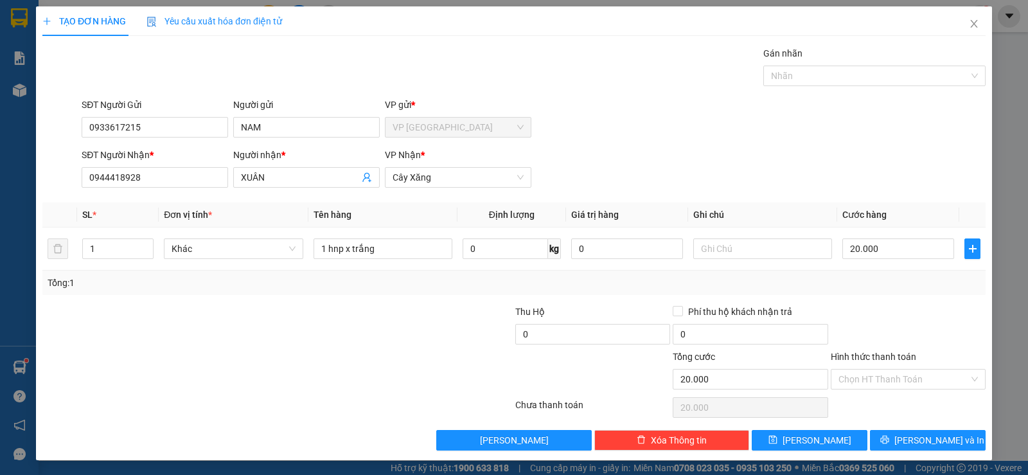
click at [910, 321] on div at bounding box center [908, 327] width 157 height 45
click at [935, 437] on span "[PERSON_NAME] và In" at bounding box center [939, 440] width 90 height 14
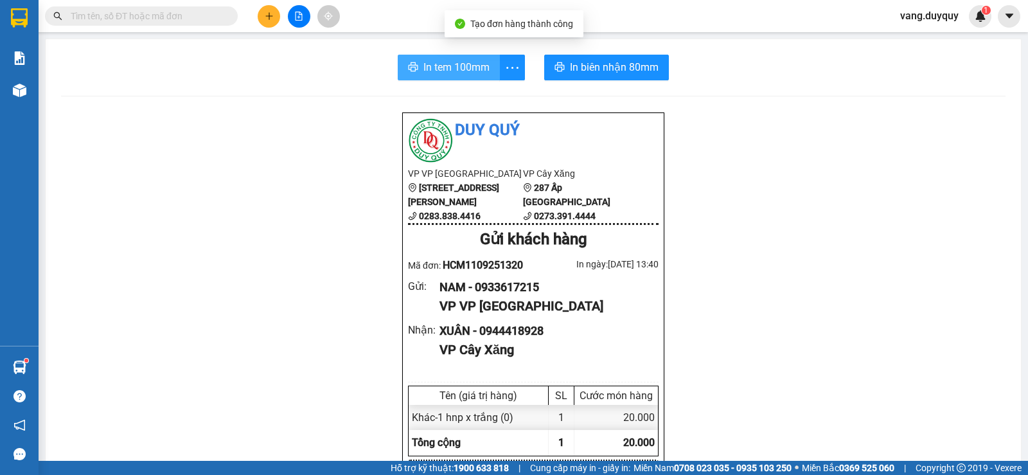
click at [454, 63] on span "In tem 100mm" at bounding box center [456, 67] width 66 height 16
click at [195, 15] on input "text" at bounding box center [147, 16] width 152 height 14
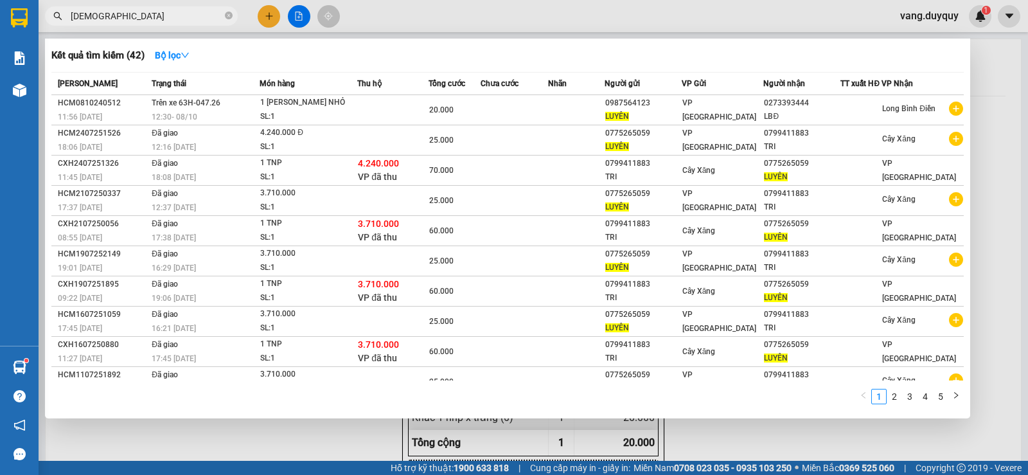
click at [188, 11] on input "[DEMOGRAPHIC_DATA]" at bounding box center [147, 16] width 152 height 14
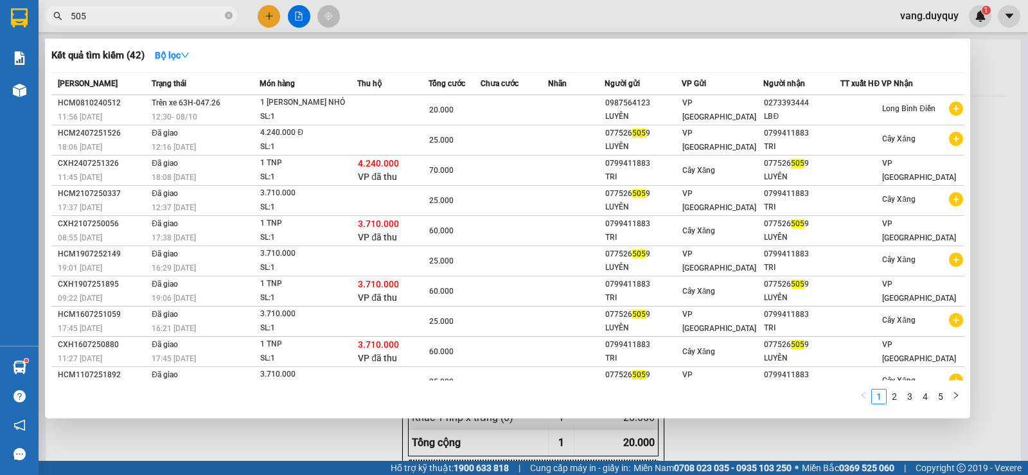
type input "5059"
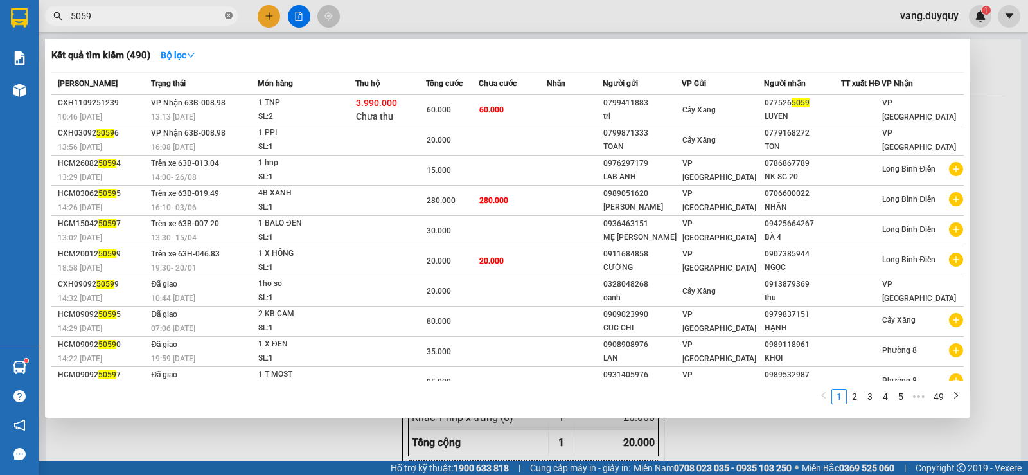
click at [229, 19] on icon "close-circle" at bounding box center [229, 16] width 8 height 8
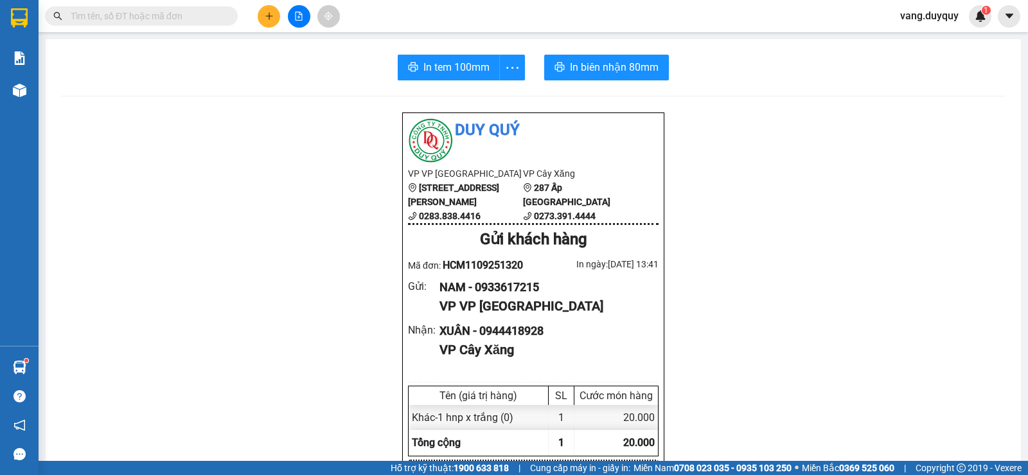
click at [199, 13] on input "text" at bounding box center [147, 16] width 152 height 14
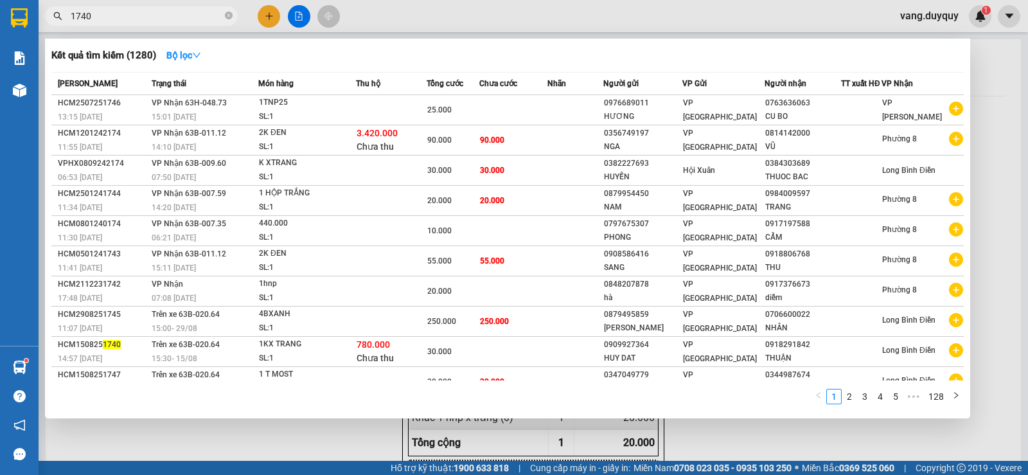
type input "1740"
click at [383, 111] on td at bounding box center [391, 110] width 71 height 30
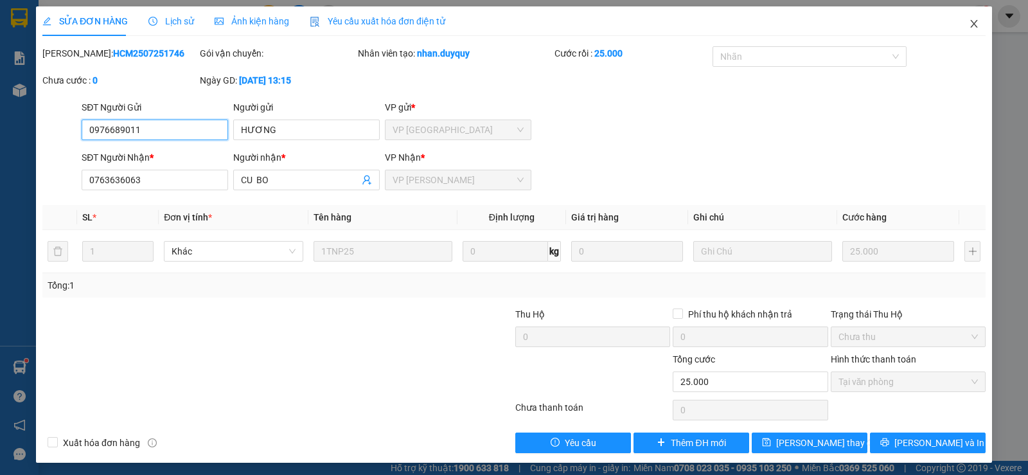
type input "0976689011"
type input "0763636063"
type input "25.000"
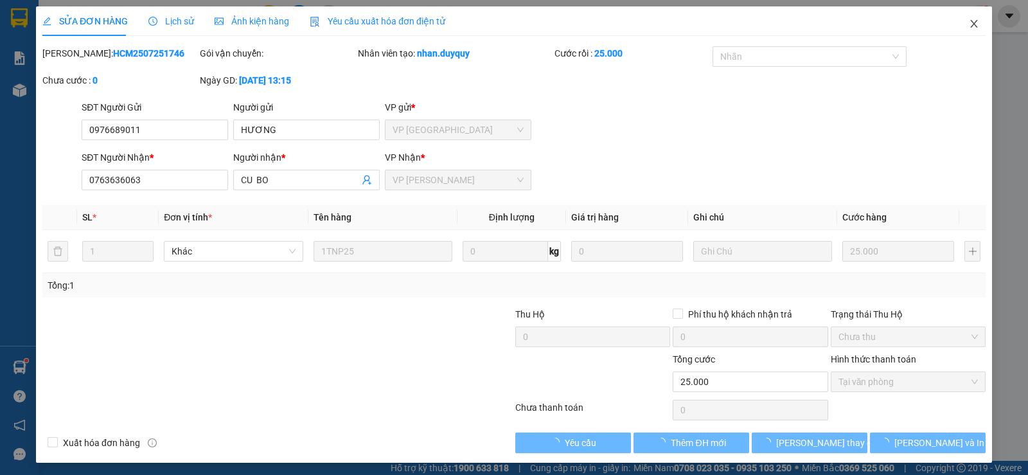
click at [971, 24] on span "Close" at bounding box center [974, 24] width 36 height 36
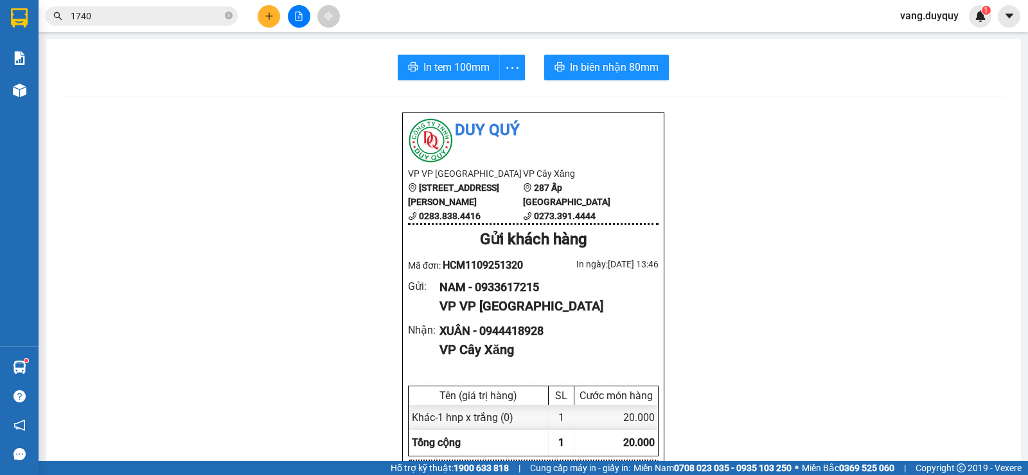
click at [164, 17] on input "1740" at bounding box center [147, 16] width 152 height 14
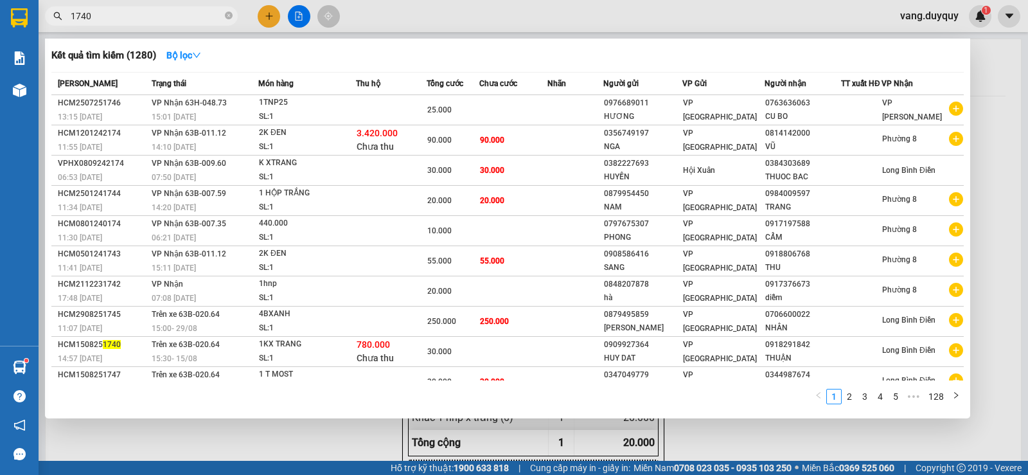
click at [164, 17] on input "1740" at bounding box center [147, 16] width 152 height 14
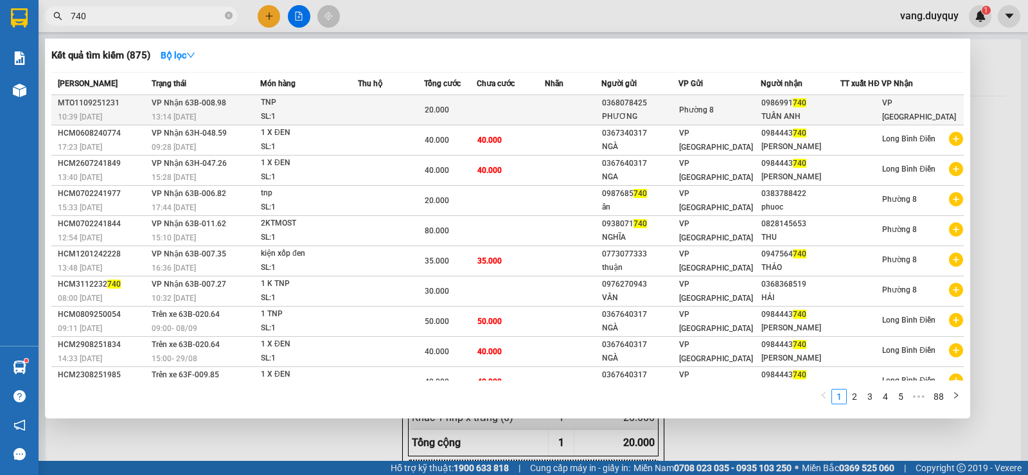
type input "740"
click at [524, 103] on td at bounding box center [511, 110] width 68 height 30
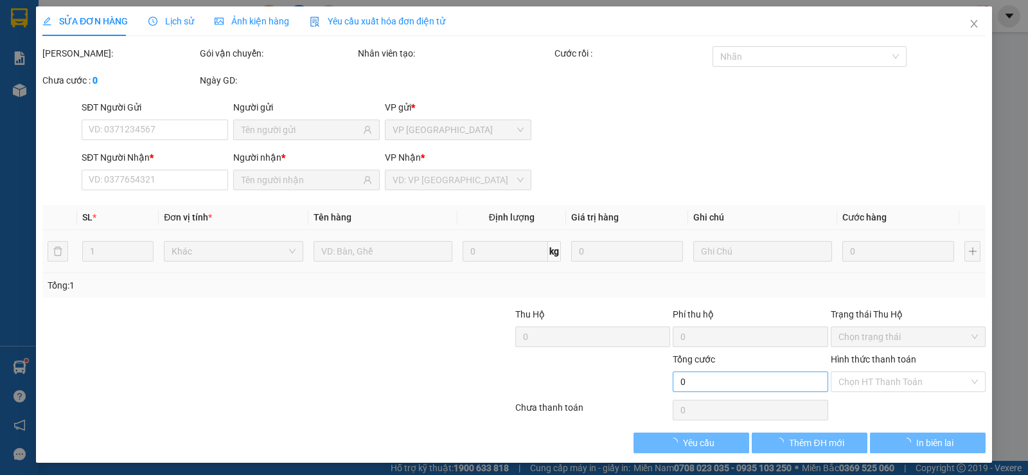
type input "0368078425"
type input "PHƯƠNG"
type input "0986991740"
type input "TUẤN ANH"
type input "20.000"
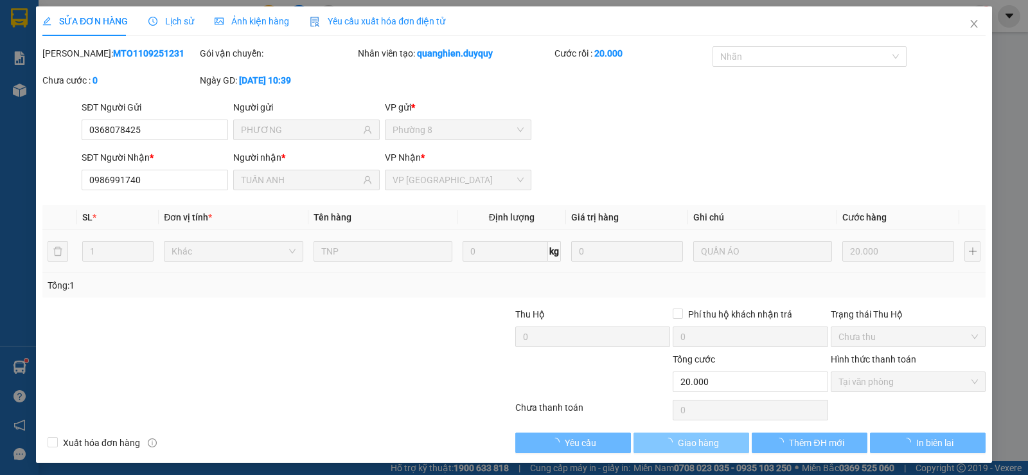
click at [690, 445] on span "Giao hàng" at bounding box center [698, 443] width 41 height 14
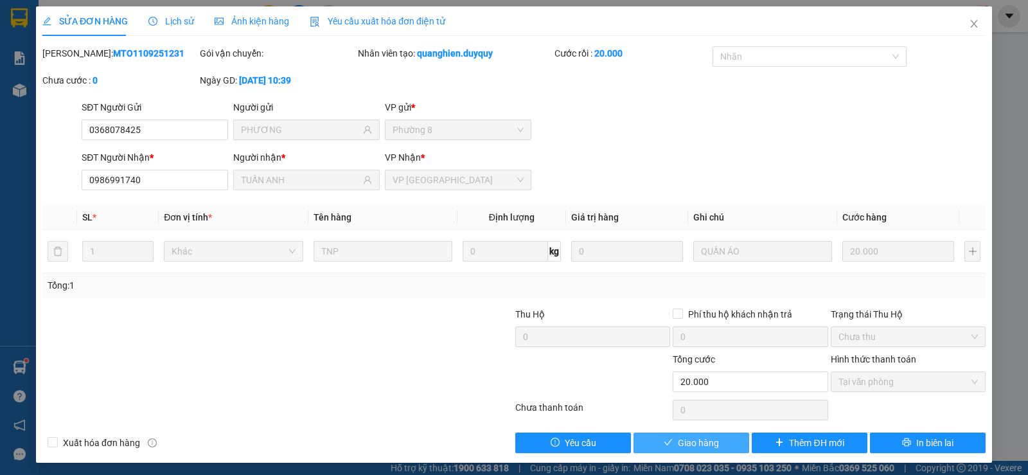
click at [724, 447] on button "Giao hàng" at bounding box center [692, 442] width 116 height 21
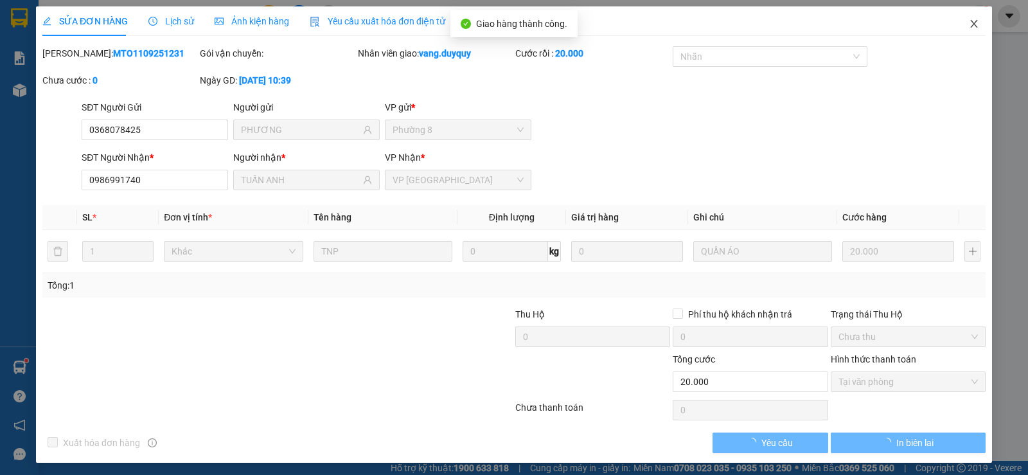
click at [966, 13] on span "Close" at bounding box center [974, 24] width 36 height 36
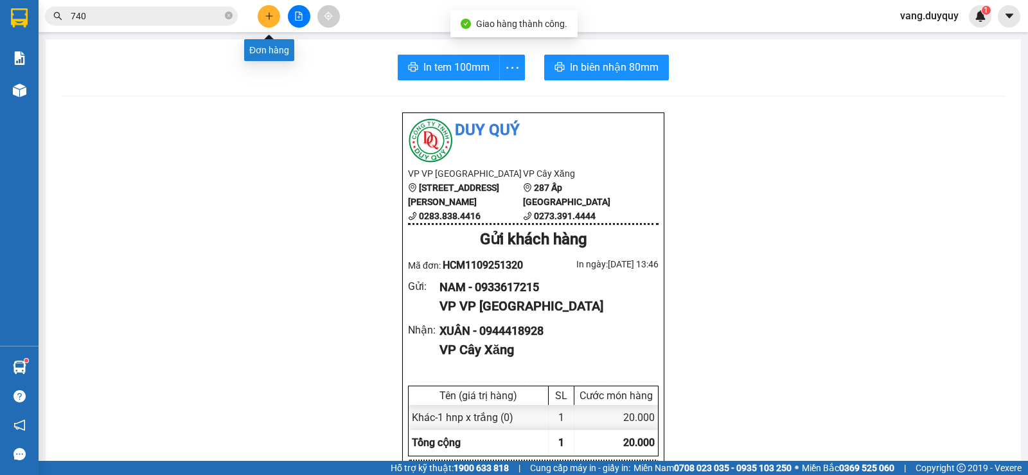
click at [271, 19] on icon "plus" at bounding box center [269, 16] width 9 height 9
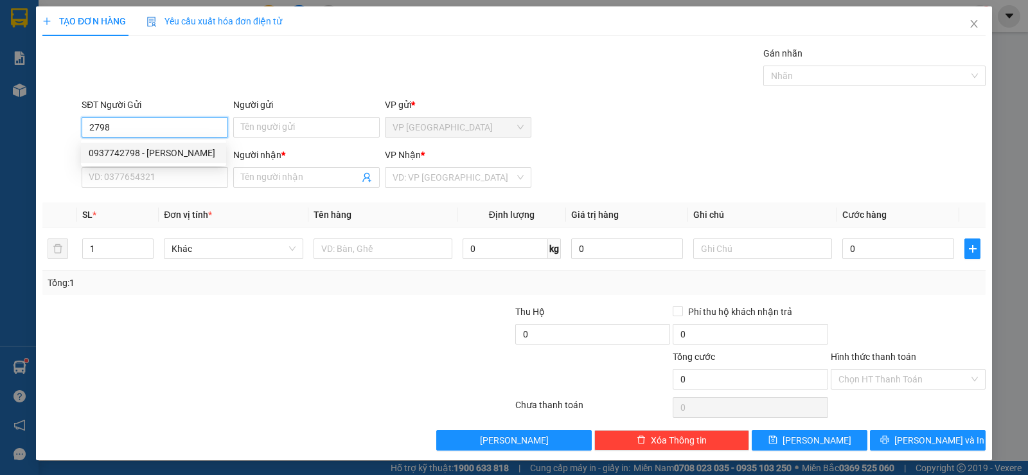
click at [166, 149] on div "0937742798 - [PERSON_NAME]" at bounding box center [154, 153] width 130 height 14
type input "0937742798"
type input "THẢO"
type input "0917375268"
type input "DI 8"
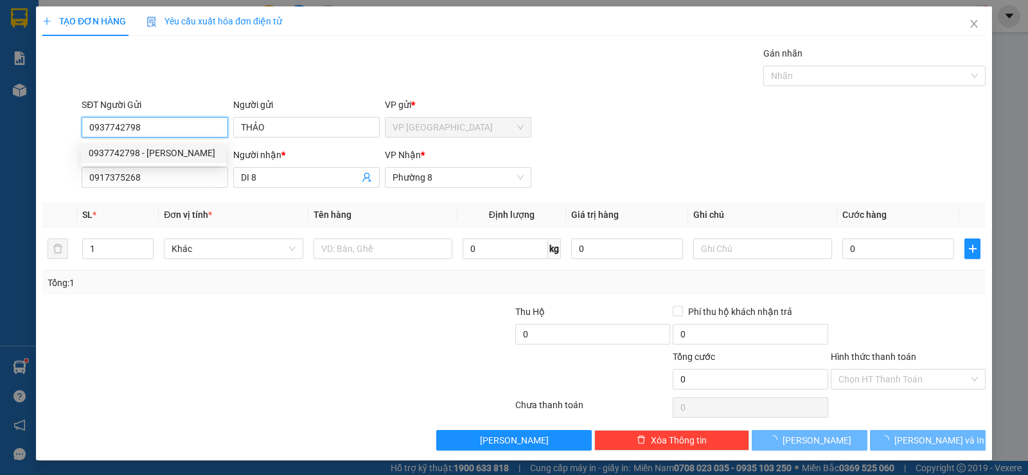
type input "20.000"
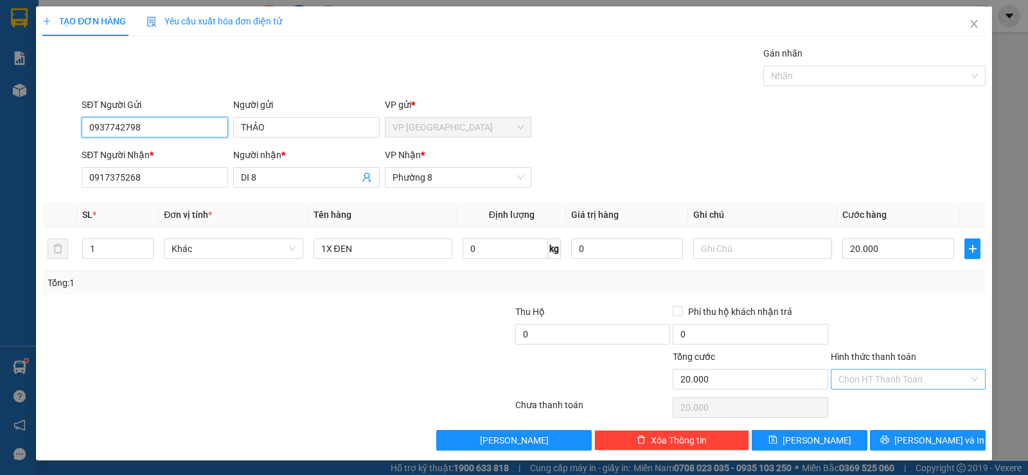
type input "0937742798"
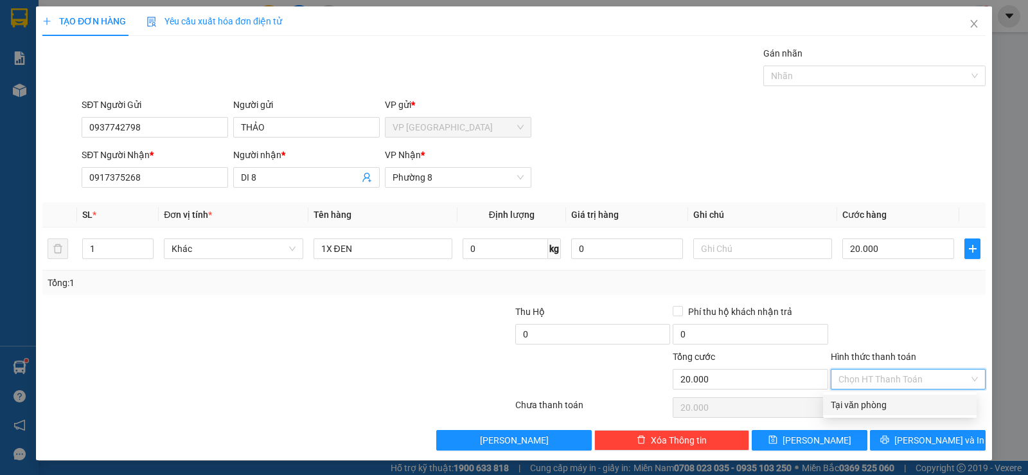
click at [885, 380] on input "Hình thức thanh toán" at bounding box center [904, 378] width 130 height 19
click at [879, 402] on div "Tại văn phòng" at bounding box center [900, 405] width 138 height 14
type input "0"
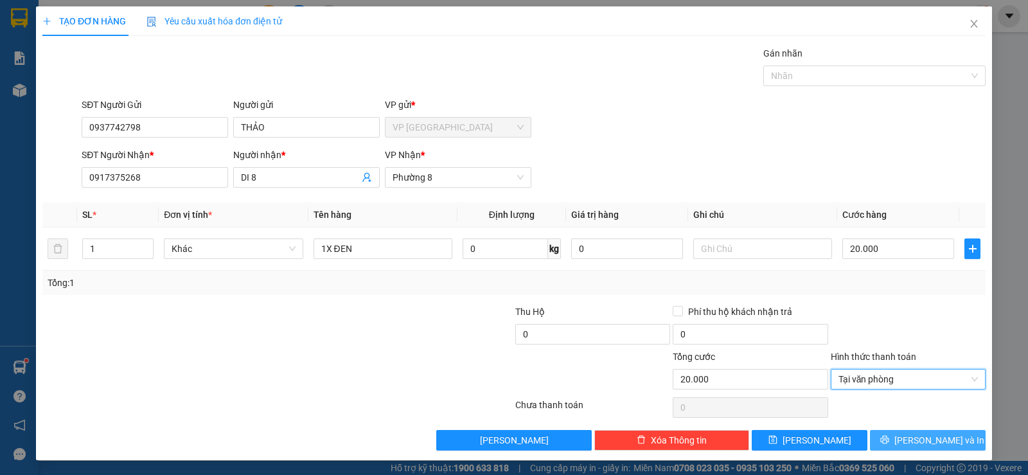
click at [878, 440] on button "[PERSON_NAME] và In" at bounding box center [928, 440] width 116 height 21
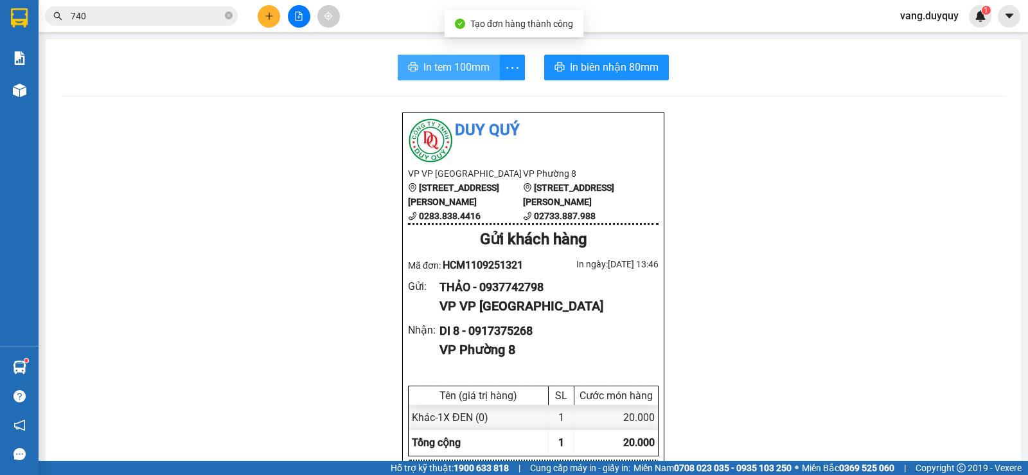
click at [470, 73] on span "In tem 100mm" at bounding box center [456, 67] width 66 height 16
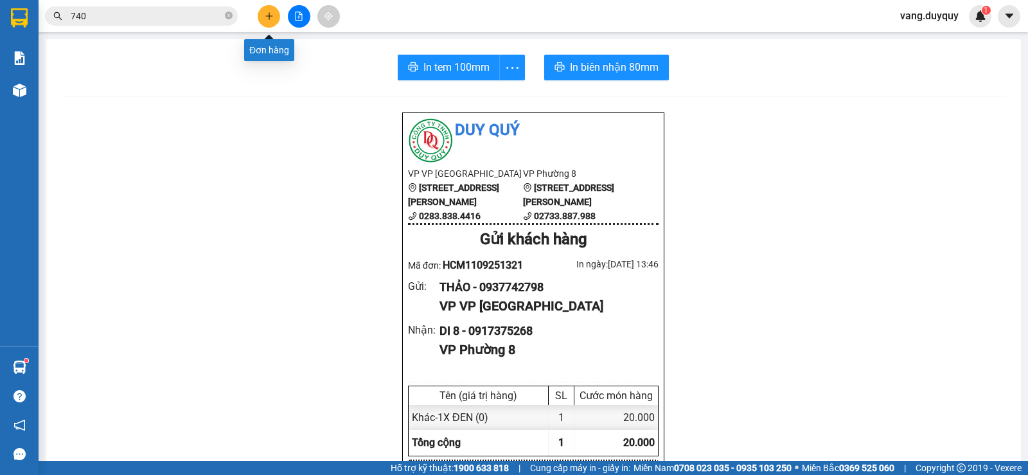
click at [265, 18] on icon "plus" at bounding box center [269, 16] width 9 height 9
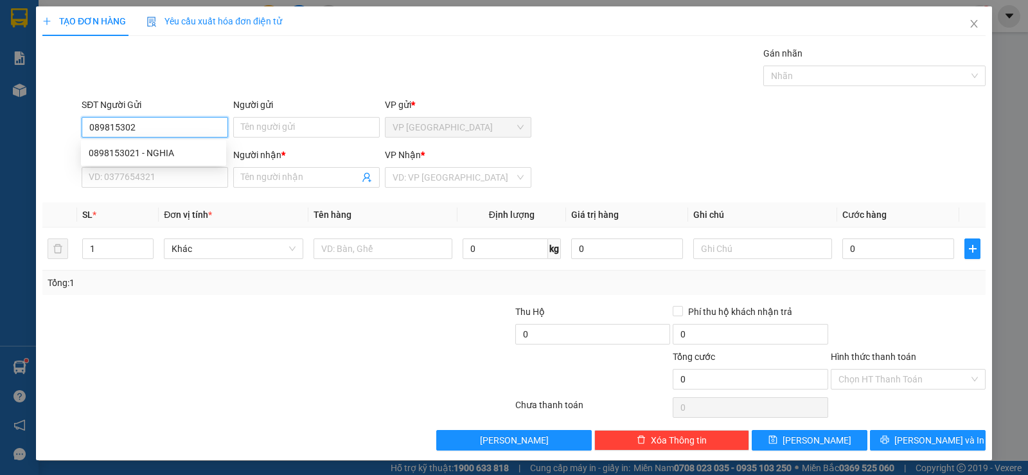
type input "0898153021"
click at [167, 143] on div "0898153021 - NGHIA" at bounding box center [153, 153] width 145 height 21
type input "NGHIA"
type input "0918888787"
type input "SANG"
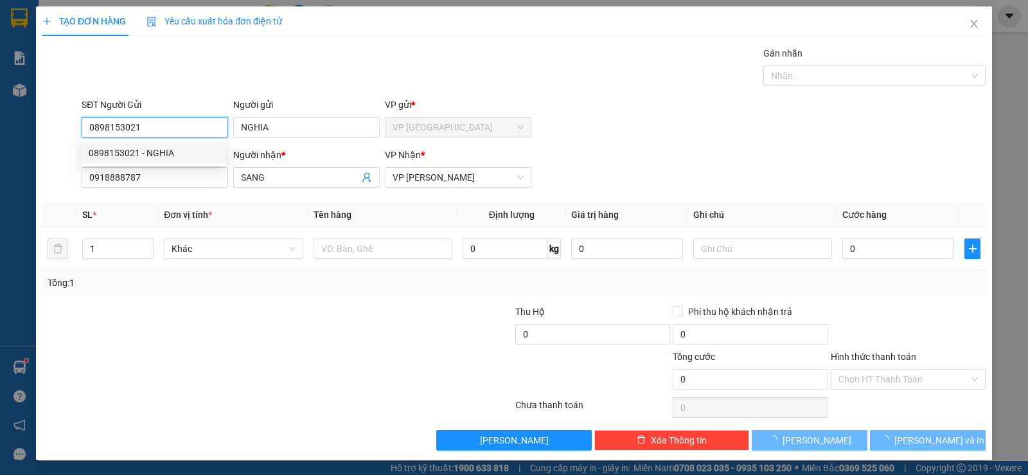
type input "20.000"
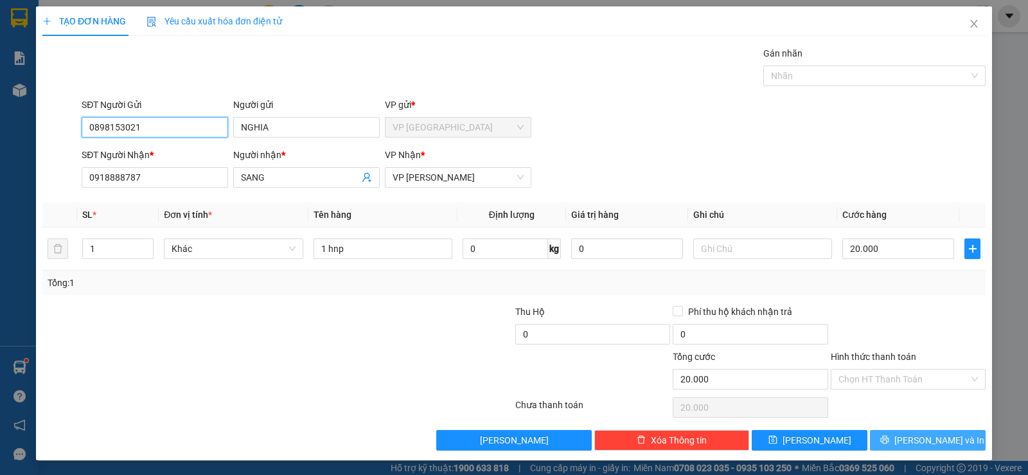
type input "0898153021"
click at [896, 447] on button "[PERSON_NAME] và In" at bounding box center [928, 440] width 116 height 21
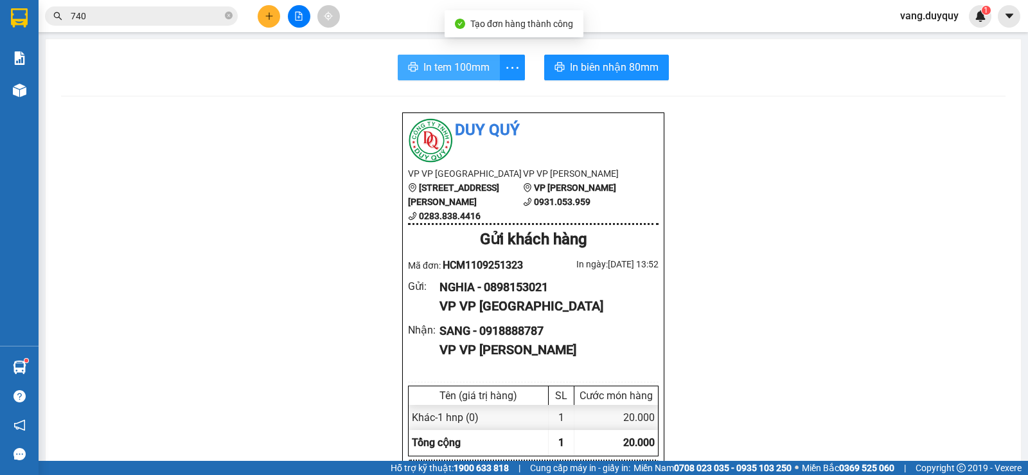
click at [442, 74] on span "In tem 100mm" at bounding box center [456, 67] width 66 height 16
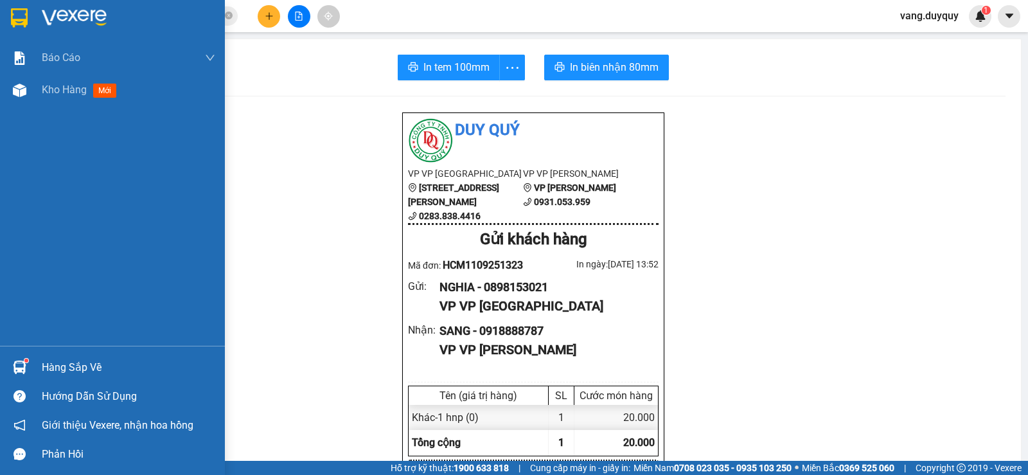
click at [11, 25] on img at bounding box center [19, 17] width 17 height 19
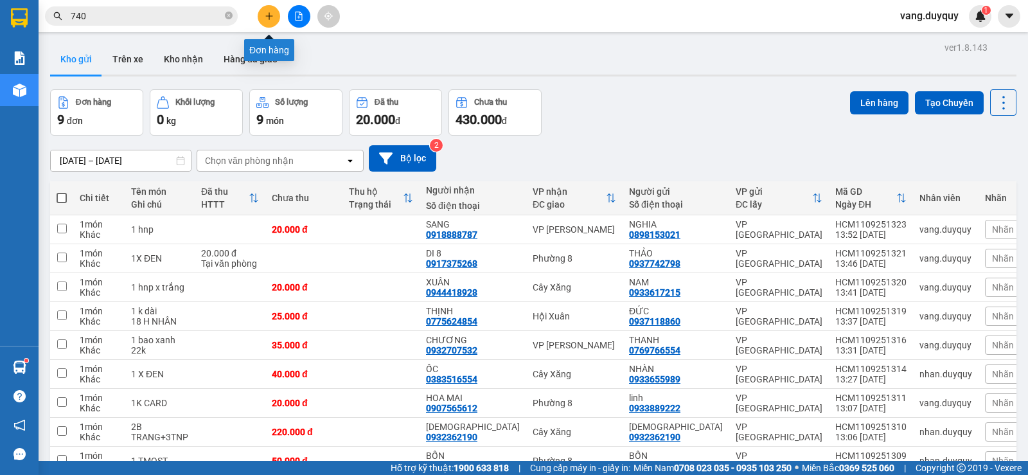
click at [274, 15] on button at bounding box center [269, 16] width 22 height 22
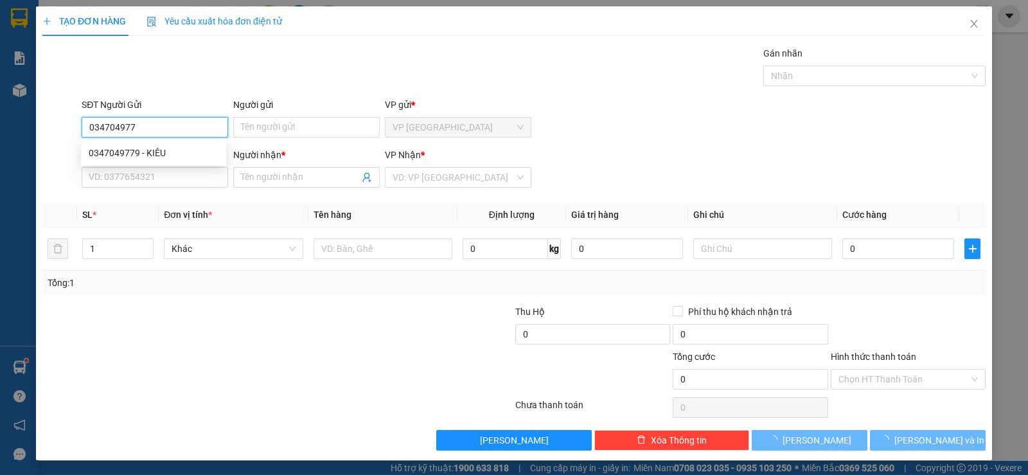
type input "0347049779"
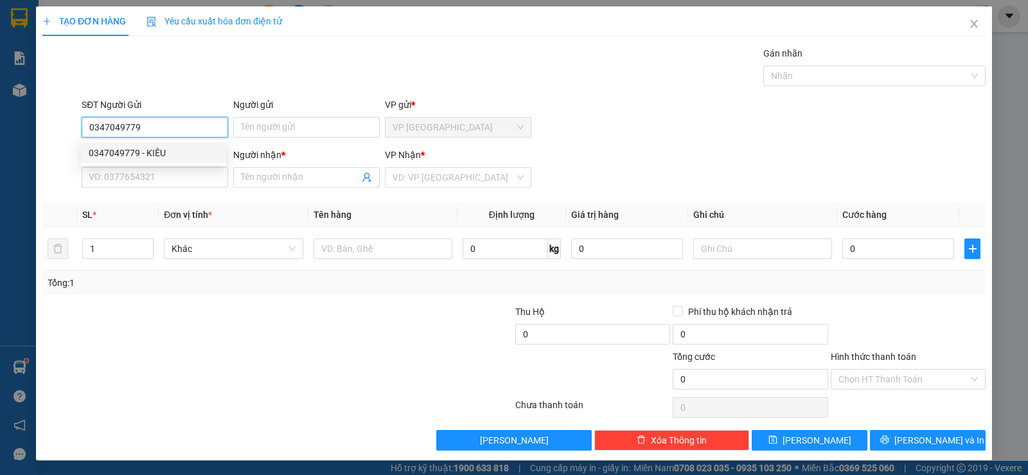
click at [181, 156] on div "0347049779 - KIÊU" at bounding box center [154, 153] width 130 height 14
type input "KIÊU"
type input "0866131183"
type input "LÂU DÊ"
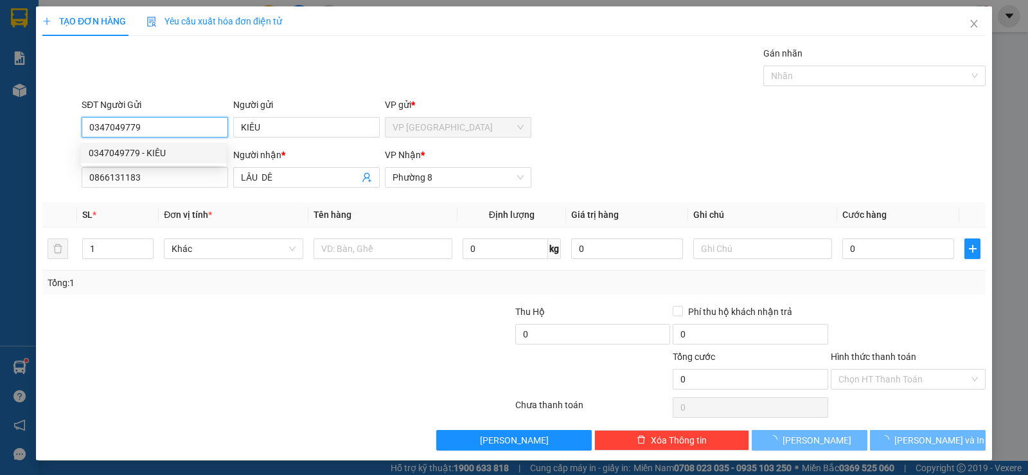
type input "70.000"
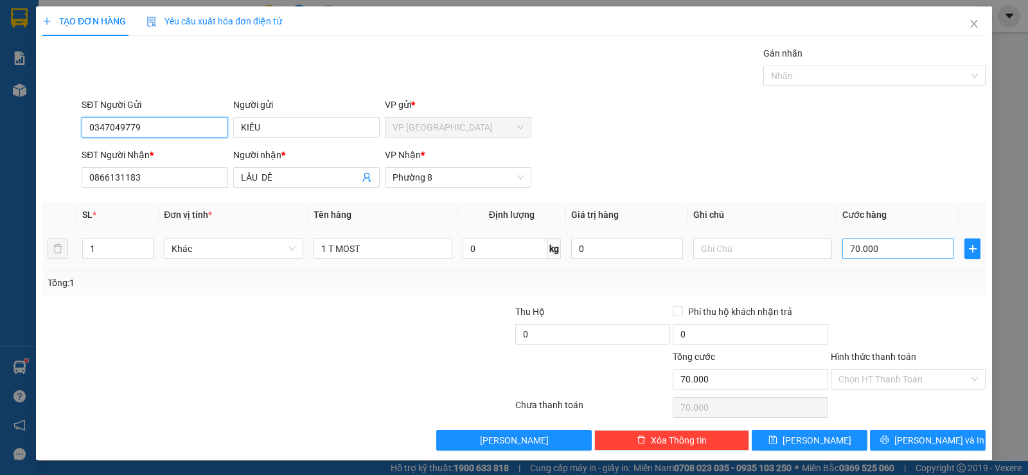
type input "0347049779"
click at [917, 251] on input "70.000" at bounding box center [898, 248] width 112 height 21
click at [920, 310] on div at bounding box center [908, 327] width 157 height 45
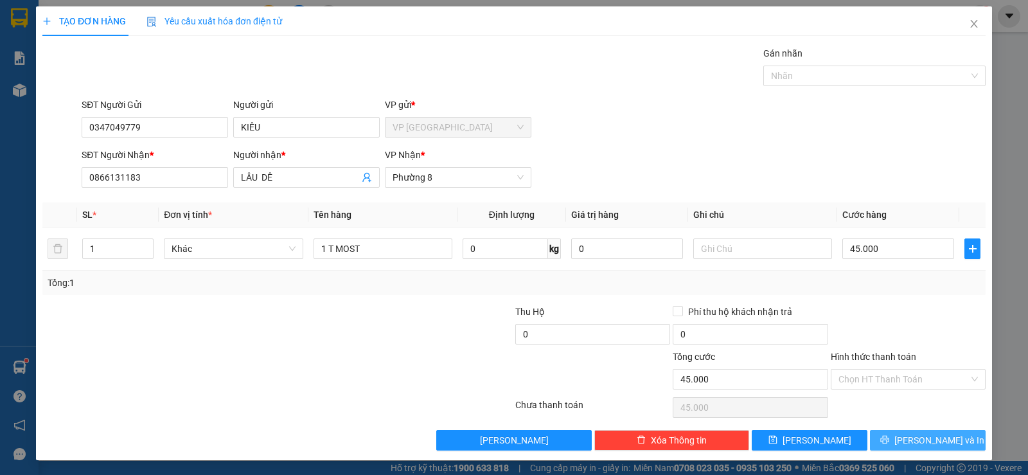
click at [928, 439] on span "[PERSON_NAME] và In" at bounding box center [939, 440] width 90 height 14
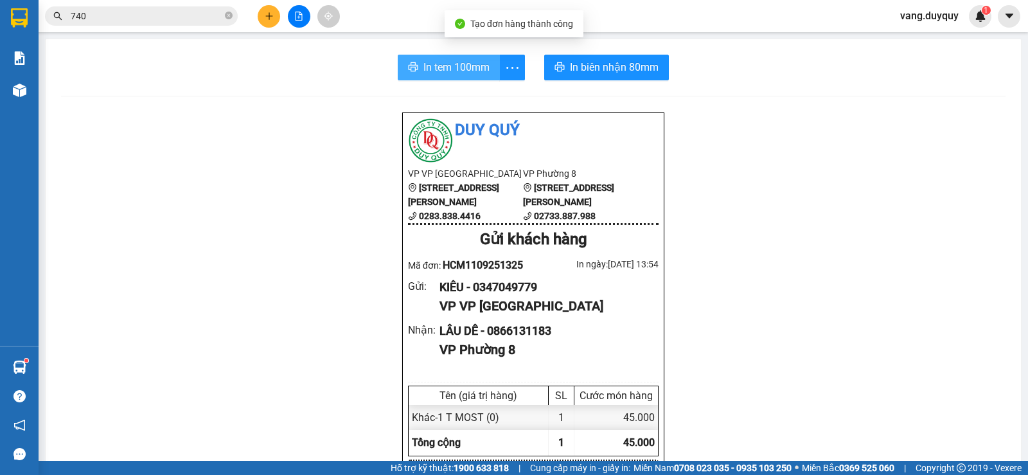
click at [460, 71] on span "In tem 100mm" at bounding box center [456, 67] width 66 height 16
click at [227, 17] on icon "close-circle" at bounding box center [229, 16] width 8 height 8
click at [173, 17] on input "text" at bounding box center [147, 16] width 152 height 14
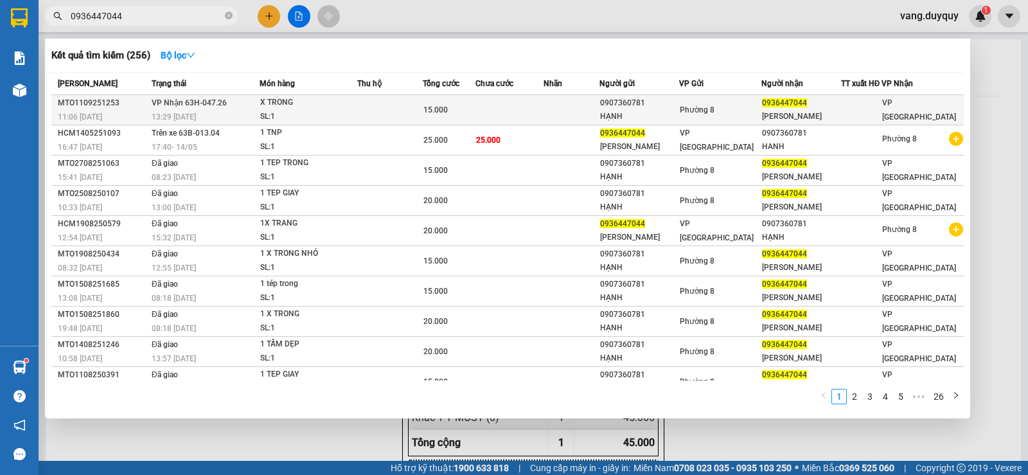
type input "0936447044"
click at [366, 109] on td at bounding box center [390, 110] width 66 height 30
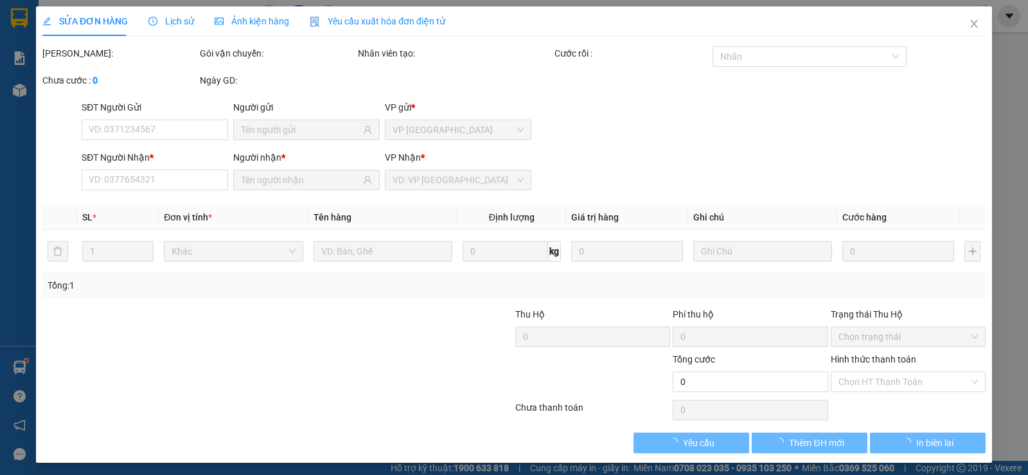
type input "0907360781"
type input "HẠNH"
type input "0936447044"
type input "[PERSON_NAME]"
type input "15.000"
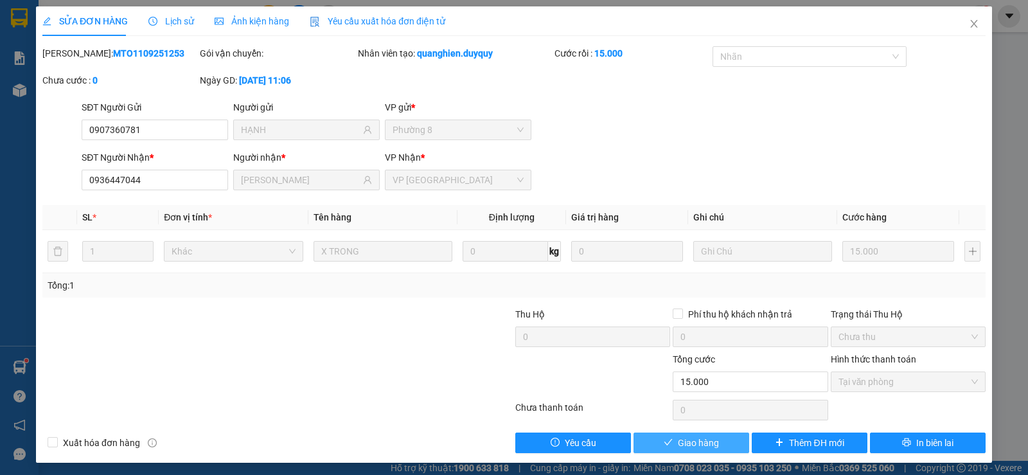
click at [687, 447] on span "Giao hàng" at bounding box center [698, 443] width 41 height 14
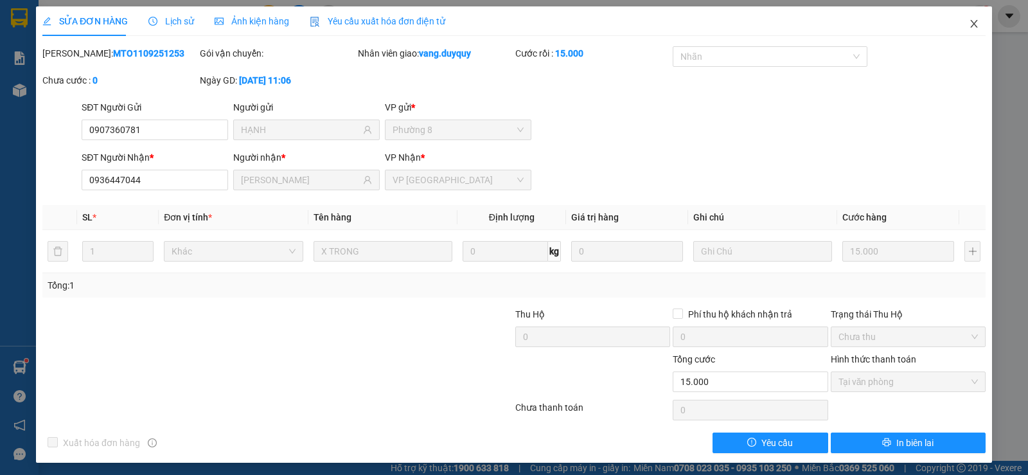
click at [969, 22] on icon "close" at bounding box center [974, 24] width 10 height 10
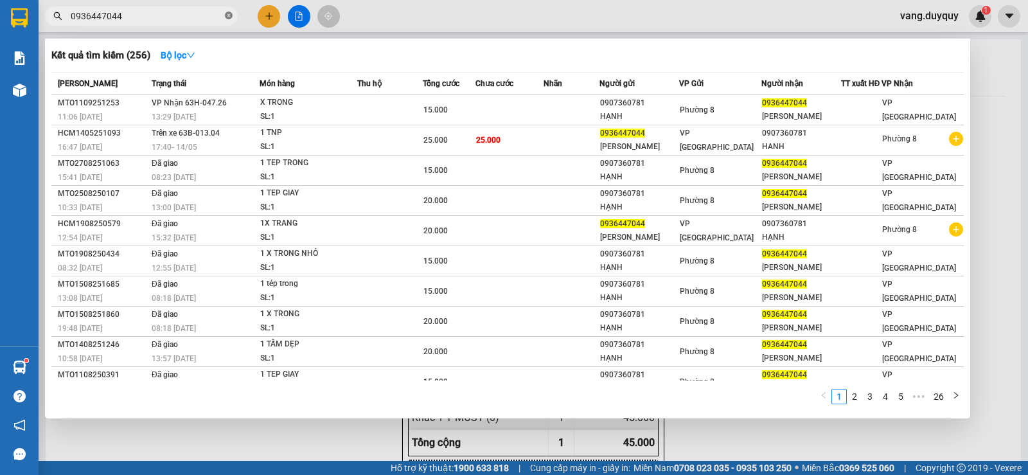
click at [229, 13] on icon "close-circle" at bounding box center [229, 16] width 8 height 8
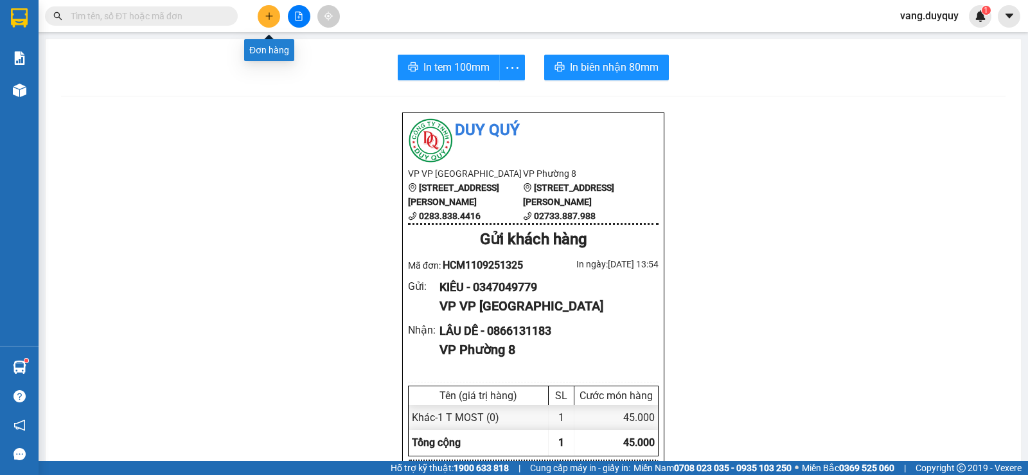
click at [262, 13] on button at bounding box center [269, 16] width 22 height 22
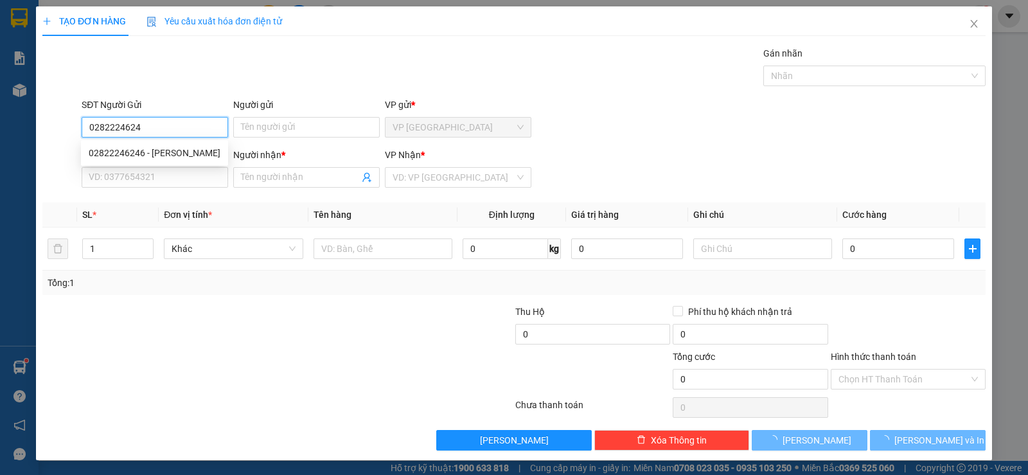
type input "02822246246"
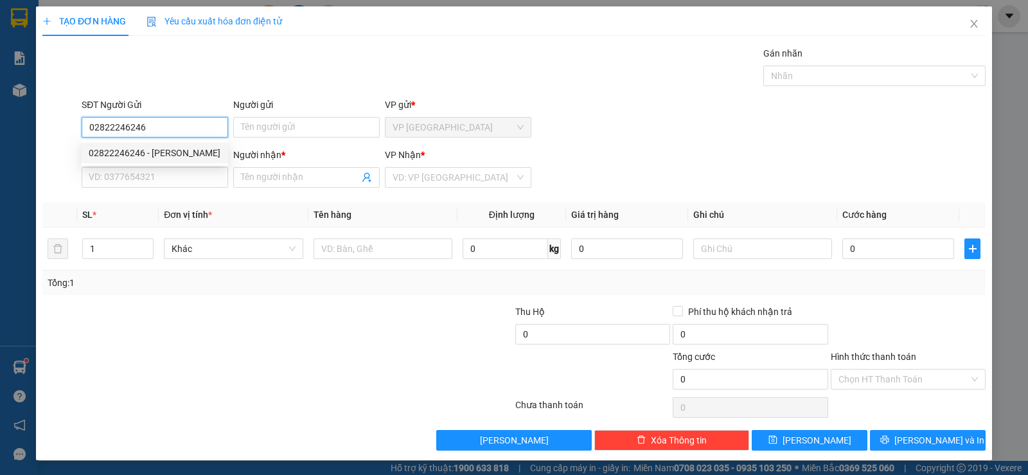
click at [182, 154] on div "02822246246 - [PERSON_NAME]" at bounding box center [155, 153] width 132 height 14
type input "N [PERSON_NAME]"
type input "0907113088"
type input "H PHAT"
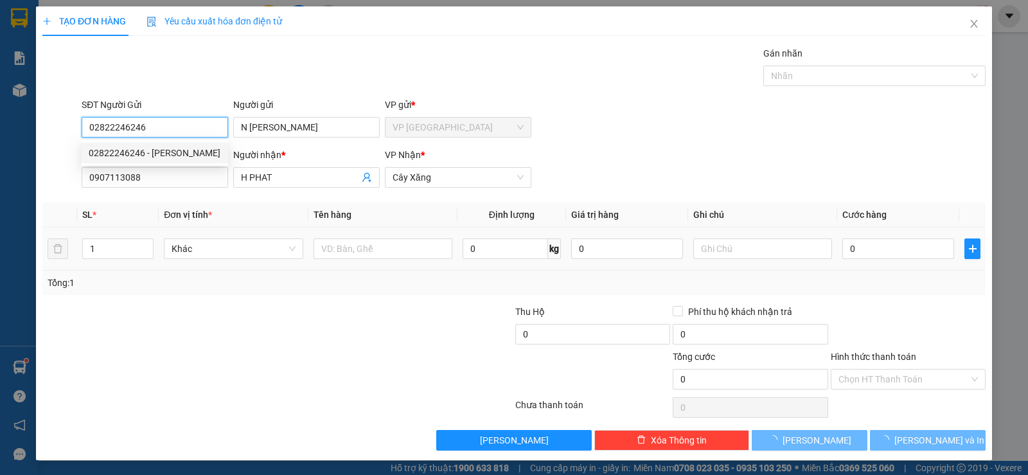
type input "25.000"
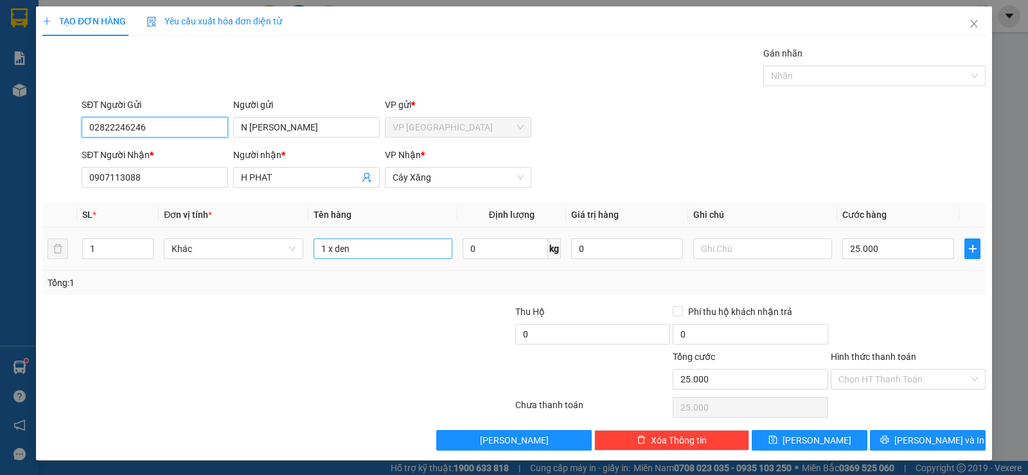
type input "02822246246"
click at [396, 247] on input "1 x den" at bounding box center [383, 248] width 139 height 21
type input "1 tnp x trong"
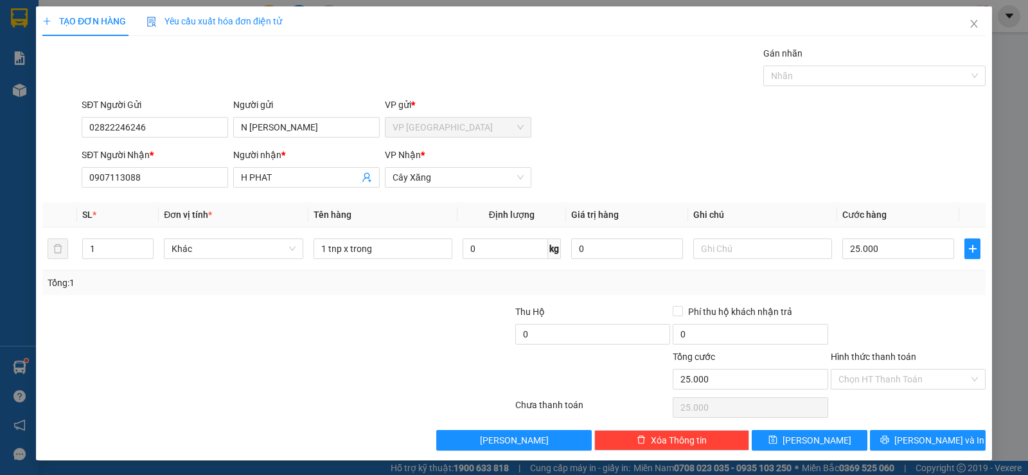
click at [739, 164] on div "SĐT Người Nhận * 0907113088 Người nhận * H PHAT VP Nhận * Cây Xăng" at bounding box center [533, 170] width 909 height 45
click at [910, 240] on input "25.000" at bounding box center [898, 248] width 112 height 21
type input "3"
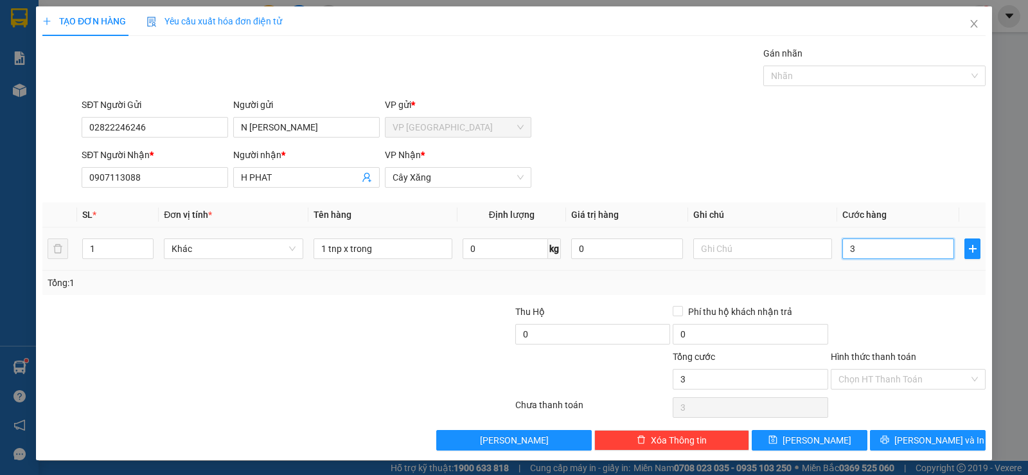
type input "35"
type input "35.000"
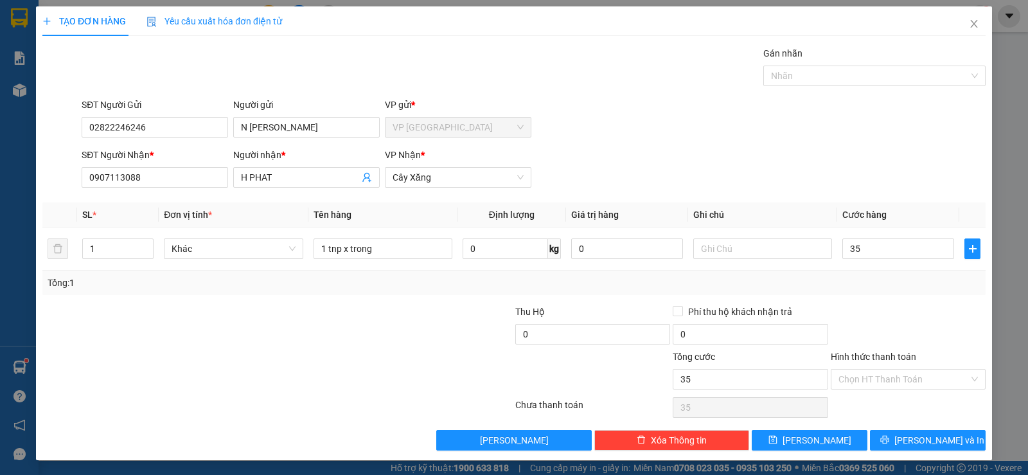
type input "35.000"
click at [951, 317] on div at bounding box center [908, 327] width 157 height 45
click at [907, 448] on button "[PERSON_NAME] và In" at bounding box center [928, 440] width 116 height 21
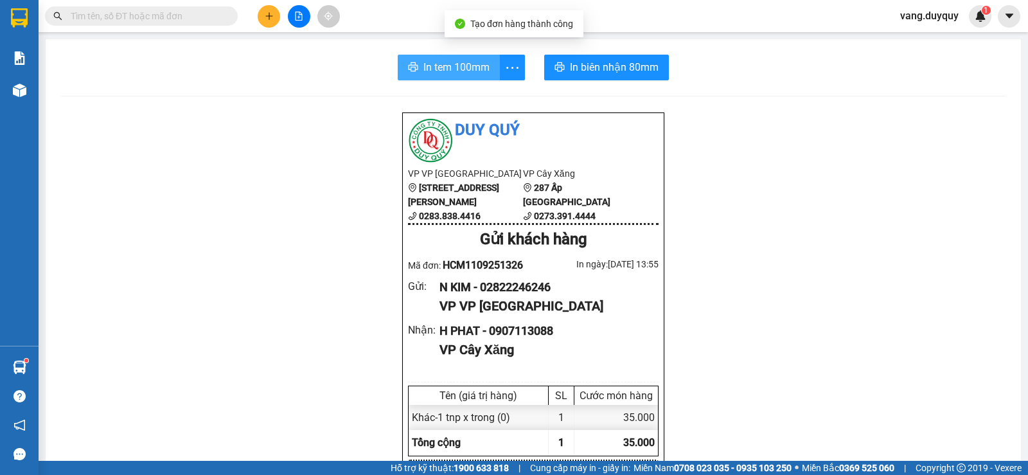
click at [430, 71] on span "In tem 100mm" at bounding box center [456, 67] width 66 height 16
click at [267, 26] on button at bounding box center [269, 16] width 22 height 22
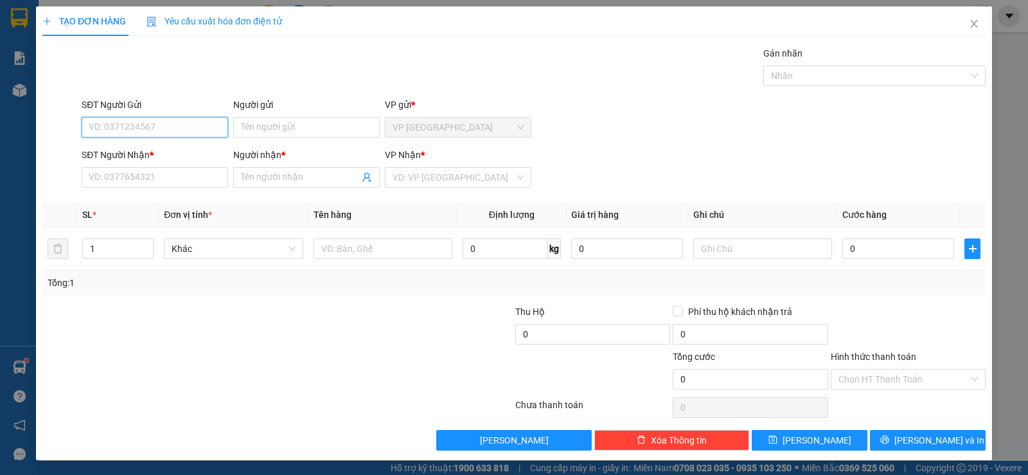
click at [198, 122] on input "SĐT Người Gửi" at bounding box center [155, 127] width 147 height 21
click at [187, 147] on div "0942282988 - A. TÀI" at bounding box center [154, 153] width 130 height 14
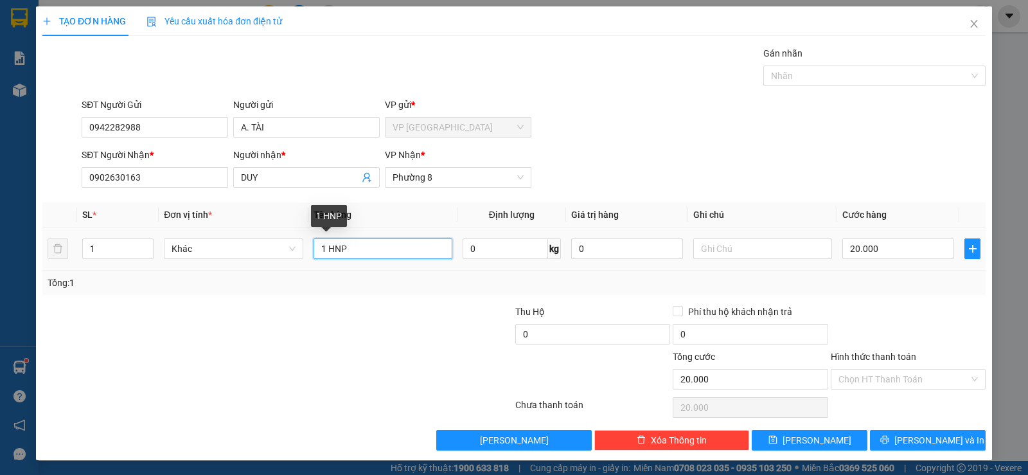
click at [381, 249] on input "1 HNP" at bounding box center [383, 248] width 139 height 21
click at [308, 369] on div at bounding box center [199, 372] width 316 height 45
click at [388, 255] on input "1 HNP" at bounding box center [383, 248] width 139 height 21
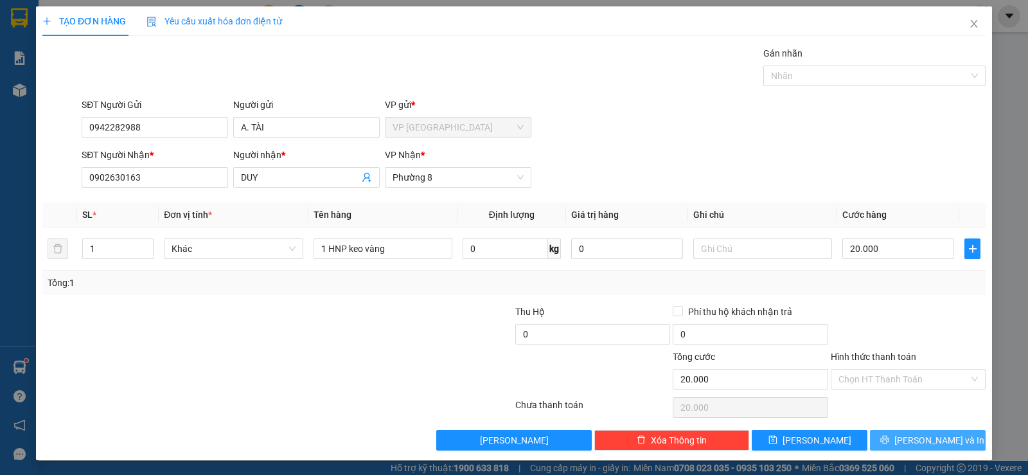
click at [914, 443] on span "[PERSON_NAME] và In" at bounding box center [939, 440] width 90 height 14
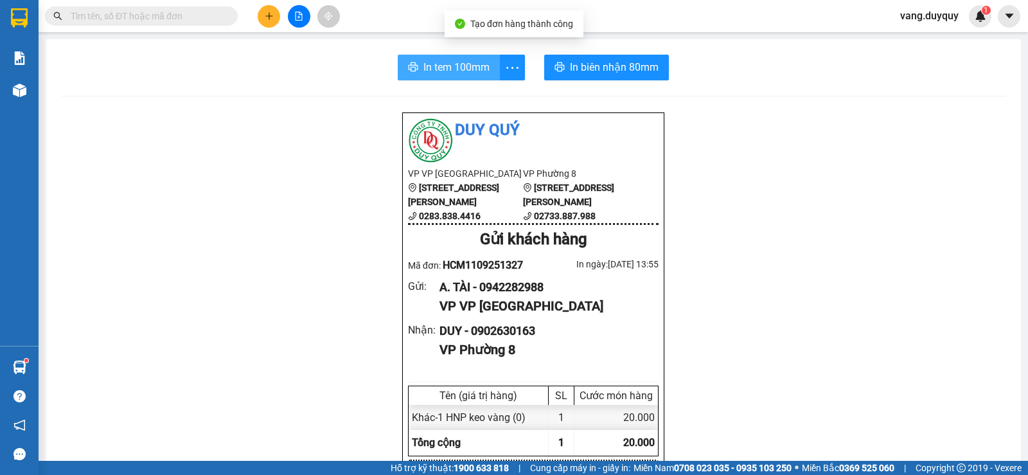
click at [412, 60] on button "In tem 100mm" at bounding box center [449, 68] width 102 height 26
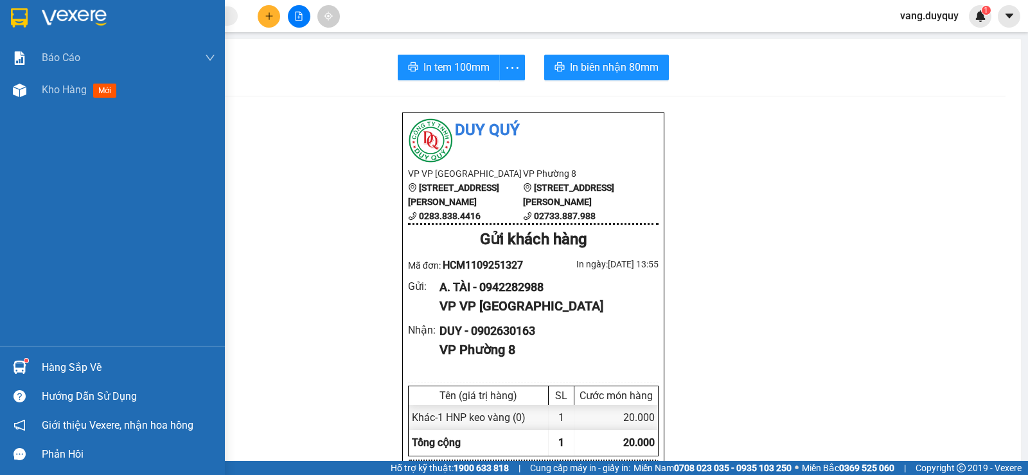
click at [40, 366] on div "Hàng sắp về" at bounding box center [112, 367] width 225 height 29
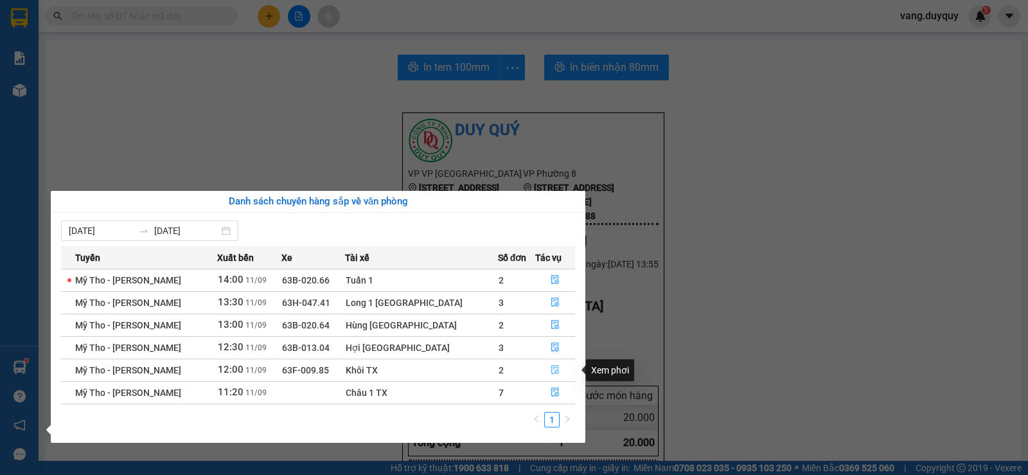
click at [552, 370] on icon "file-done" at bounding box center [555, 370] width 8 height 9
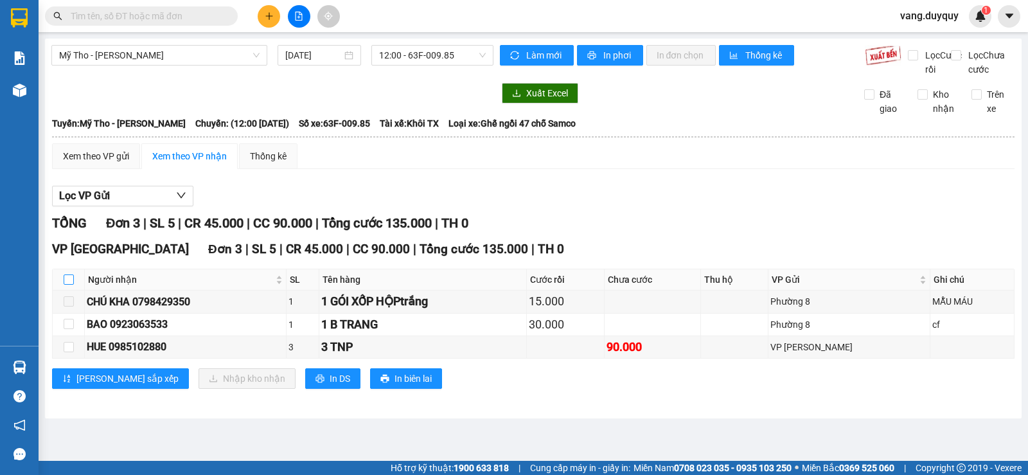
click at [68, 285] on input "checkbox" at bounding box center [69, 279] width 10 height 10
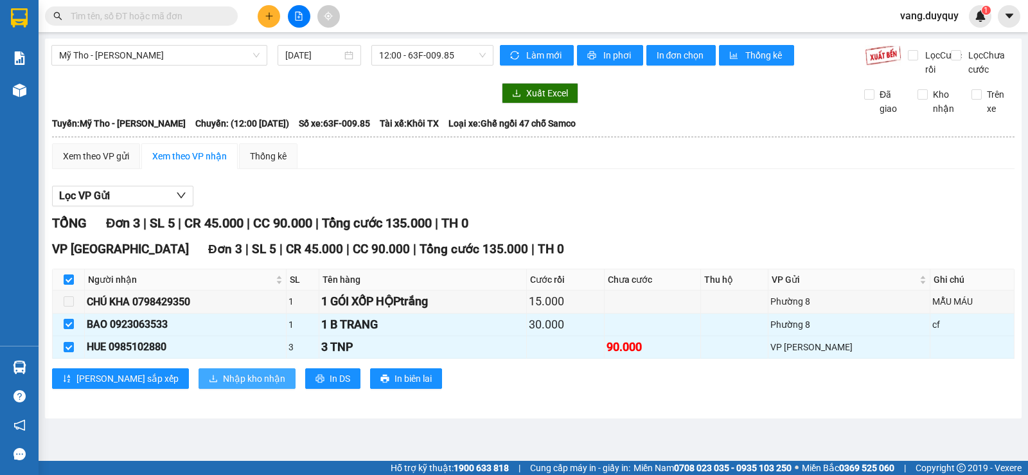
click at [223, 386] on span "Nhập kho nhận" at bounding box center [254, 378] width 62 height 14
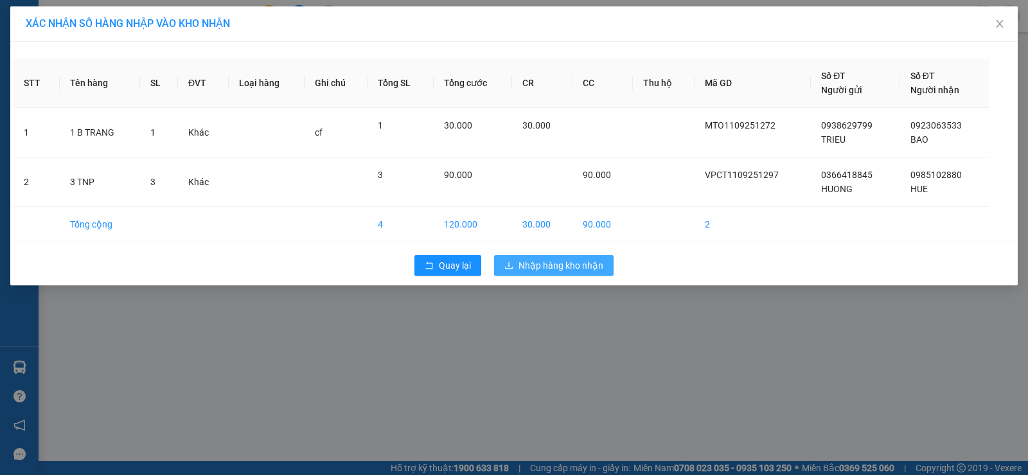
click at [549, 261] on span "Nhập hàng kho nhận" at bounding box center [561, 265] width 85 height 14
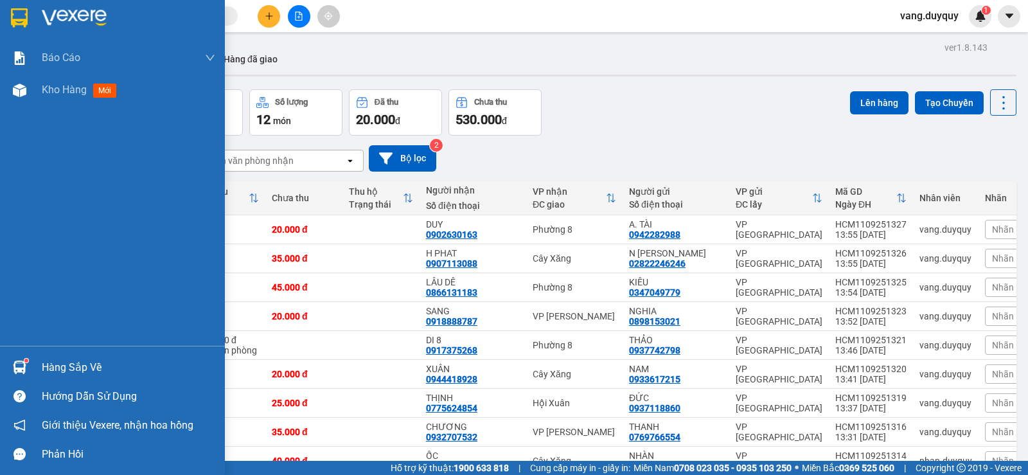
click at [26, 19] on img at bounding box center [19, 17] width 17 height 19
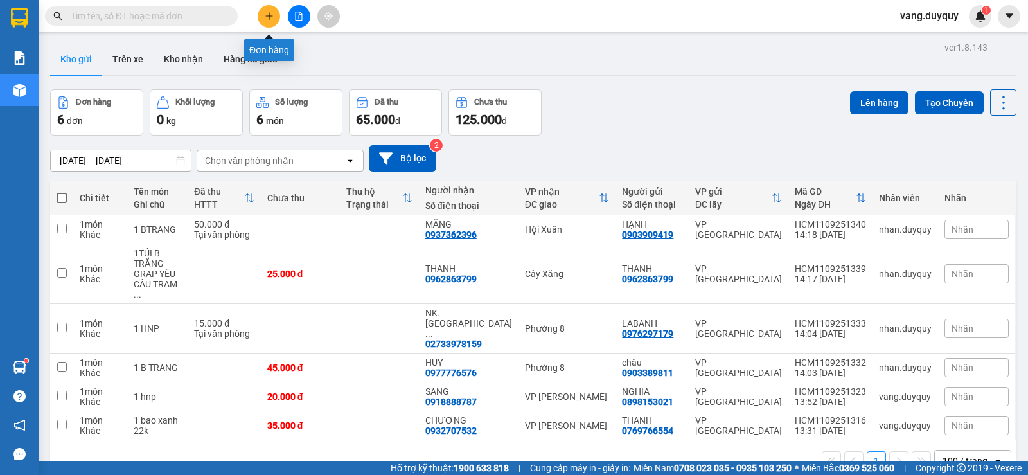
click at [266, 13] on icon "plus" at bounding box center [269, 16] width 9 height 9
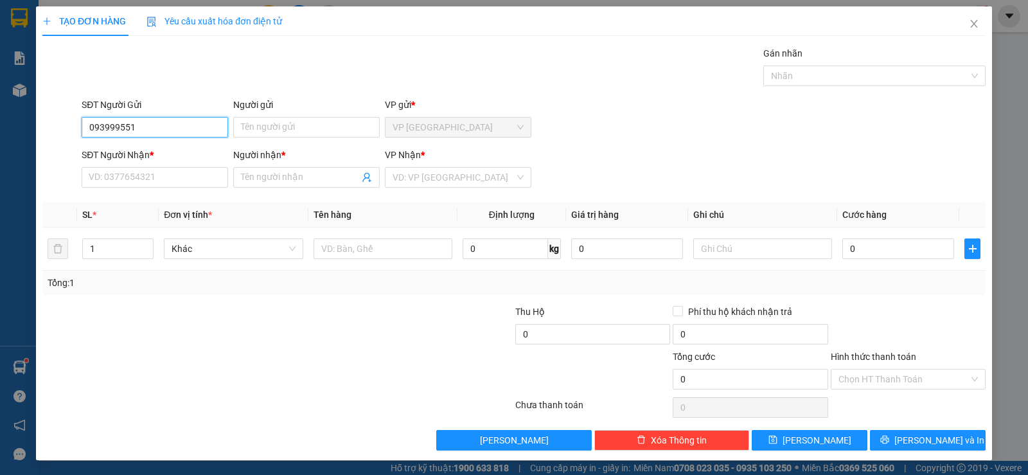
click at [119, 134] on input "093999551" at bounding box center [155, 127] width 147 height 21
click at [145, 150] on div "0939991551 - G-NEST" at bounding box center [154, 153] width 130 height 14
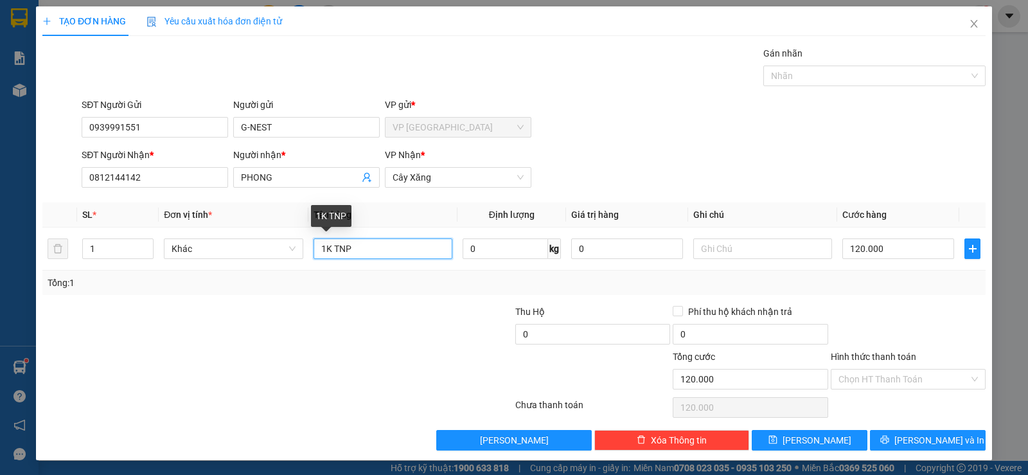
drag, startPoint x: 362, startPoint y: 253, endPoint x: 238, endPoint y: 299, distance: 132.6
click at [240, 301] on div "Transit Pickup Surcharge Ids Transit Deliver Surcharge Ids Transit Deliver Surc…" at bounding box center [513, 248] width 943 height 404
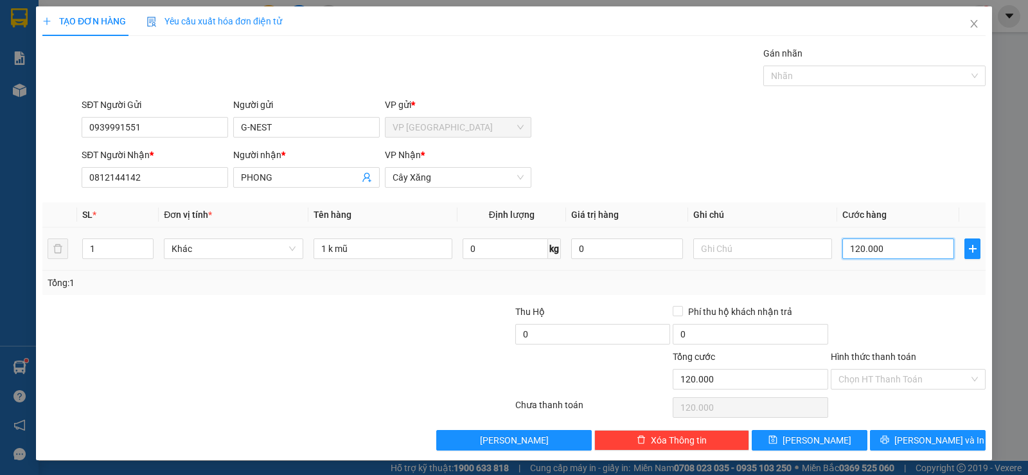
click at [901, 250] on input "120.000" at bounding box center [898, 248] width 112 height 21
click at [851, 321] on div at bounding box center [908, 327] width 157 height 45
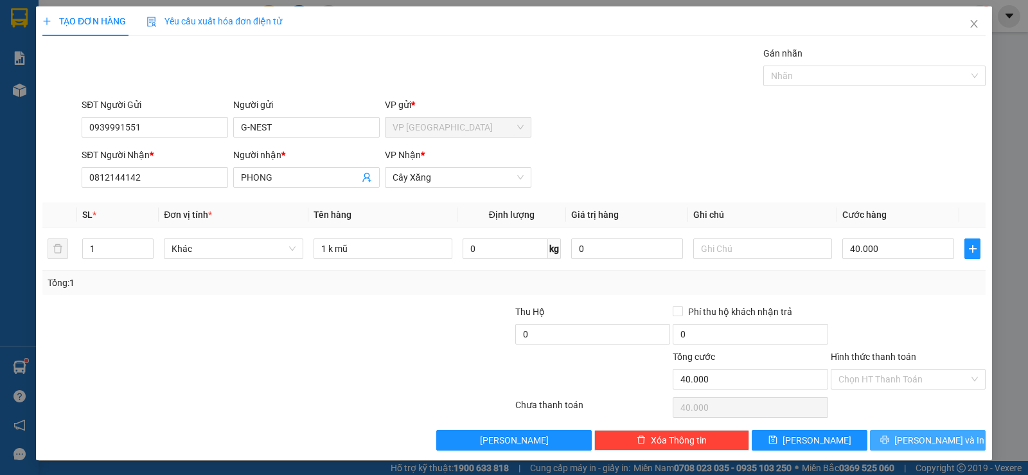
click at [923, 431] on button "[PERSON_NAME] và In" at bounding box center [928, 440] width 116 height 21
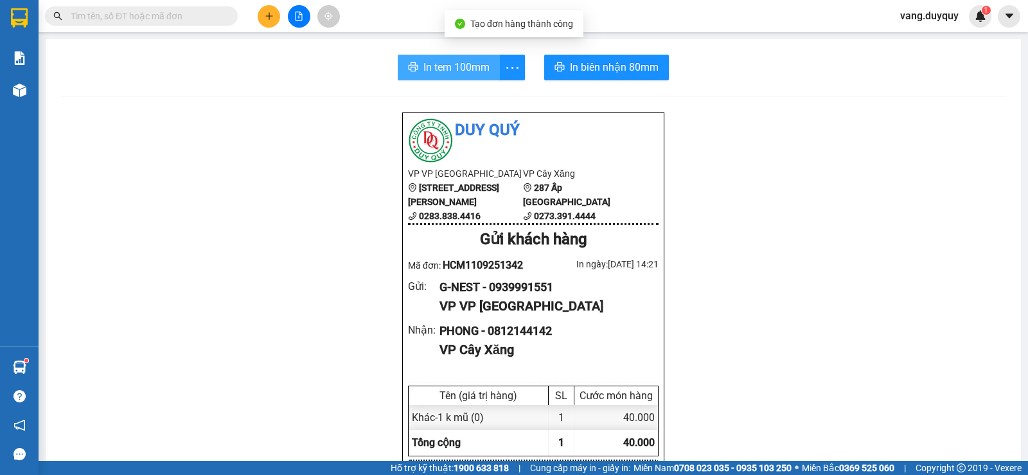
click at [431, 64] on span "In tem 100mm" at bounding box center [456, 67] width 66 height 16
click at [159, 17] on input "text" at bounding box center [147, 16] width 152 height 14
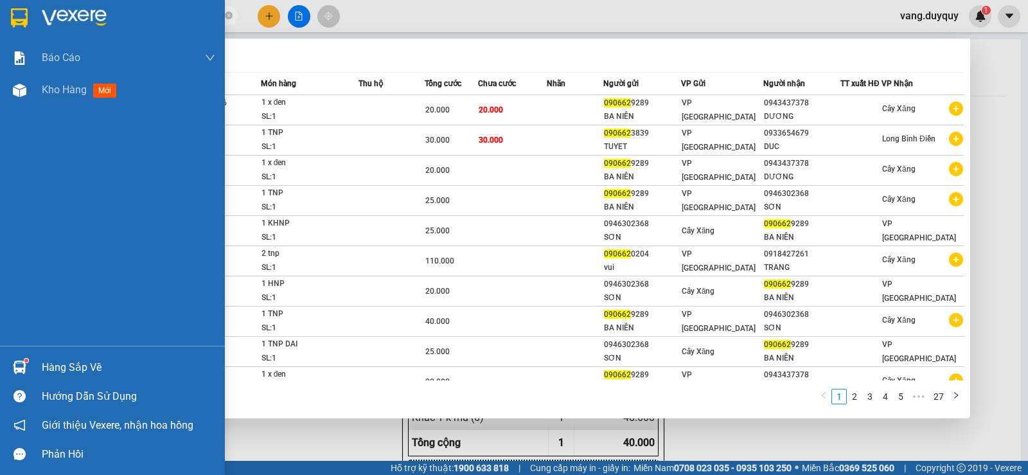
click at [75, 352] on div "Hàng sắp về Hướng dẫn sử dụng Giới thiệu Vexere, nhận hoa hồng Phản hồi" at bounding box center [112, 407] width 225 height 123
click at [78, 366] on div "Hàng sắp về" at bounding box center [129, 367] width 174 height 19
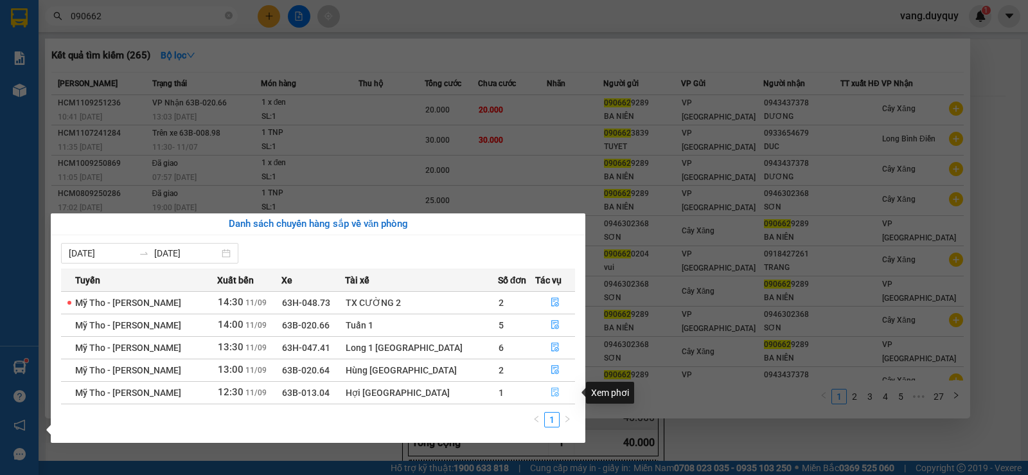
click at [556, 394] on button "button" at bounding box center [555, 392] width 39 height 21
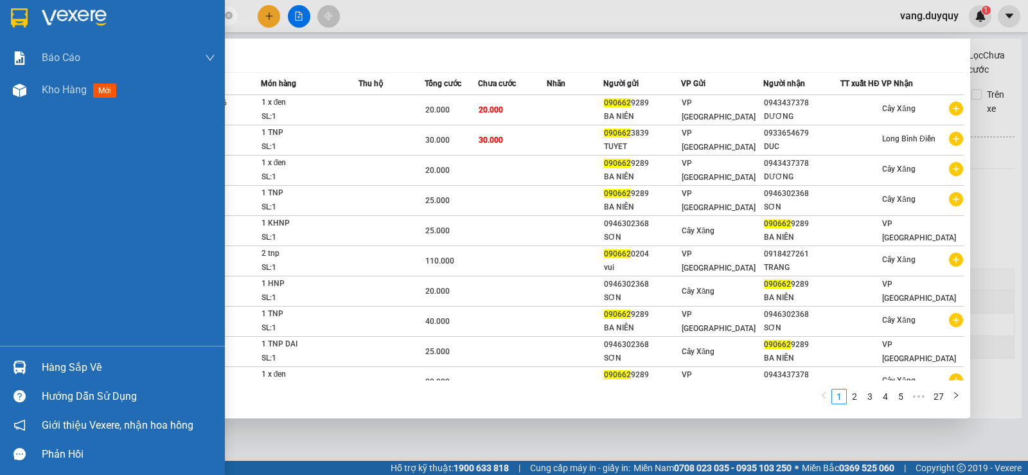
click at [24, 368] on img at bounding box center [19, 366] width 13 height 13
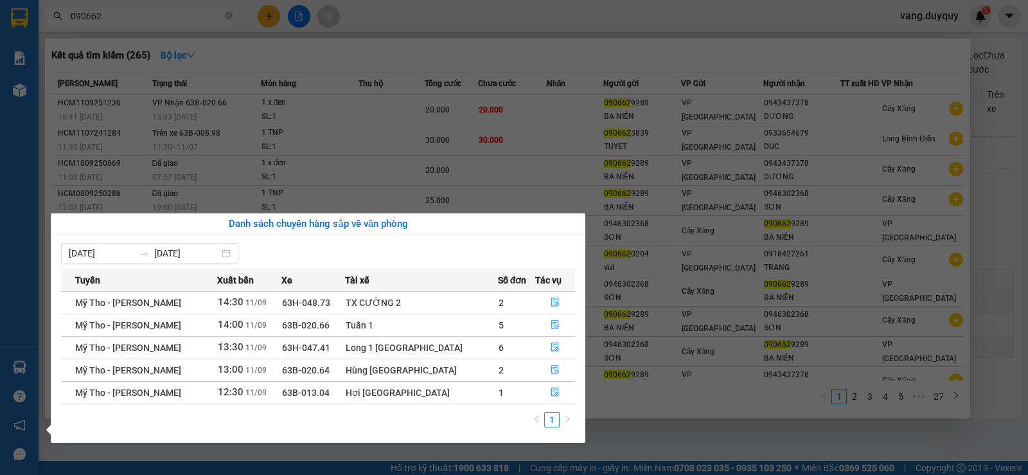
click at [662, 12] on section "Kết quả tìm kiếm ( 265 ) Bộ lọc Mã ĐH Trạng thái Món hàng Thu hộ Tổng cước Chưa…" at bounding box center [514, 237] width 1028 height 475
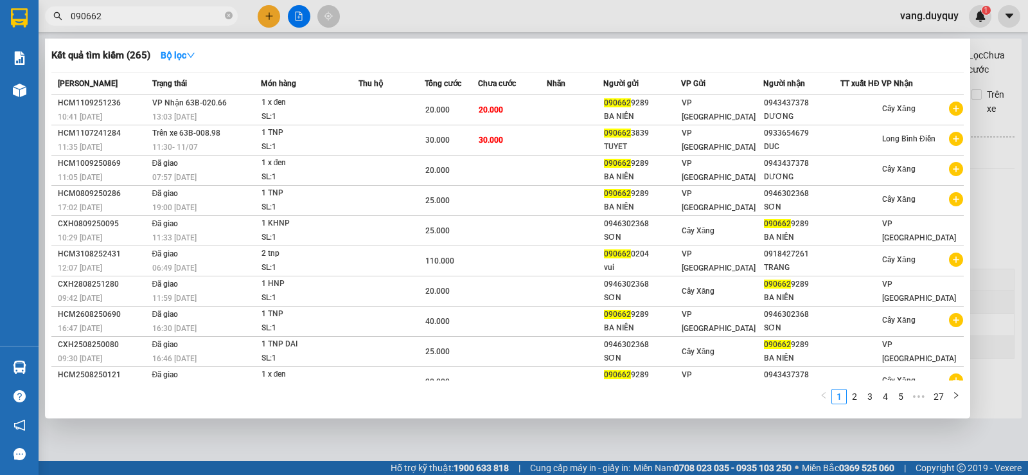
click at [662, 12] on div at bounding box center [514, 237] width 1028 height 475
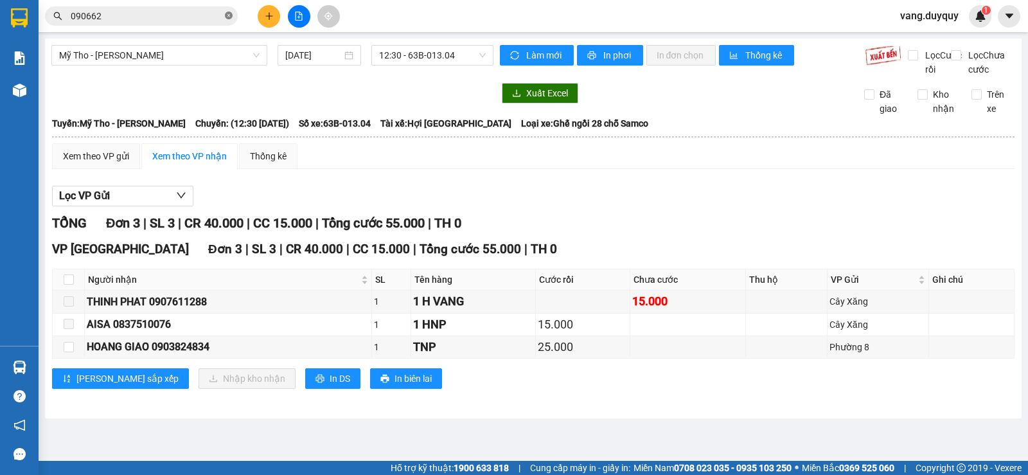
click at [225, 15] on icon "close-circle" at bounding box center [229, 16] width 8 height 8
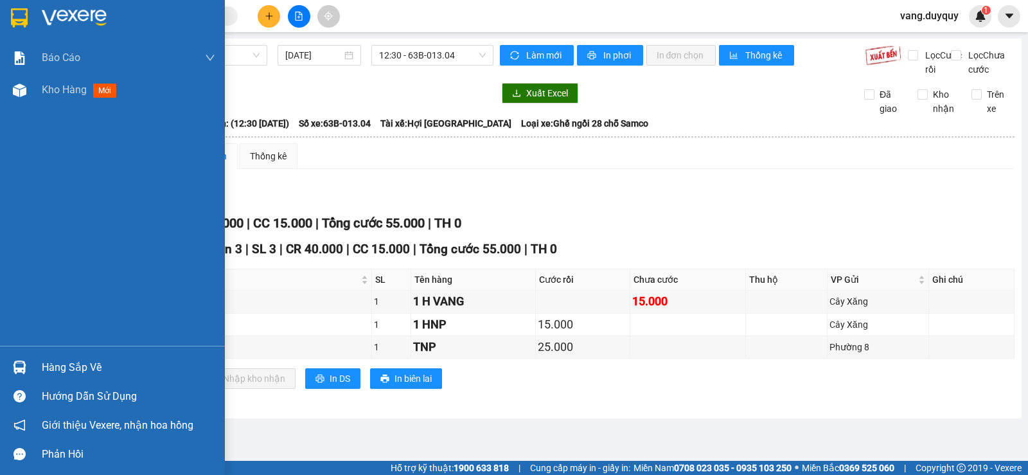
click at [18, 28] on div at bounding box center [19, 17] width 22 height 22
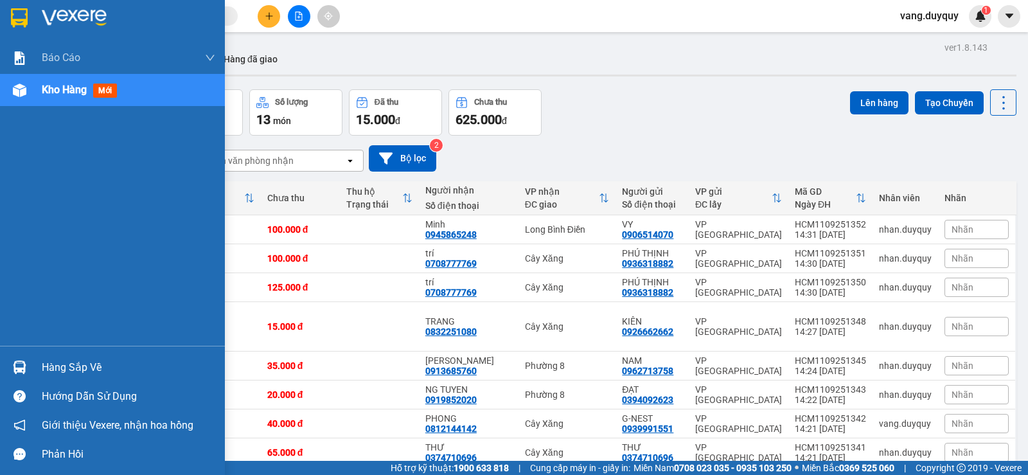
click at [14, 10] on img at bounding box center [19, 17] width 17 height 19
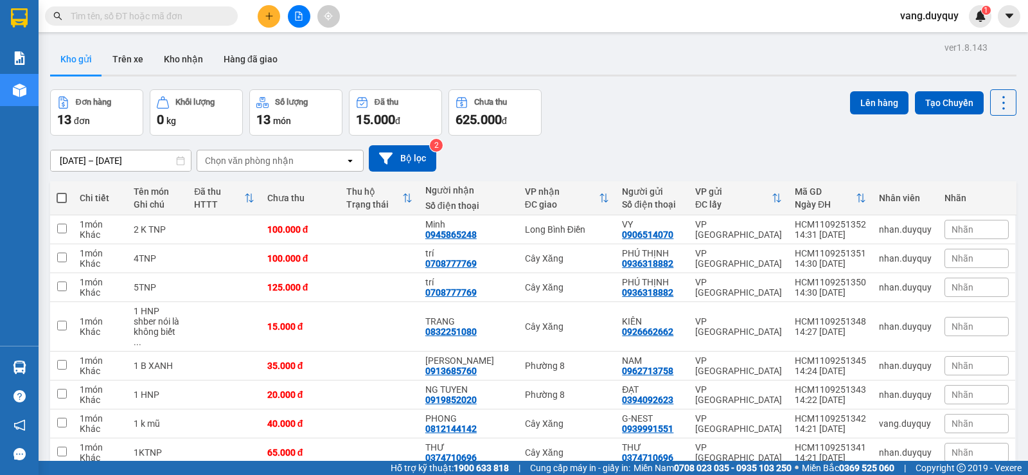
click at [265, 17] on icon "plus" at bounding box center [269, 16] width 9 height 9
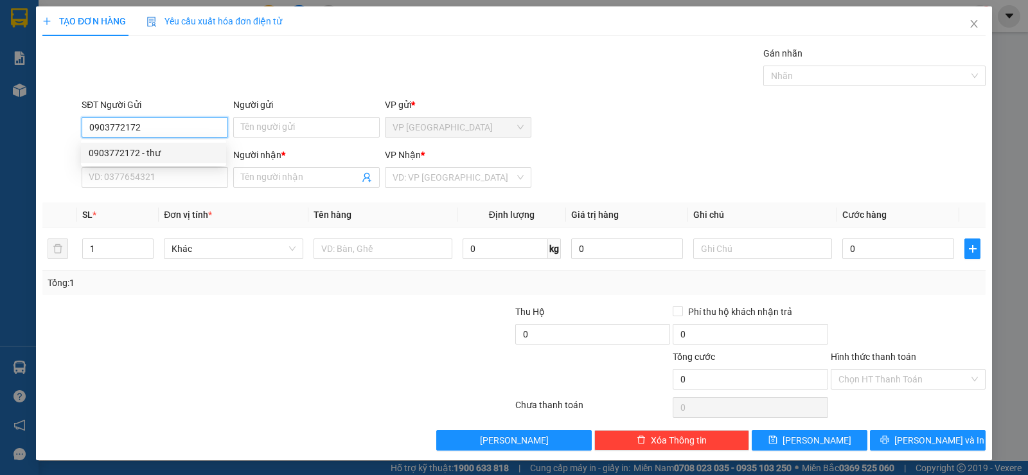
click at [163, 154] on div "0903772172 - thư" at bounding box center [154, 153] width 130 height 14
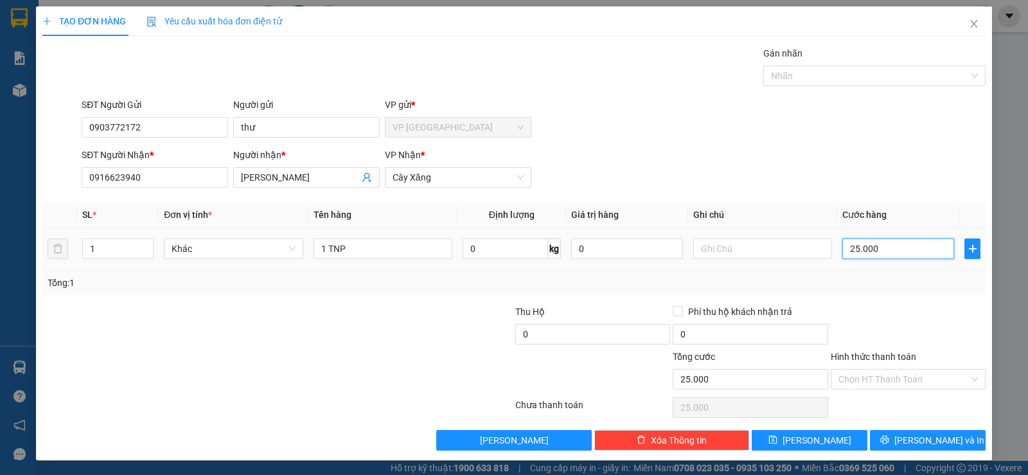
click at [910, 256] on input "25.000" at bounding box center [898, 248] width 112 height 21
click at [896, 317] on div at bounding box center [908, 327] width 157 height 45
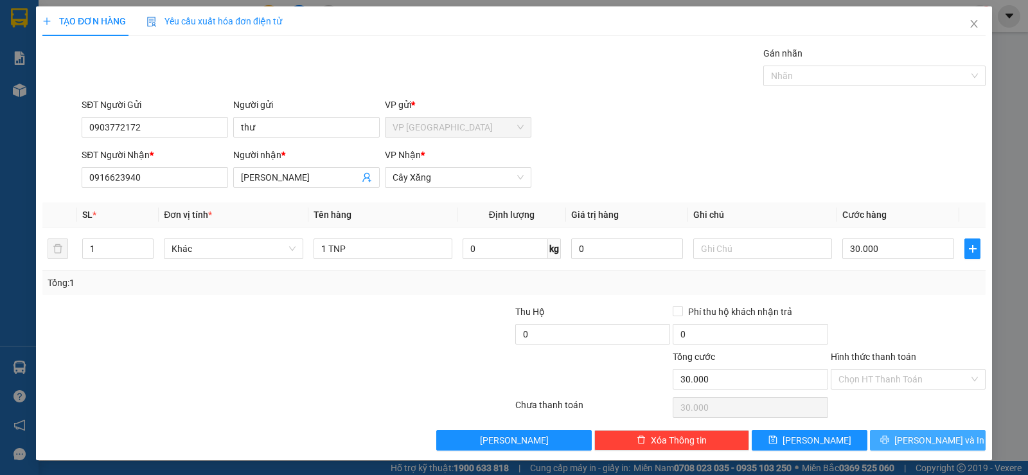
drag, startPoint x: 925, startPoint y: 434, endPoint x: 826, endPoint y: 423, distance: 100.2
click at [916, 436] on span "[PERSON_NAME] và In" at bounding box center [939, 440] width 90 height 14
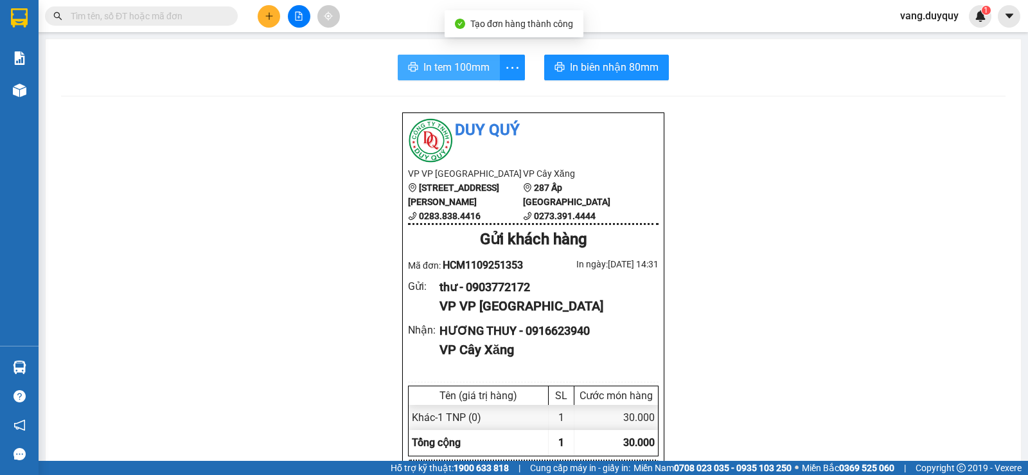
click at [467, 69] on span "In tem 100mm" at bounding box center [456, 67] width 66 height 16
click at [125, 19] on input "text" at bounding box center [147, 16] width 152 height 14
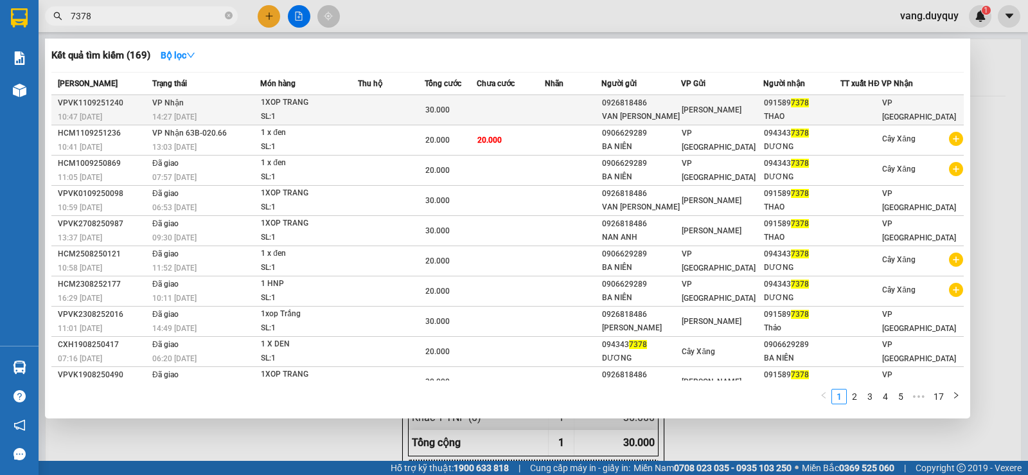
click at [513, 105] on td at bounding box center [511, 110] width 68 height 30
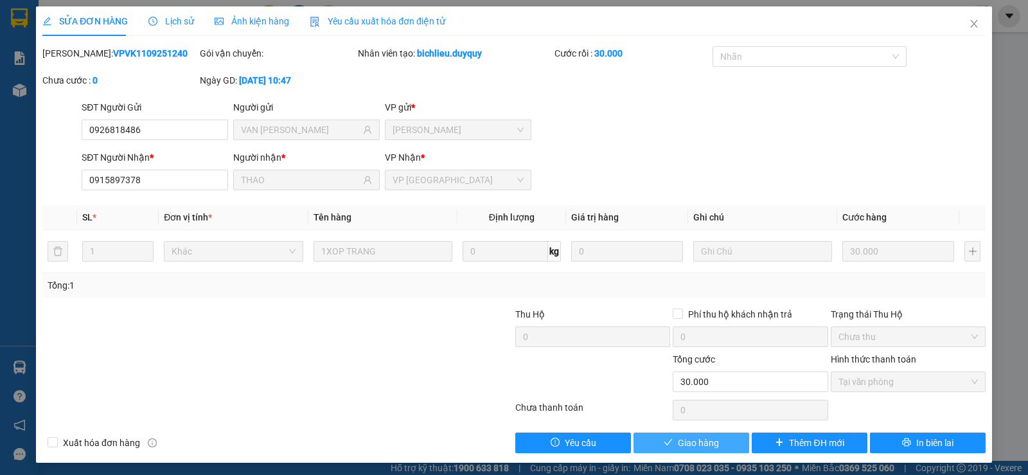
click at [696, 450] on button "Giao hàng" at bounding box center [692, 442] width 116 height 21
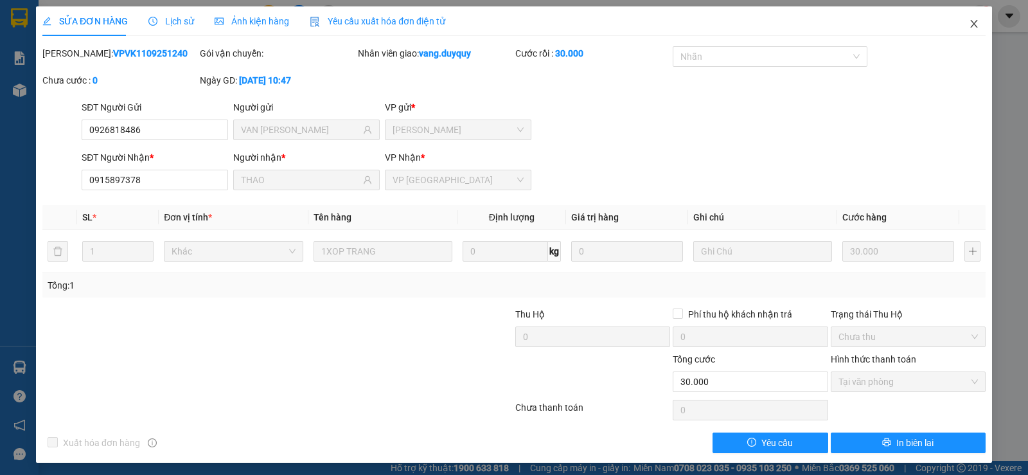
click at [969, 22] on icon "close" at bounding box center [974, 24] width 10 height 10
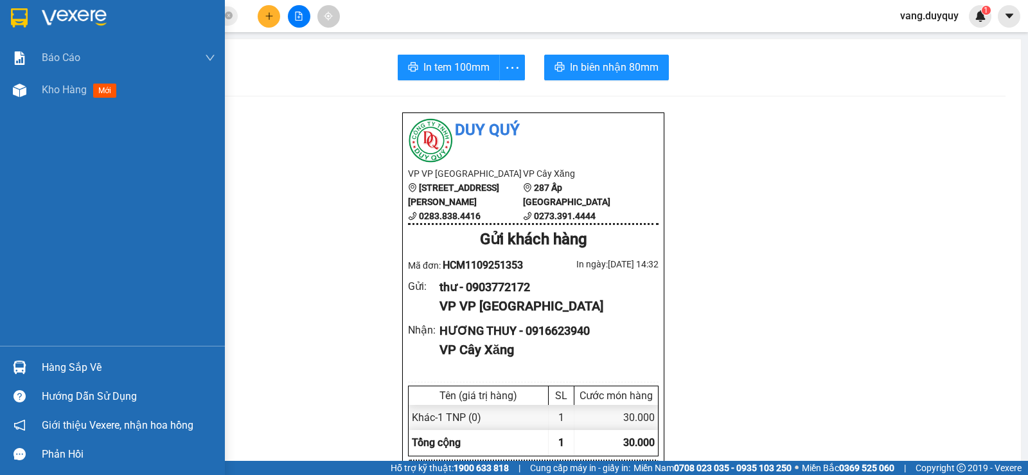
click at [87, 373] on div "Hàng sắp về" at bounding box center [129, 367] width 174 height 19
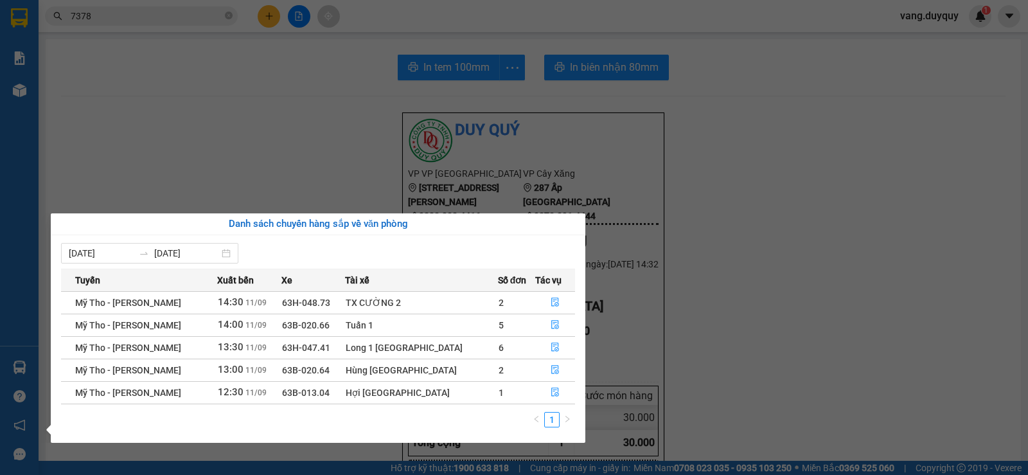
click at [140, 74] on section "Kết quả tìm kiếm ( 169 ) Bộ lọc Mã ĐH Trạng thái Món hàng Thu hộ Tổng cước Chưa…" at bounding box center [514, 237] width 1028 height 475
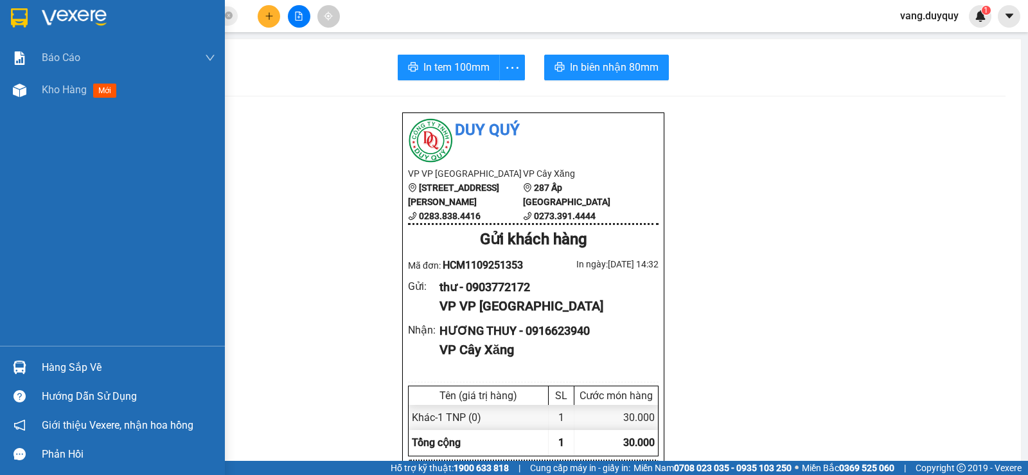
click at [28, 20] on div at bounding box center [19, 17] width 22 height 22
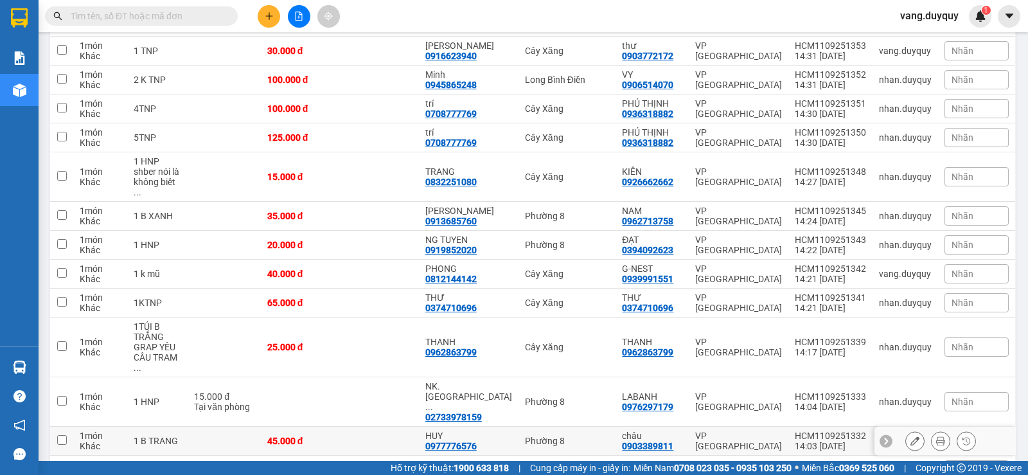
scroll to position [272, 0]
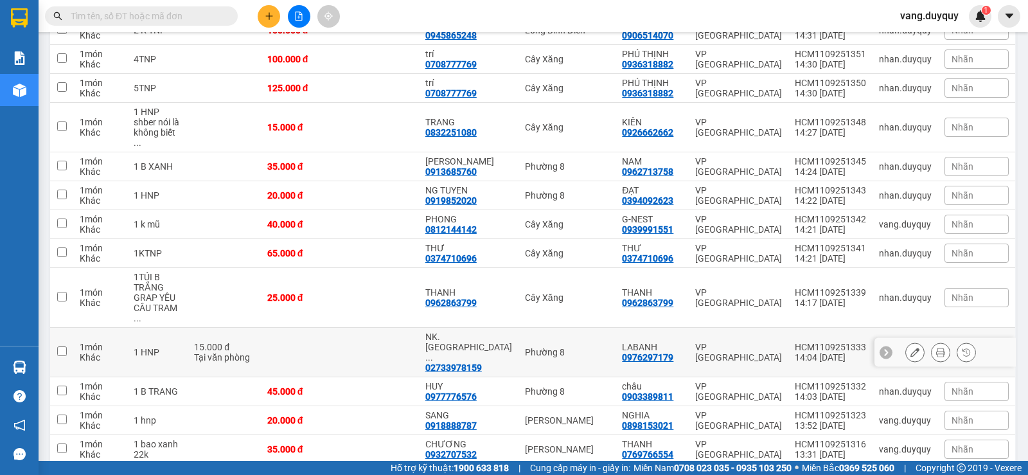
scroll to position [272, 0]
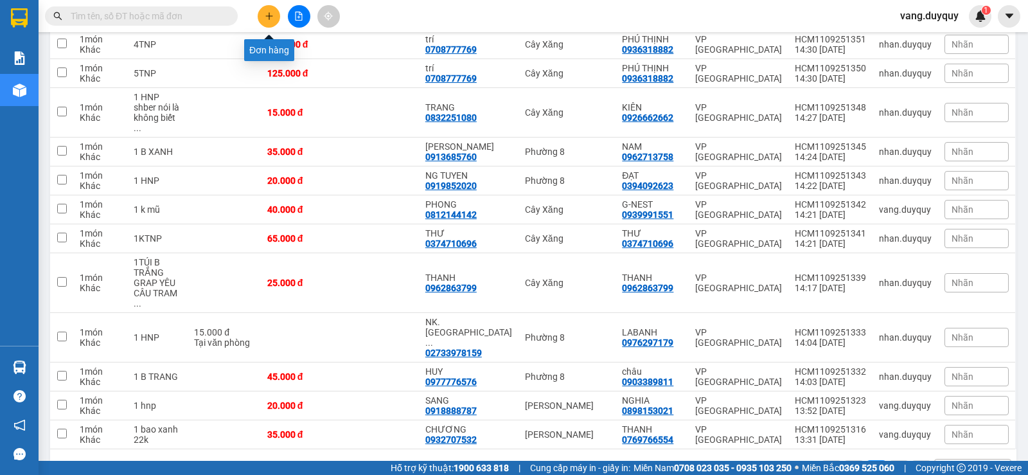
click at [263, 15] on button at bounding box center [269, 16] width 22 height 22
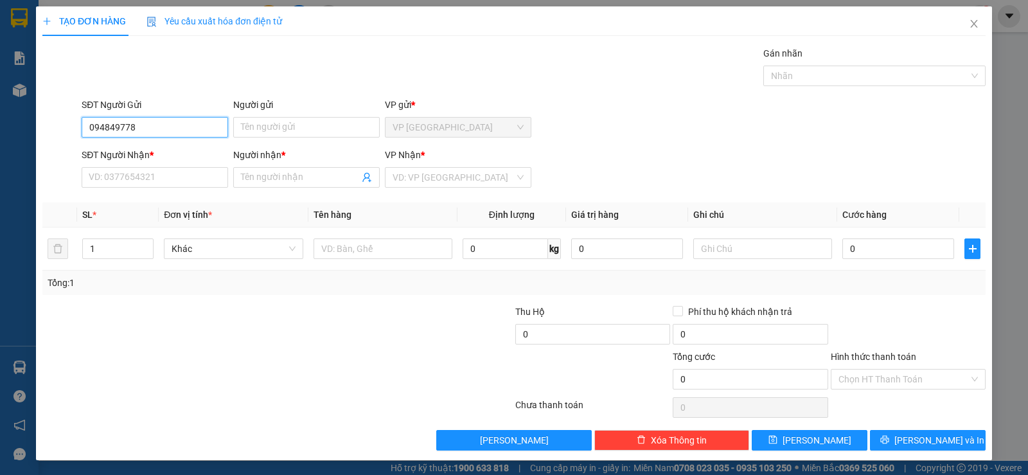
type input "0948497783"
click at [155, 149] on div "0948497783 - MAI" at bounding box center [154, 153] width 130 height 14
type input "MAI"
type input "0935030973"
type input "TƯỜNG"
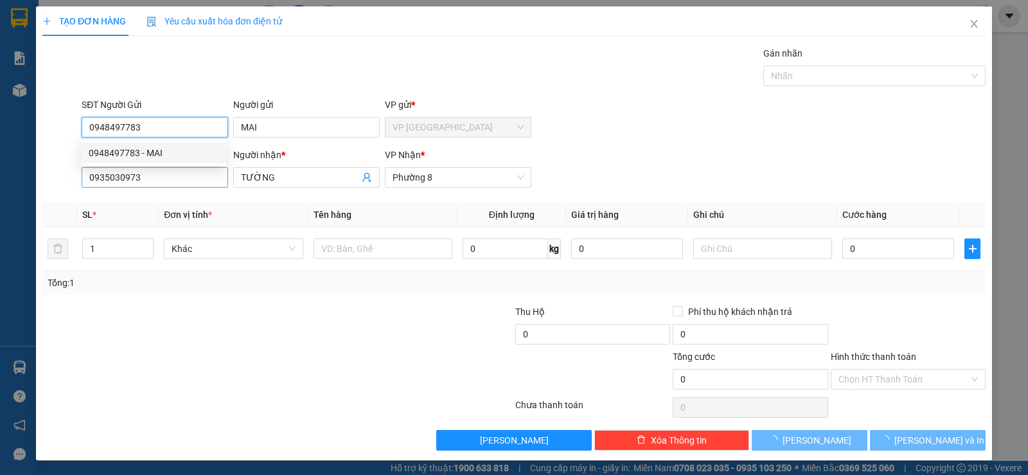
type input "20.000"
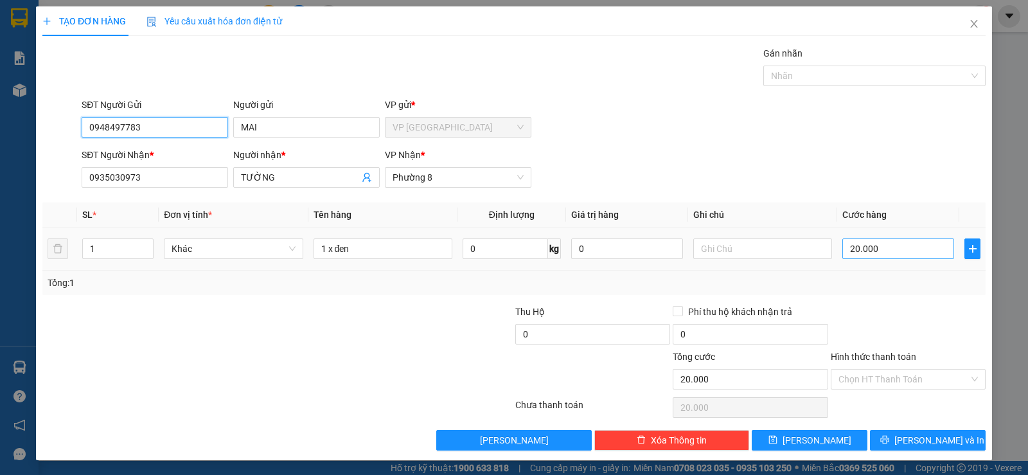
type input "0948497783"
click at [900, 253] on input "20.000" at bounding box center [898, 248] width 112 height 21
type input "2"
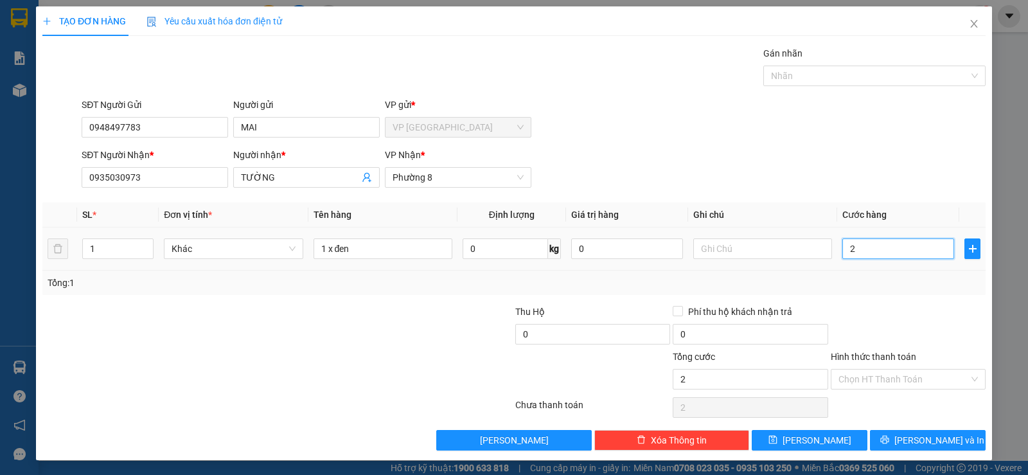
type input "25"
click at [889, 313] on div at bounding box center [908, 327] width 157 height 45
type input "25.000"
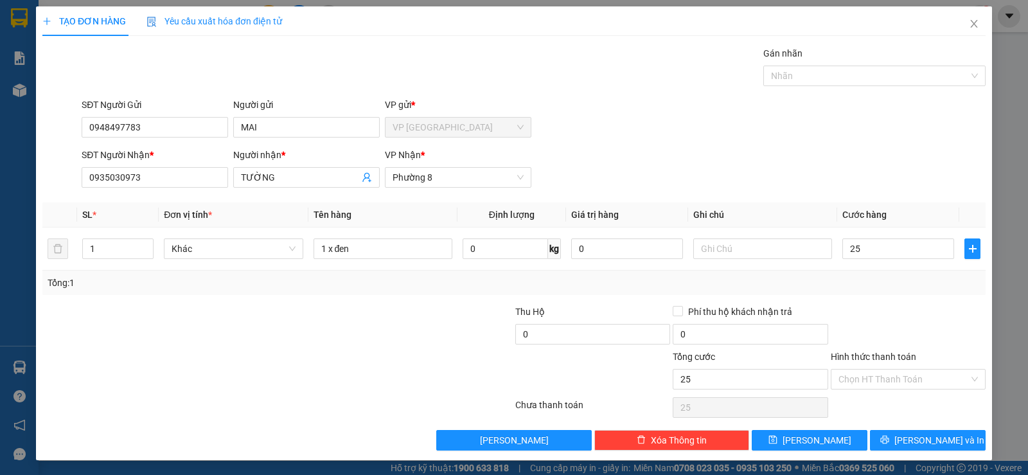
type input "25.000"
click at [893, 436] on button "[PERSON_NAME] và In" at bounding box center [928, 440] width 116 height 21
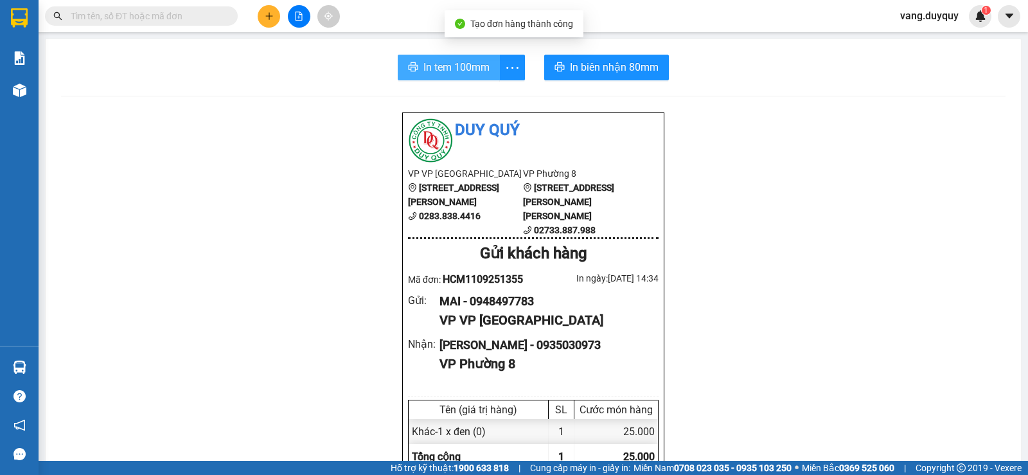
click at [476, 75] on button "In tem 100mm" at bounding box center [449, 68] width 102 height 26
click at [267, 23] on button at bounding box center [269, 16] width 22 height 22
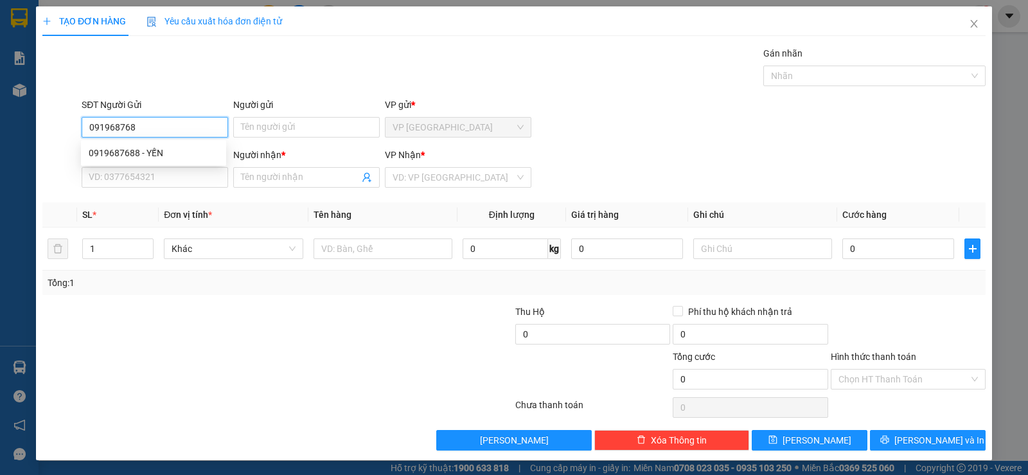
type input "0919687688"
click at [178, 154] on div "0919687688 - YẾN" at bounding box center [154, 153] width 130 height 14
type input "YẾN"
type input "0393192228"
type input "HẰNG"
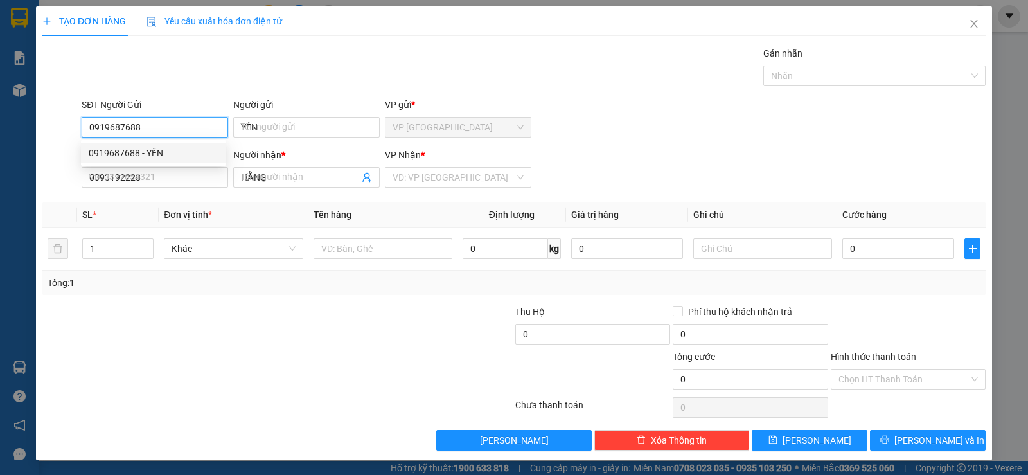
type input "25.000"
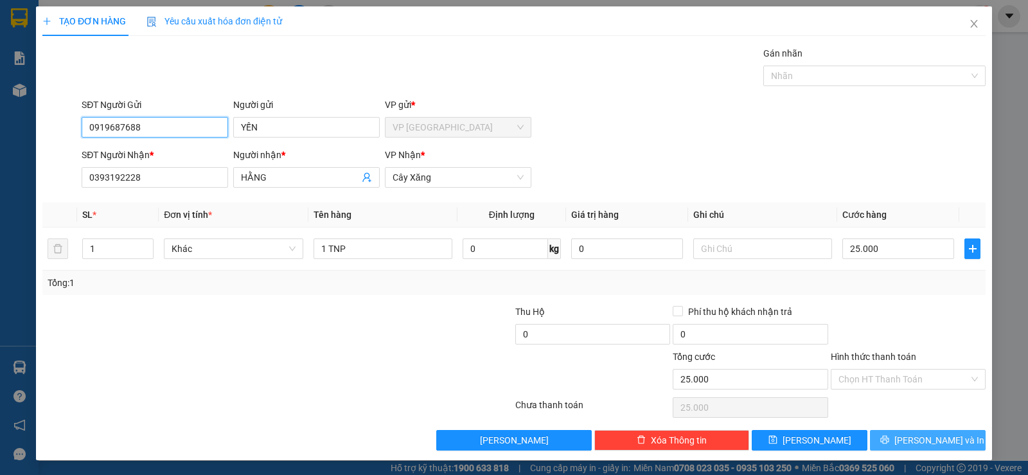
type input "0919687688"
click at [914, 446] on span "[PERSON_NAME] và In" at bounding box center [939, 440] width 90 height 14
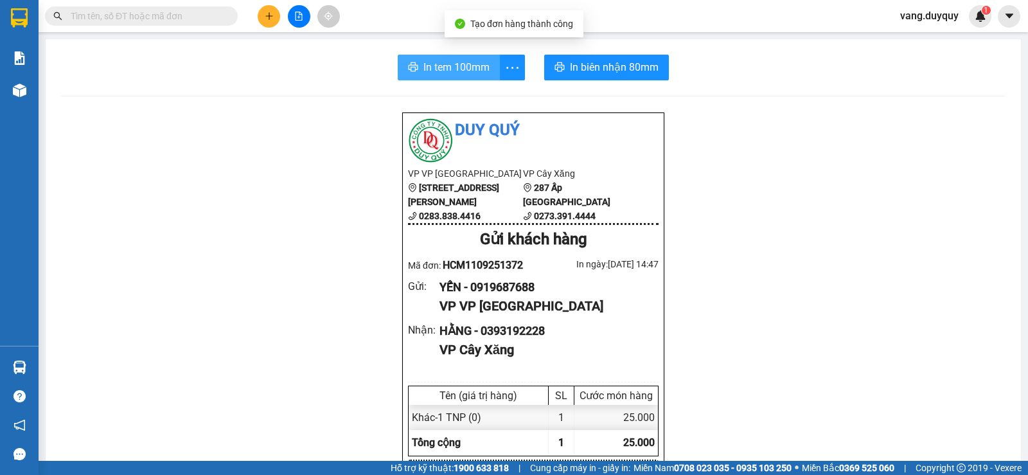
click at [409, 61] on button "In tem 100mm" at bounding box center [449, 68] width 102 height 26
